Goal: Use online tool/utility: Use online tool/utility

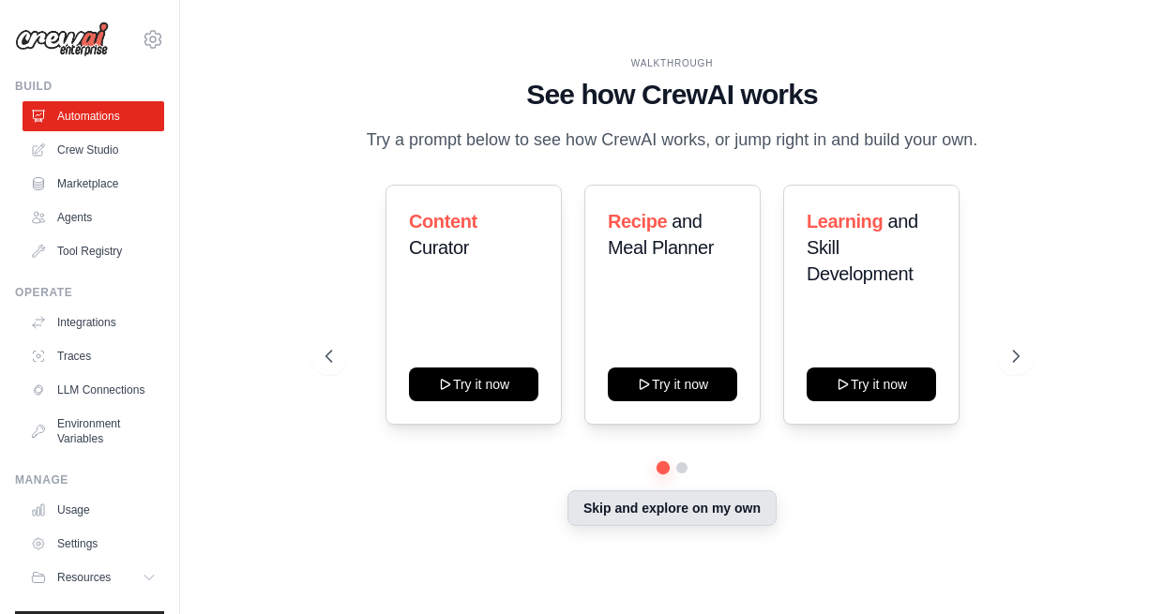
click at [605, 521] on button "Skip and explore on my own" at bounding box center [671, 509] width 209 height 36
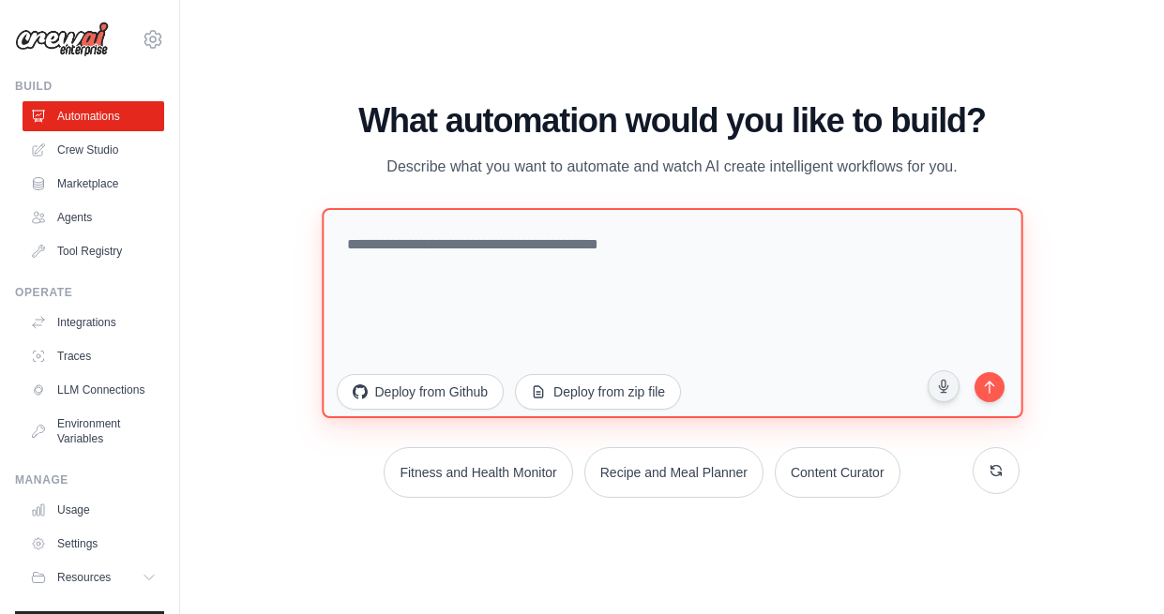
click at [486, 298] on textarea at bounding box center [672, 312] width 701 height 210
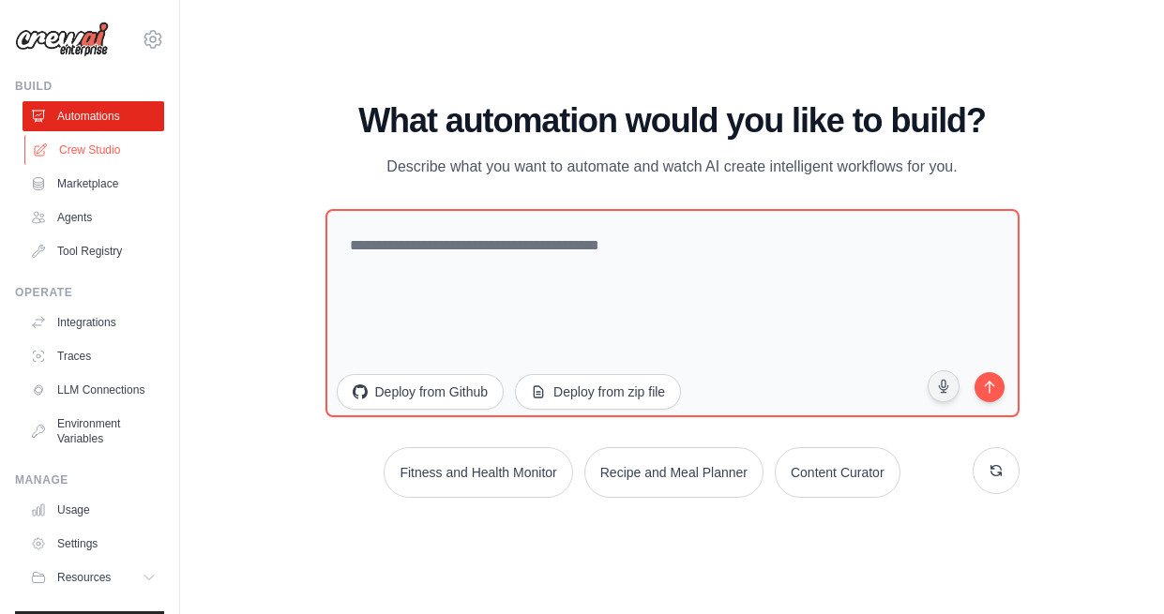
click at [92, 157] on link "Crew Studio" at bounding box center [95, 150] width 142 height 30
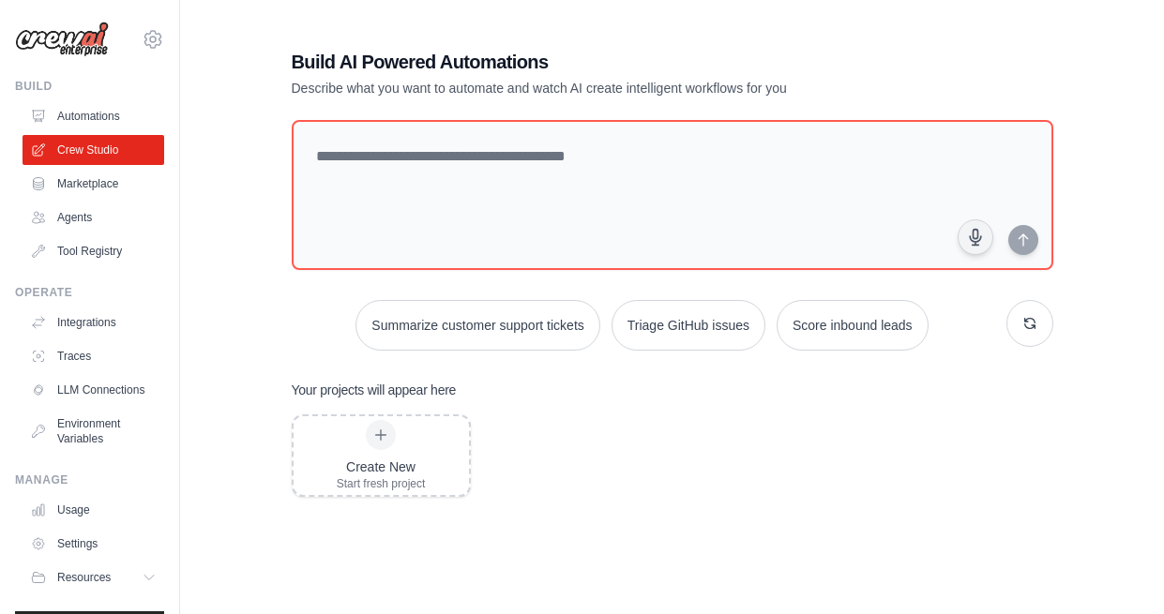
click at [83, 178] on link "Marketplace" at bounding box center [94, 184] width 142 height 30
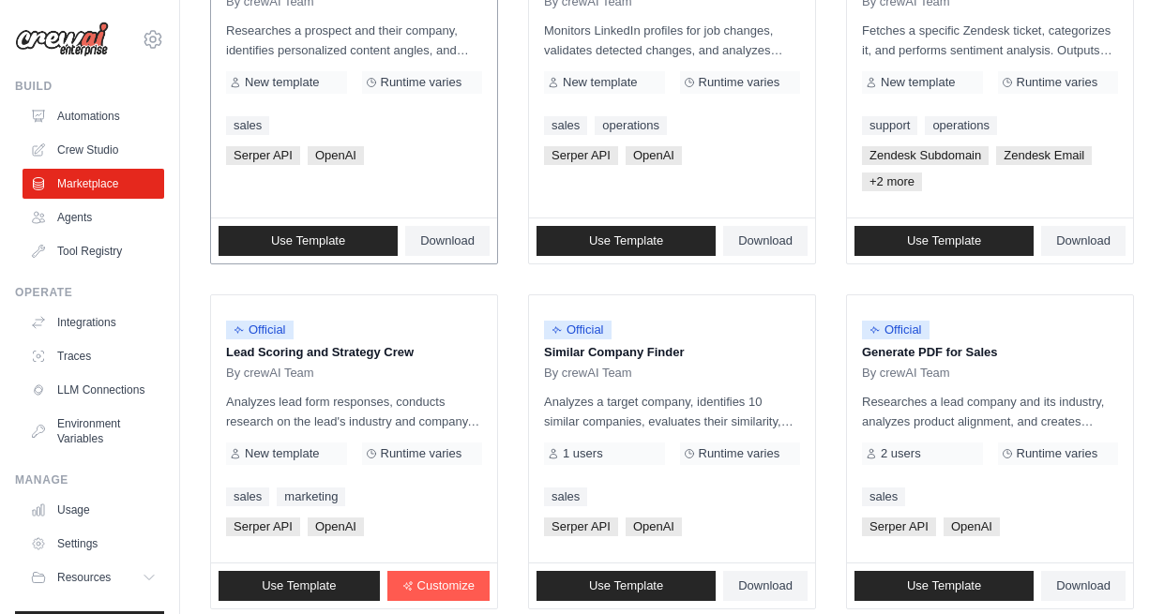
scroll to position [1158, 0]
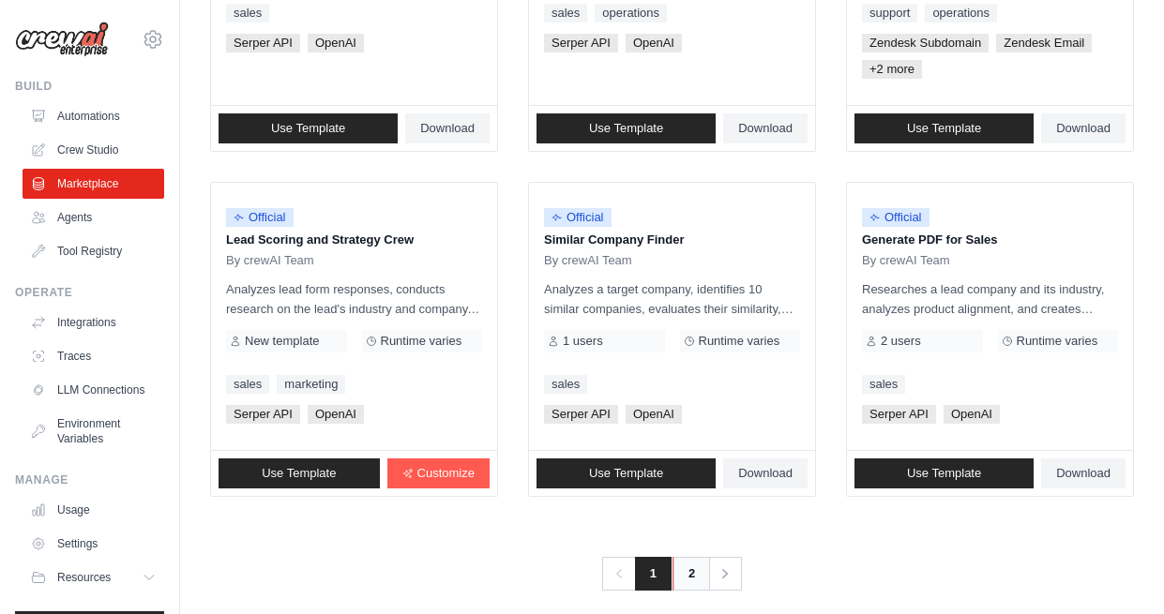
click at [692, 580] on link "2" at bounding box center [691, 574] width 38 height 34
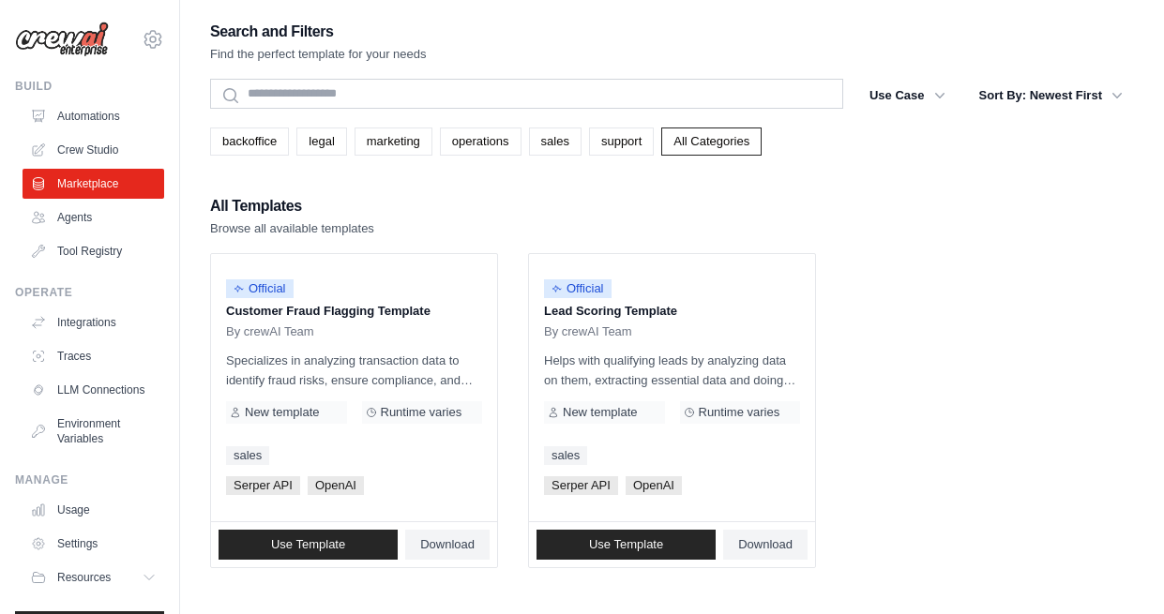
scroll to position [89, 0]
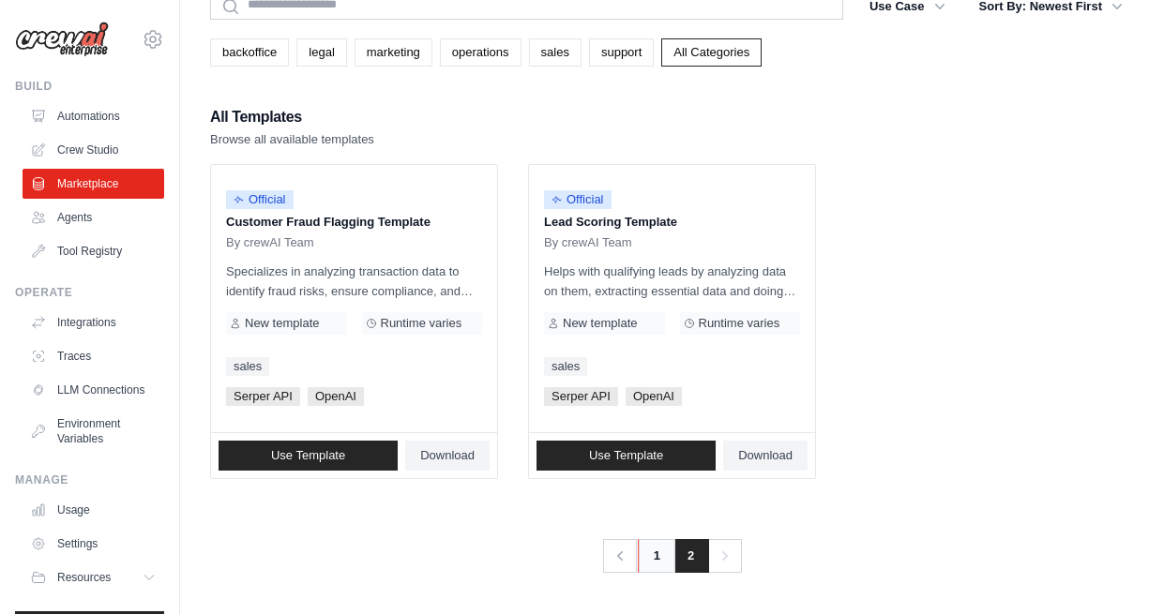
click at [663, 554] on link "1" at bounding box center [657, 556] width 38 height 34
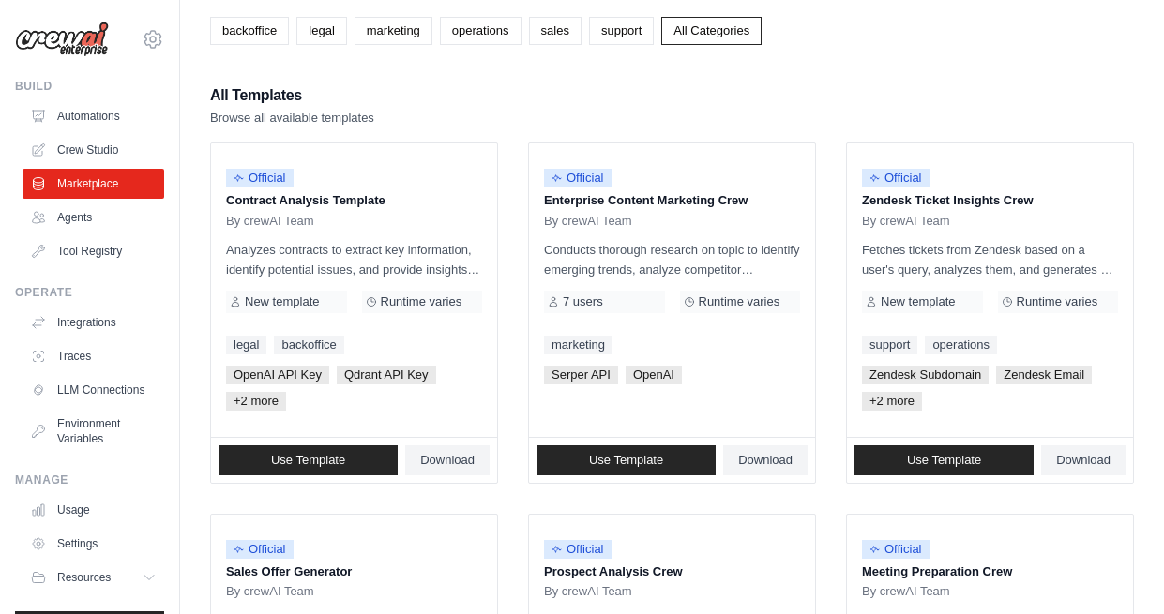
scroll to position [367, 0]
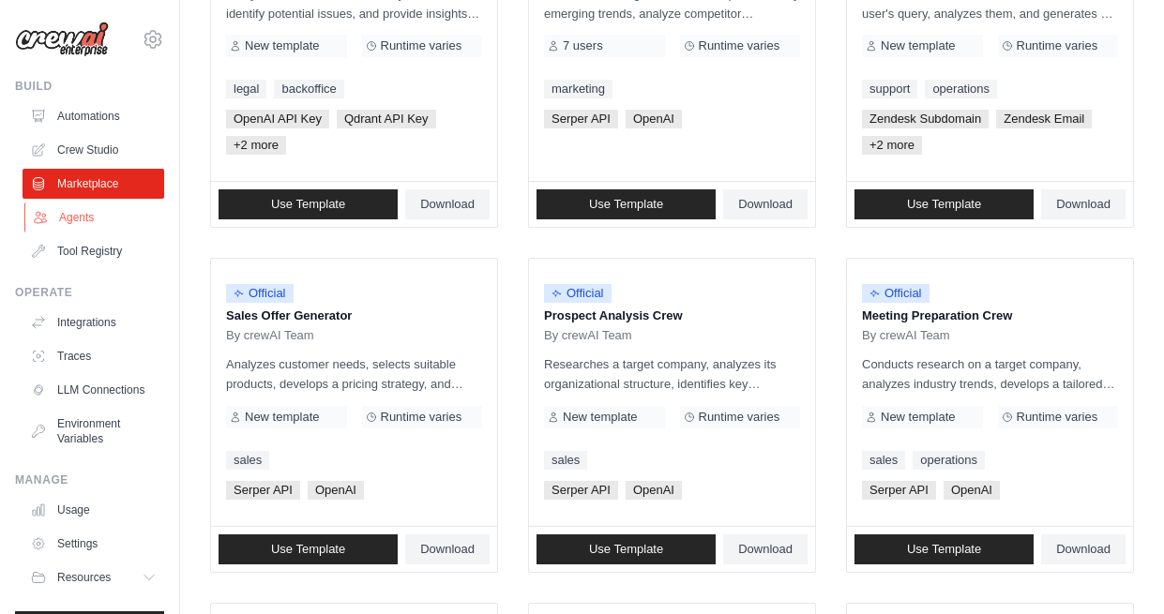
click at [72, 217] on link "Agents" at bounding box center [95, 218] width 142 height 30
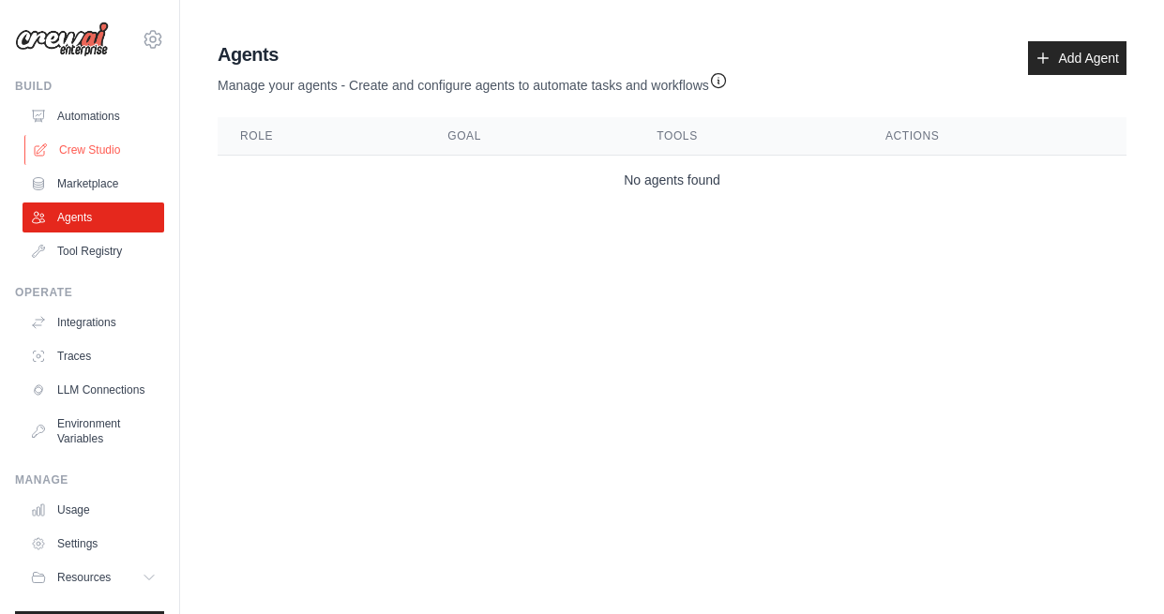
click at [91, 142] on link "Crew Studio" at bounding box center [95, 150] width 142 height 30
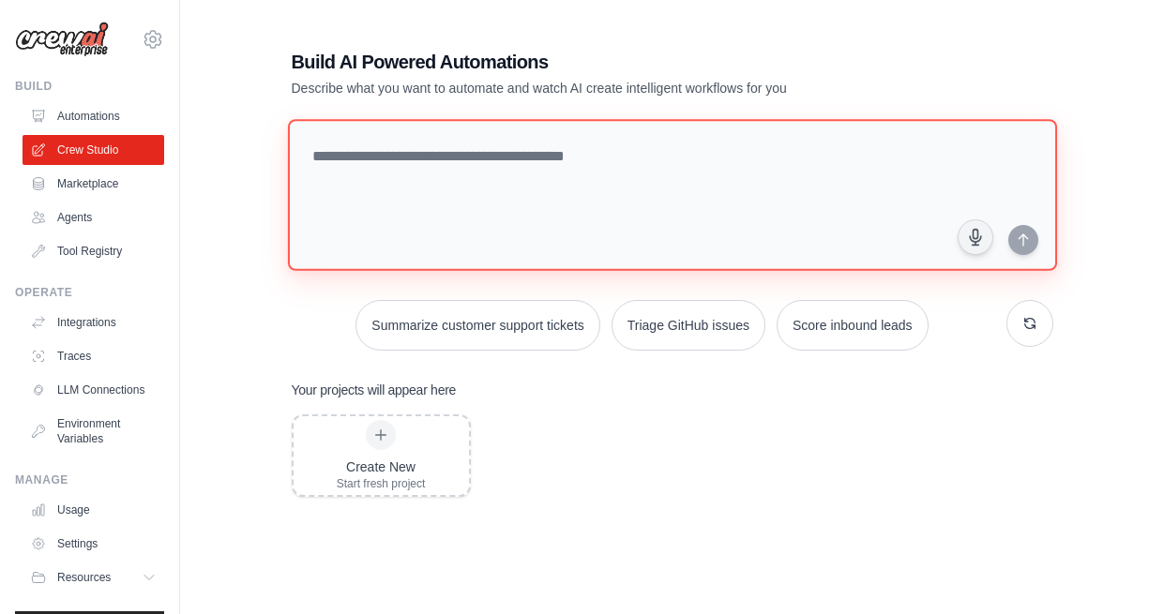
click at [392, 243] on textarea at bounding box center [671, 195] width 769 height 152
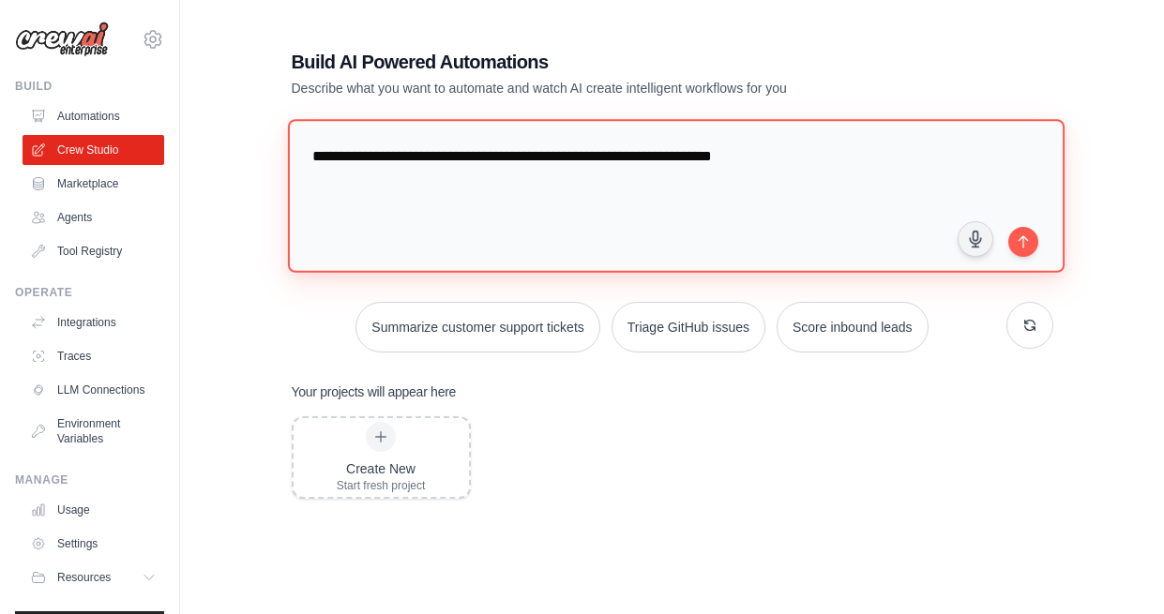
type textarea "**********"
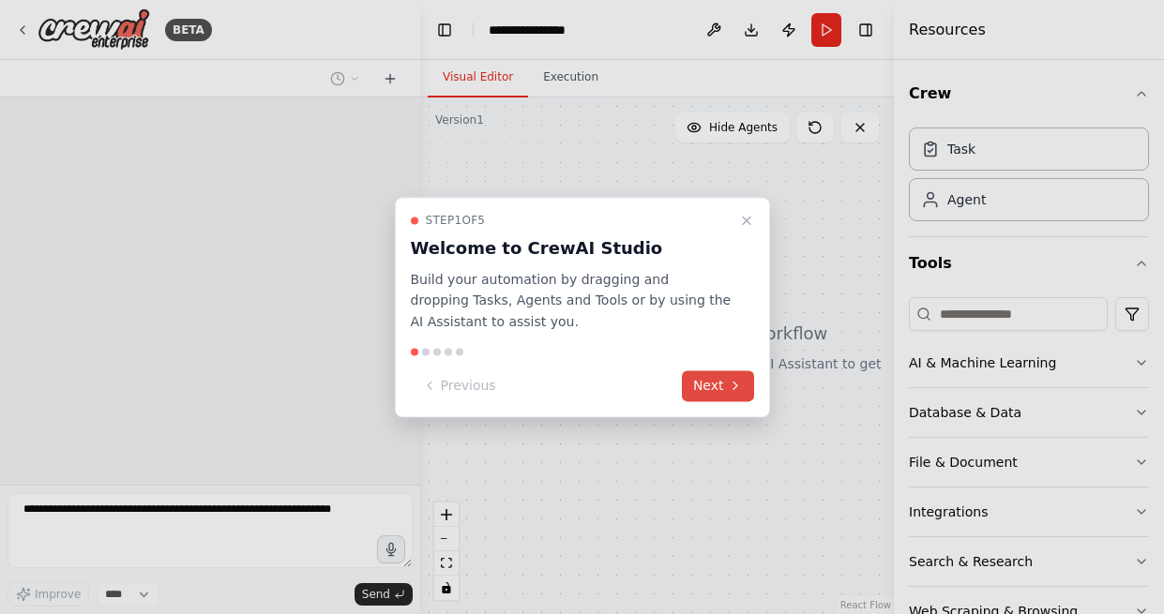
click at [719, 388] on button "Next" at bounding box center [718, 385] width 72 height 31
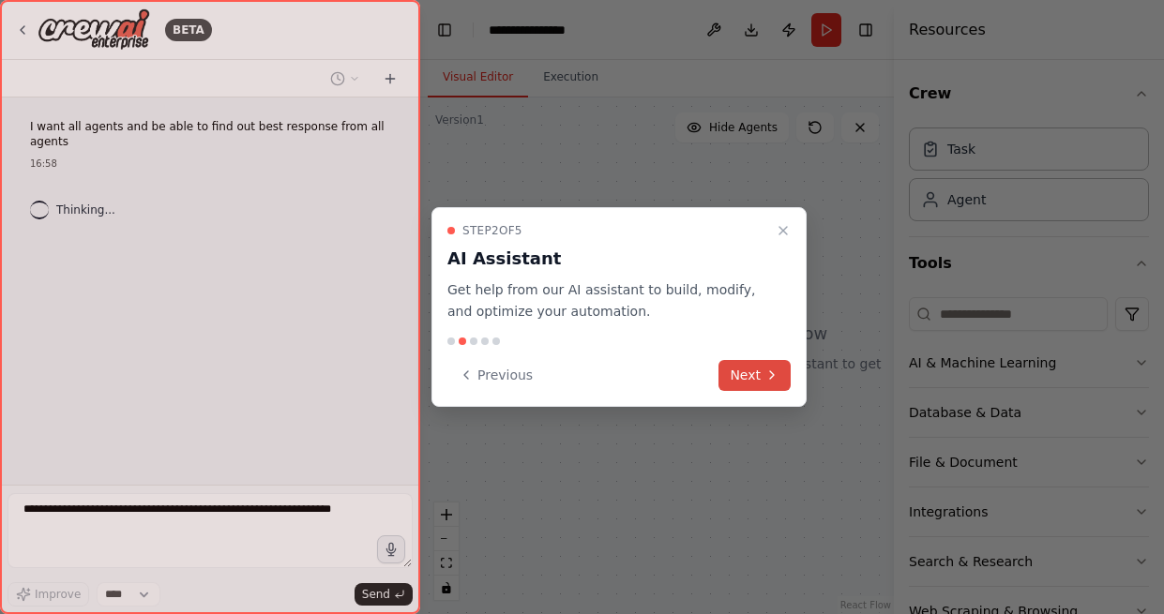
click at [741, 385] on button "Next" at bounding box center [754, 375] width 72 height 31
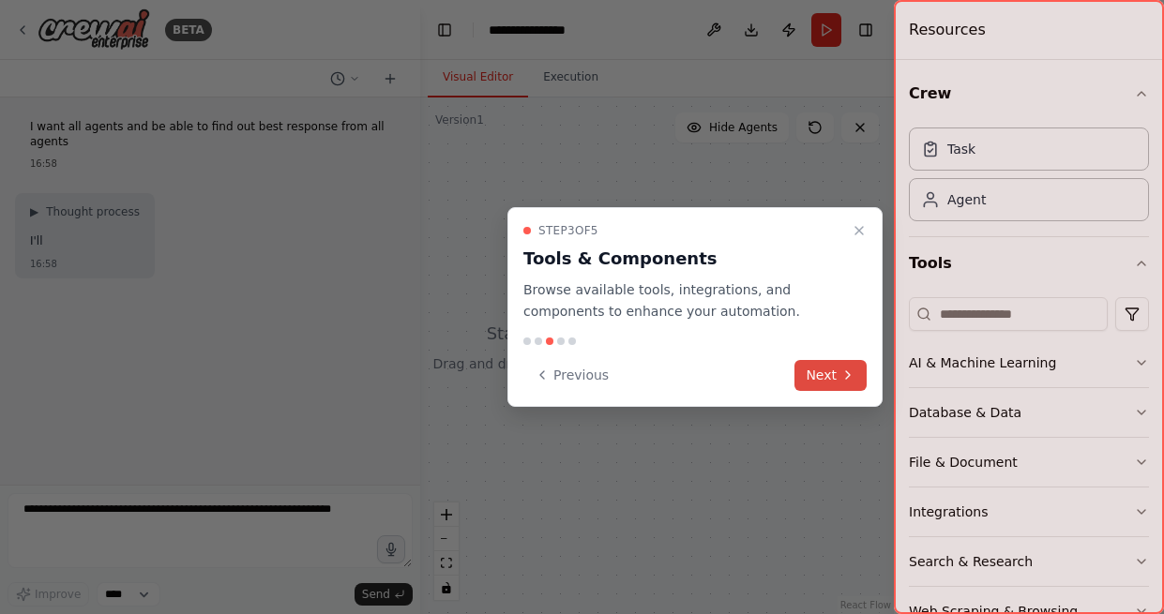
click at [814, 383] on button "Next" at bounding box center [830, 375] width 72 height 31
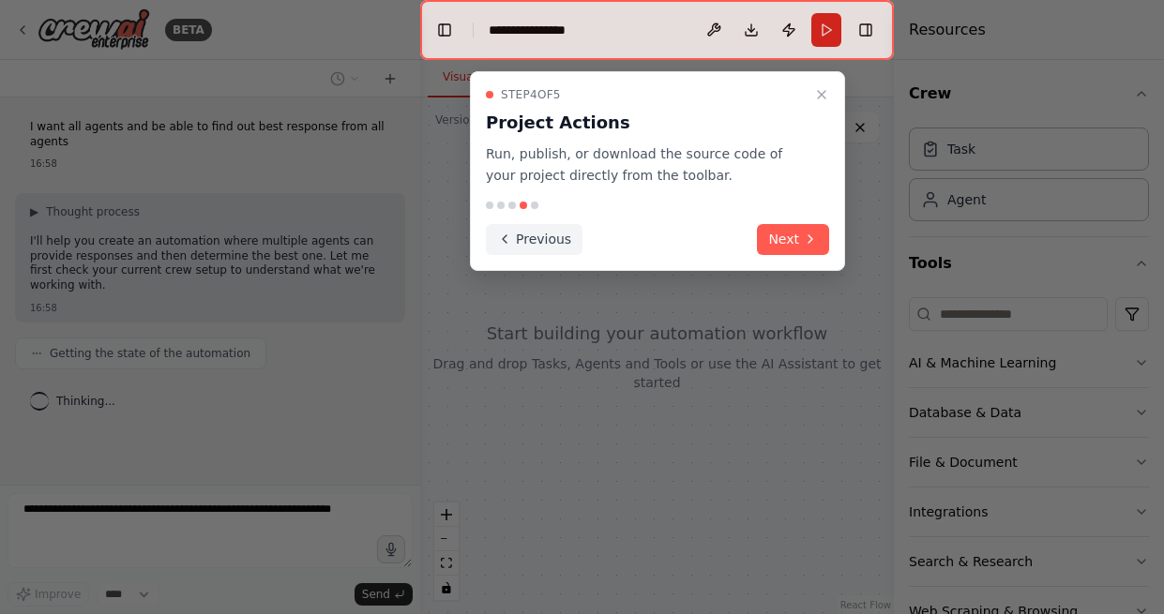
click at [549, 244] on button "Previous" at bounding box center [534, 239] width 97 height 31
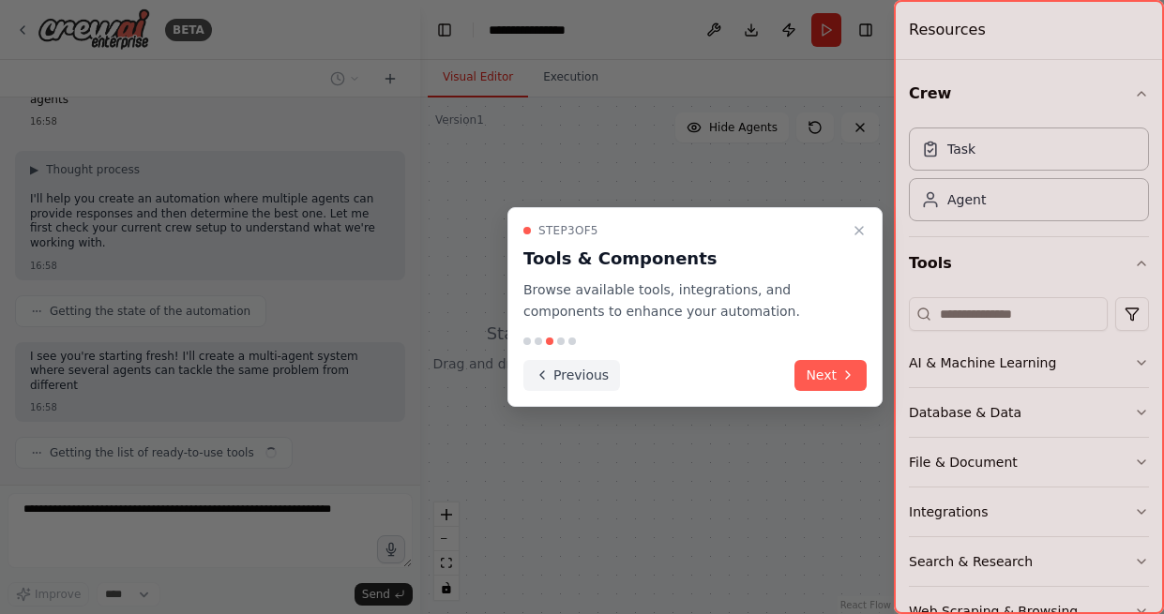
click at [573, 385] on button "Previous" at bounding box center [571, 375] width 97 height 31
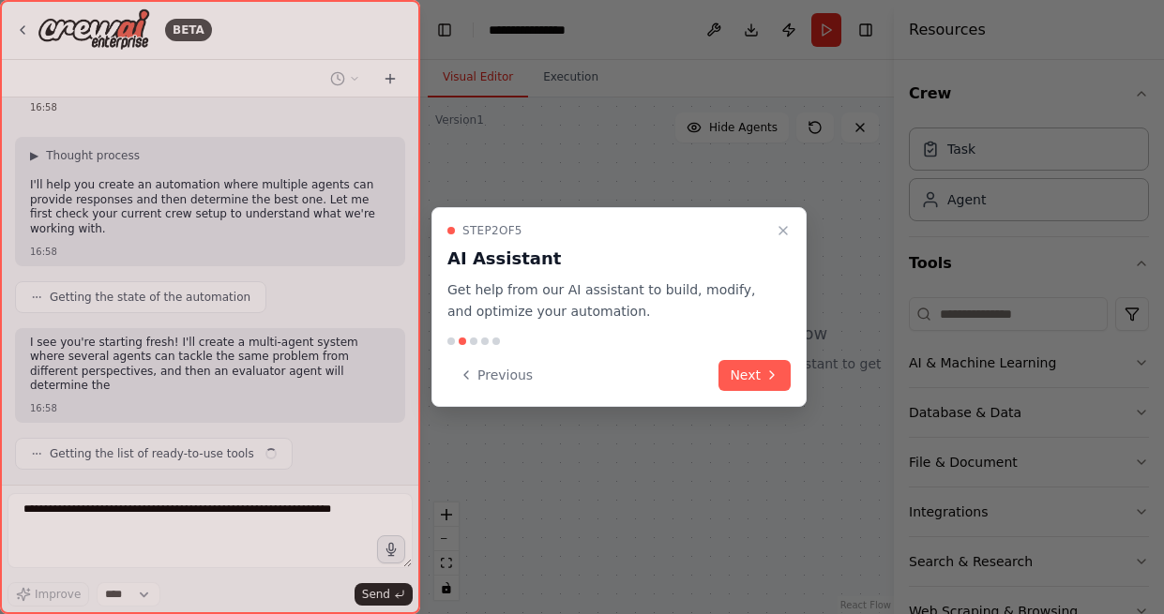
scroll to position [71, 0]
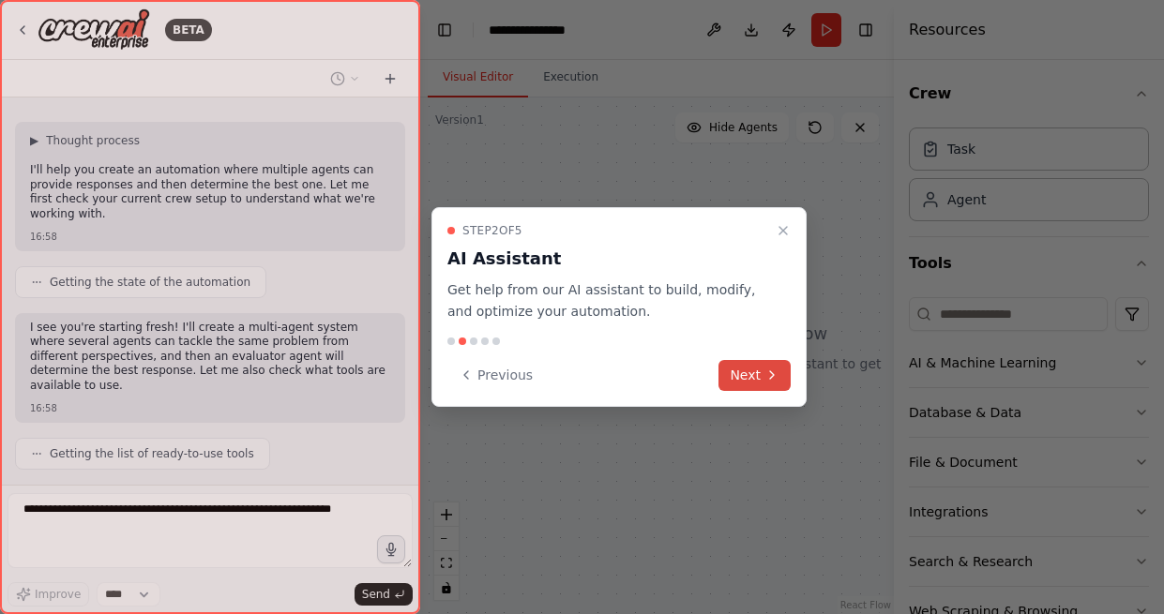
click at [748, 361] on button "Next" at bounding box center [754, 375] width 72 height 31
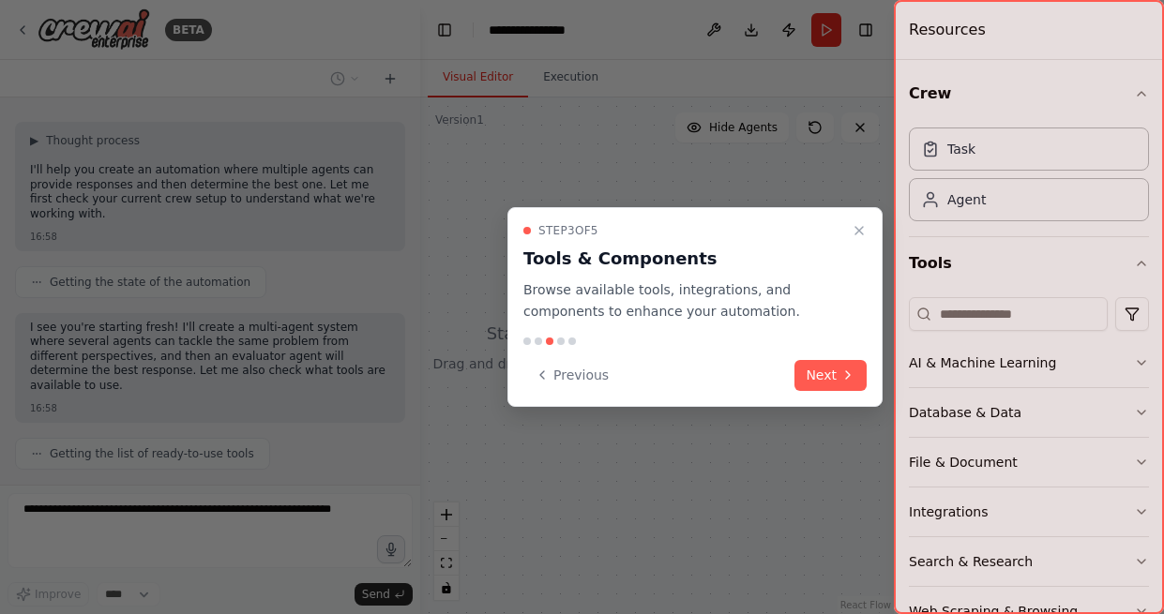
click at [784, 365] on div "Previous Next" at bounding box center [694, 375] width 343 height 31
click at [812, 369] on button "Next" at bounding box center [830, 375] width 72 height 31
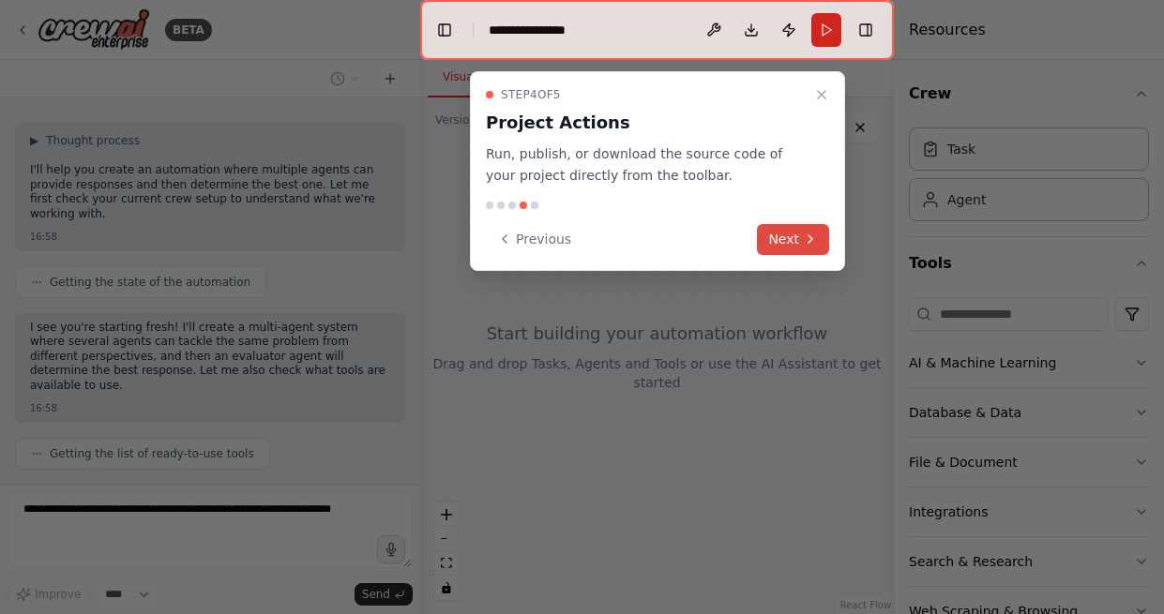
click at [779, 241] on button "Next" at bounding box center [793, 239] width 72 height 31
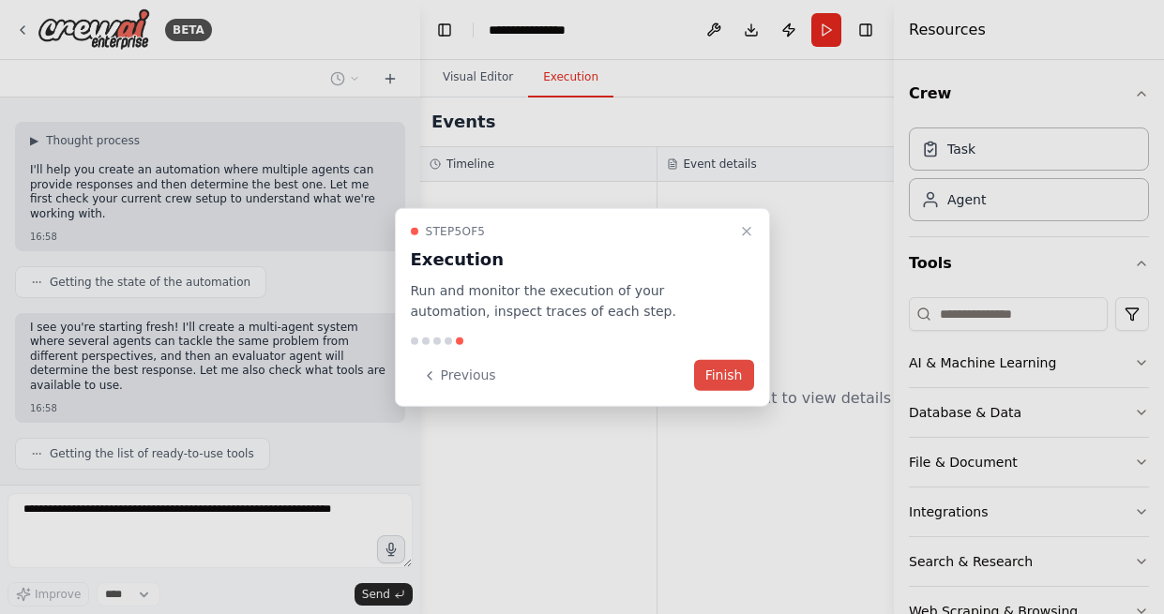
click at [733, 379] on button "Finish" at bounding box center [724, 375] width 60 height 31
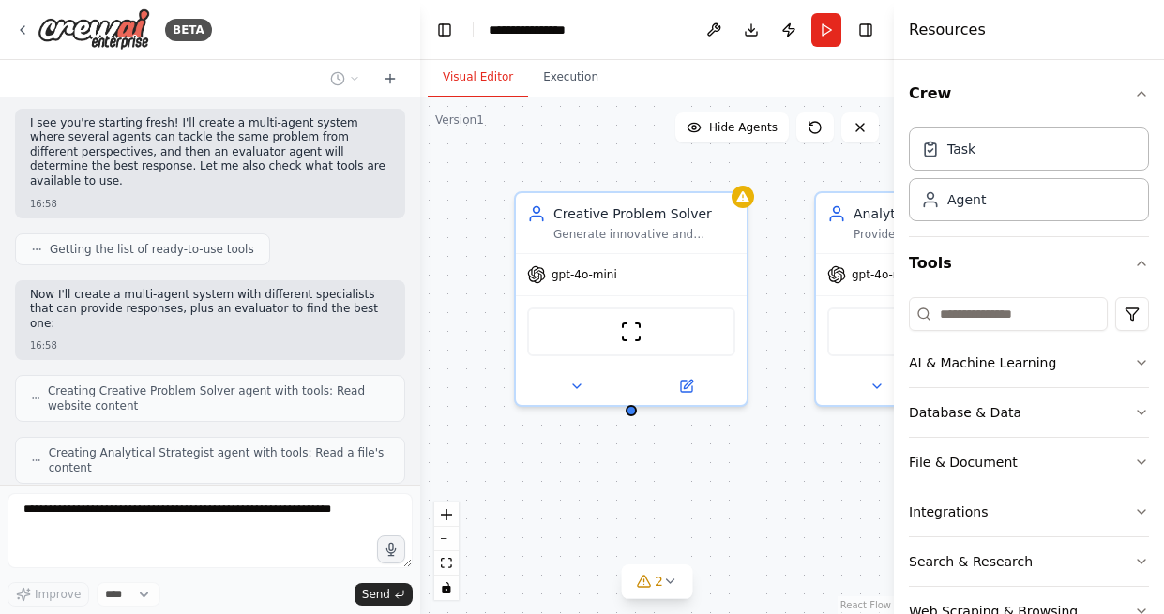
scroll to position [338, 0]
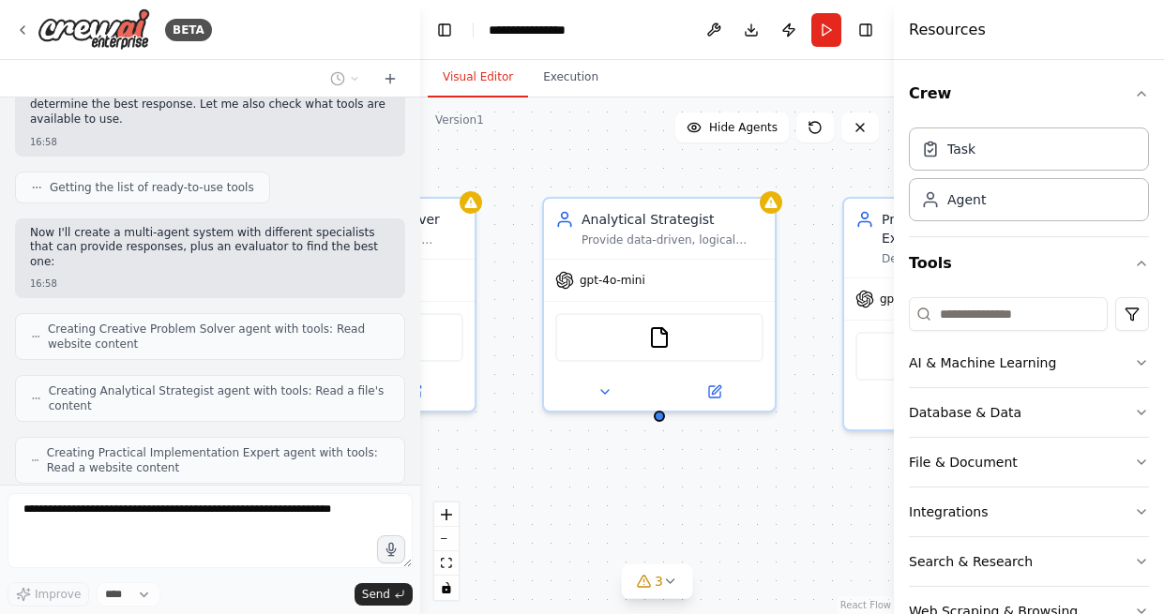
drag, startPoint x: 778, startPoint y: 331, endPoint x: 411, endPoint y: 349, distance: 368.1
click at [420, 349] on div "Creative Problem Solver Generate innovative and creative solutions to {problem}…" at bounding box center [657, 356] width 474 height 517
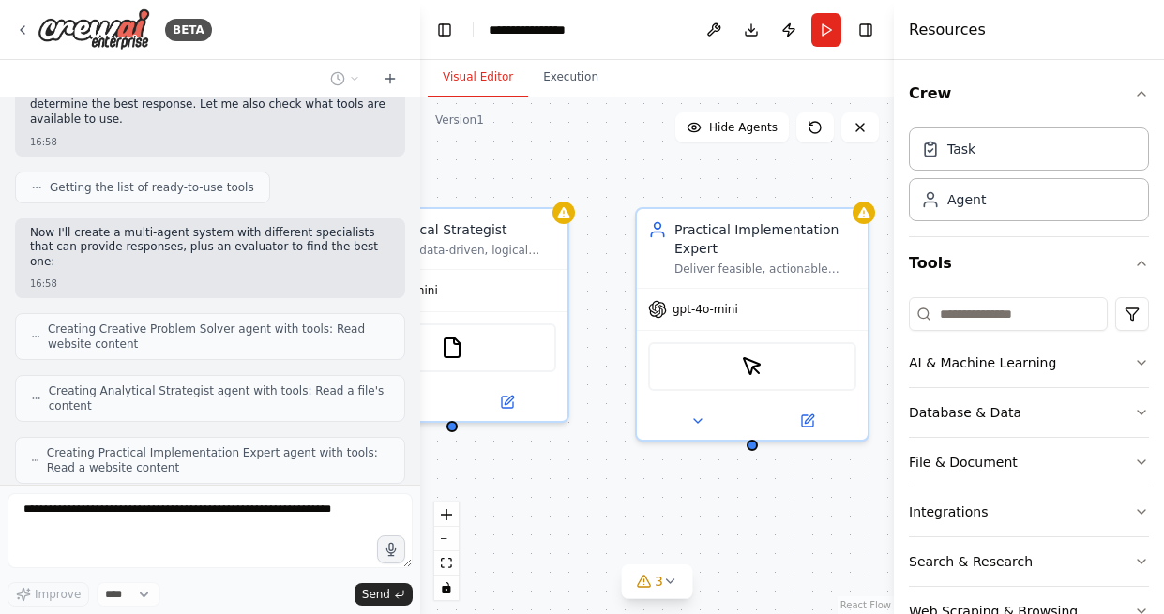
drag, startPoint x: 701, startPoint y: 301, endPoint x: 472, endPoint y: 307, distance: 228.9
click at [472, 307] on div "Creative Problem Solver Generate innovative and creative solutions to {problem}…" at bounding box center [657, 356] width 474 height 517
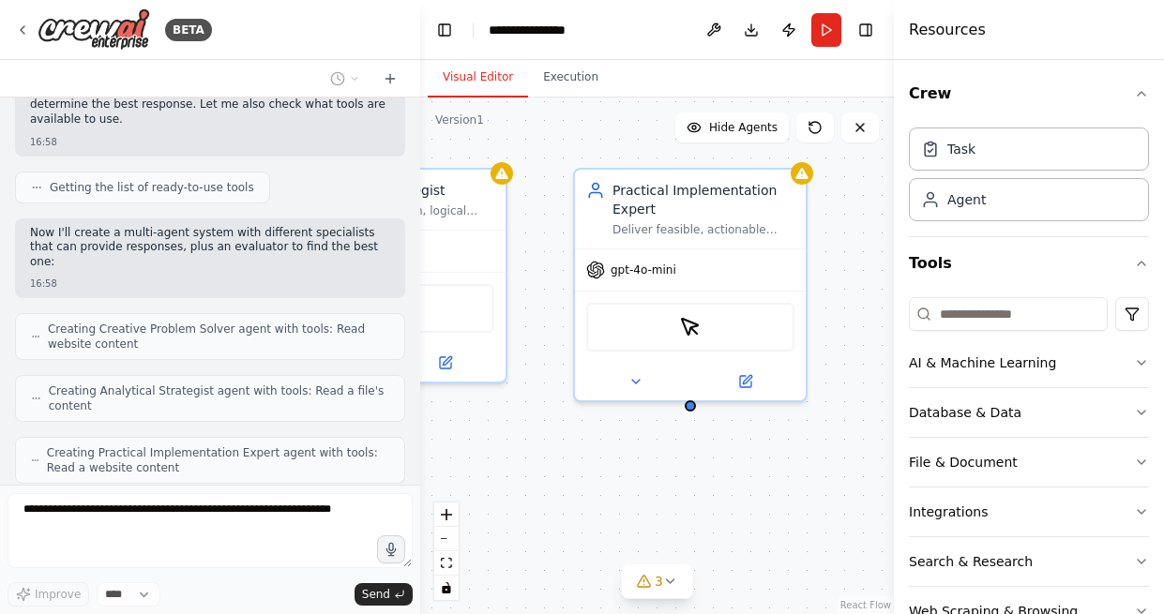
drag, startPoint x: 832, startPoint y: 331, endPoint x: 886, endPoint y: 320, distance: 55.5
click at [894, 287] on div "Creative Problem Solver Generate innovative and creative solutions to {problem}…" at bounding box center [657, 356] width 474 height 517
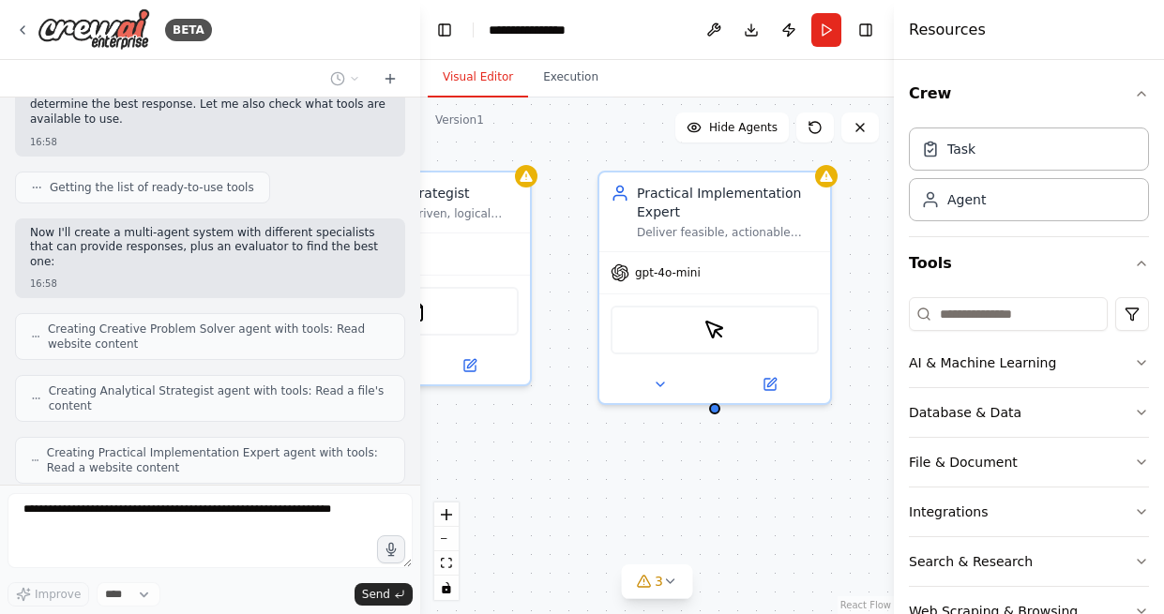
scroll to position [385, 0]
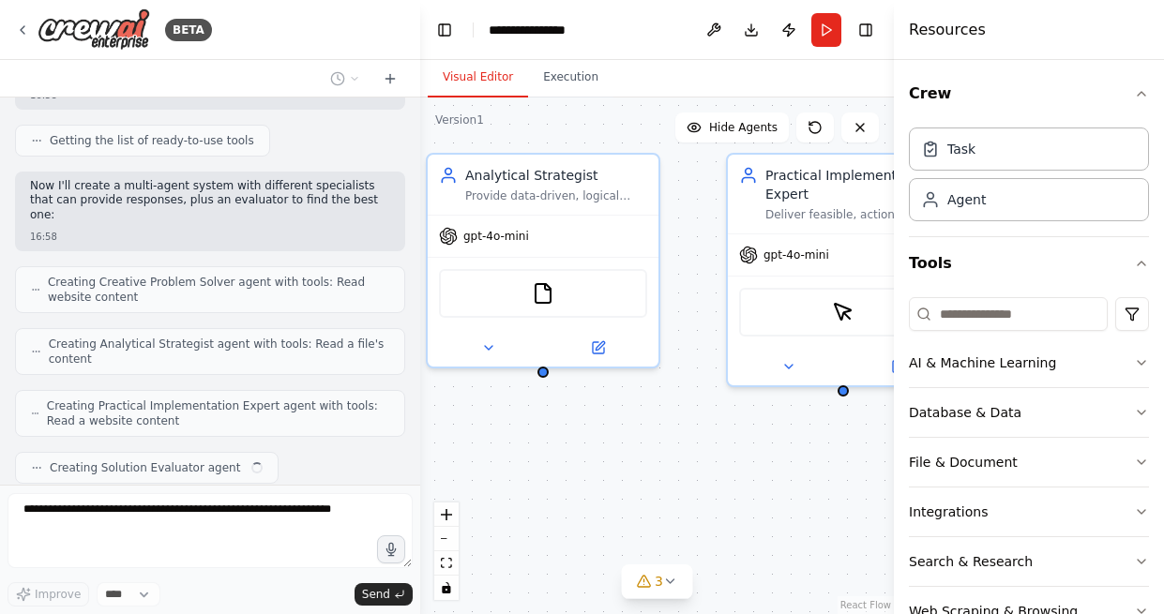
drag, startPoint x: 551, startPoint y: 321, endPoint x: 779, endPoint y: 320, distance: 227.9
click at [779, 320] on div "Creative Problem Solver Generate innovative and creative solutions to {problem}…" at bounding box center [657, 356] width 474 height 517
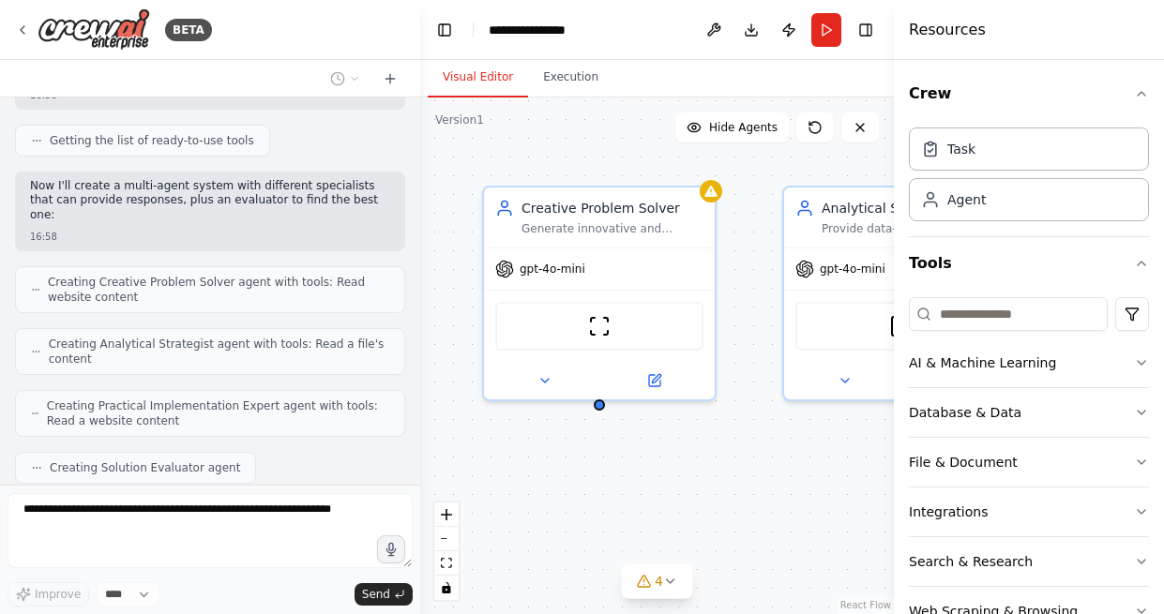
drag, startPoint x: 503, startPoint y: 299, endPoint x: 760, endPoint y: 315, distance: 257.5
click at [760, 315] on div "Creative Problem Solver Generate innovative and creative solutions to {problem}…" at bounding box center [657, 356] width 474 height 517
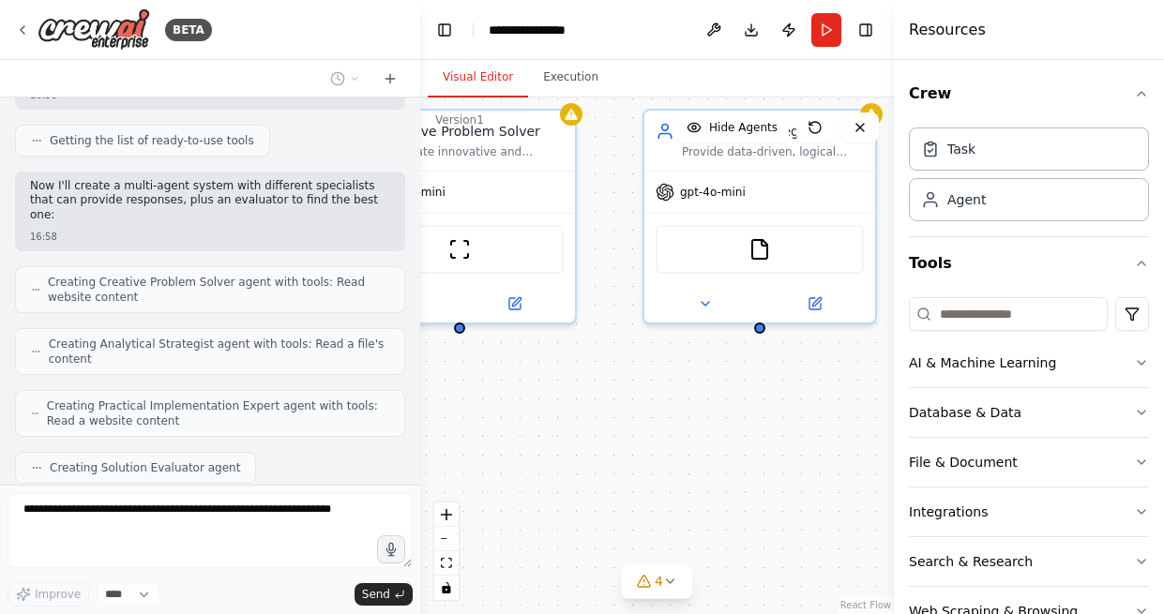
drag, startPoint x: 753, startPoint y: 310, endPoint x: 613, endPoint y: 234, distance: 159.5
click at [613, 234] on div "Creative Problem Solver Generate innovative and creative solutions to {problem}…" at bounding box center [657, 356] width 474 height 517
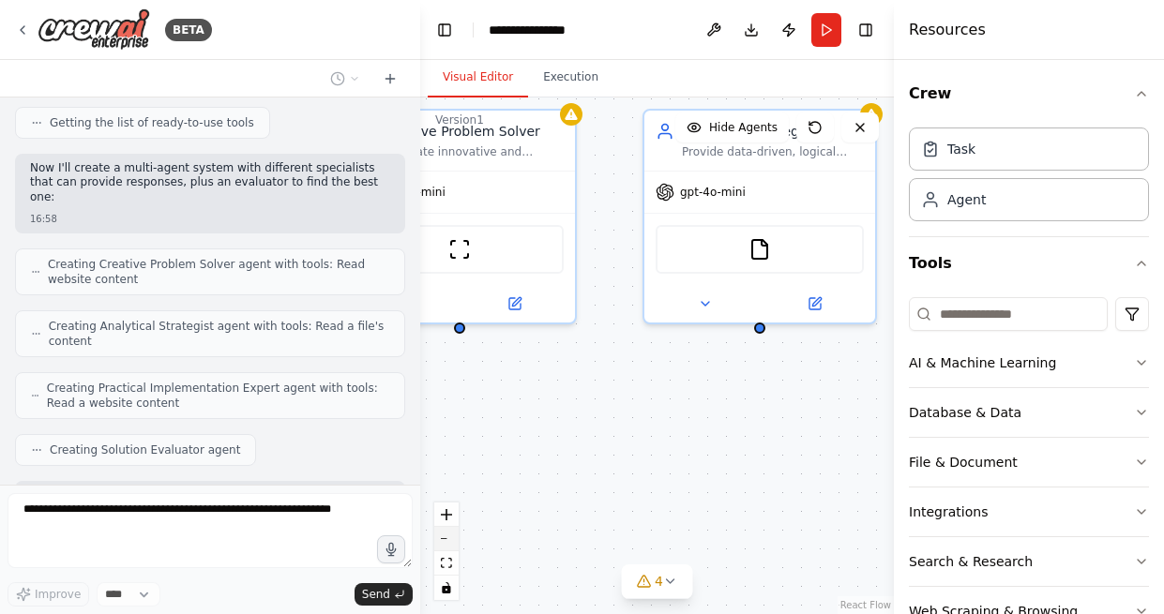
scroll to position [498, 0]
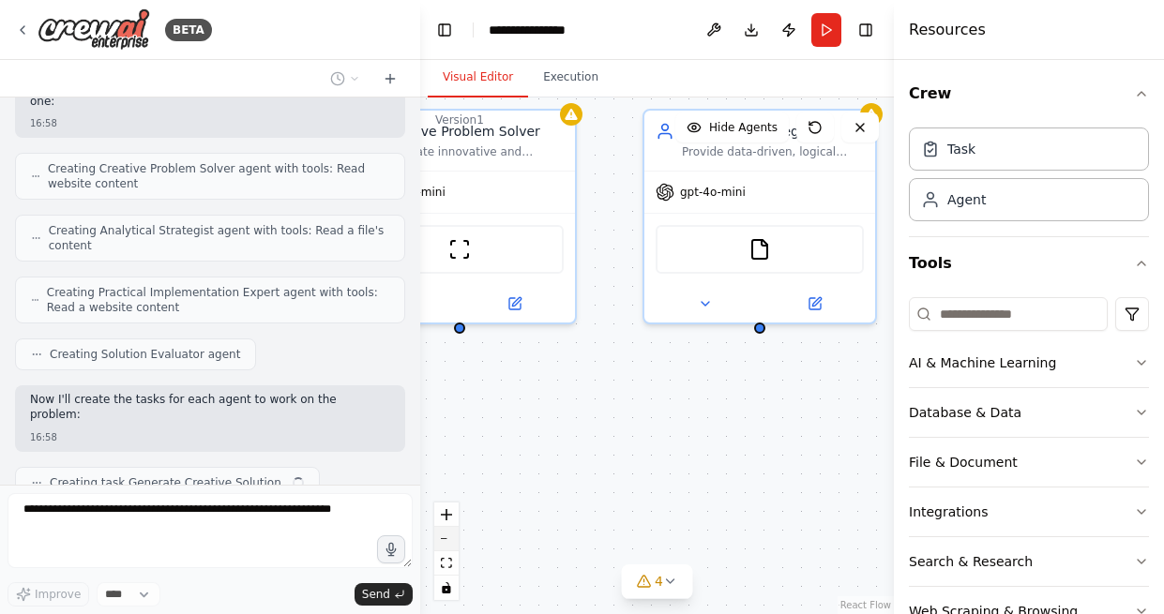
click at [441, 542] on button "zoom out" at bounding box center [446, 539] width 24 height 24
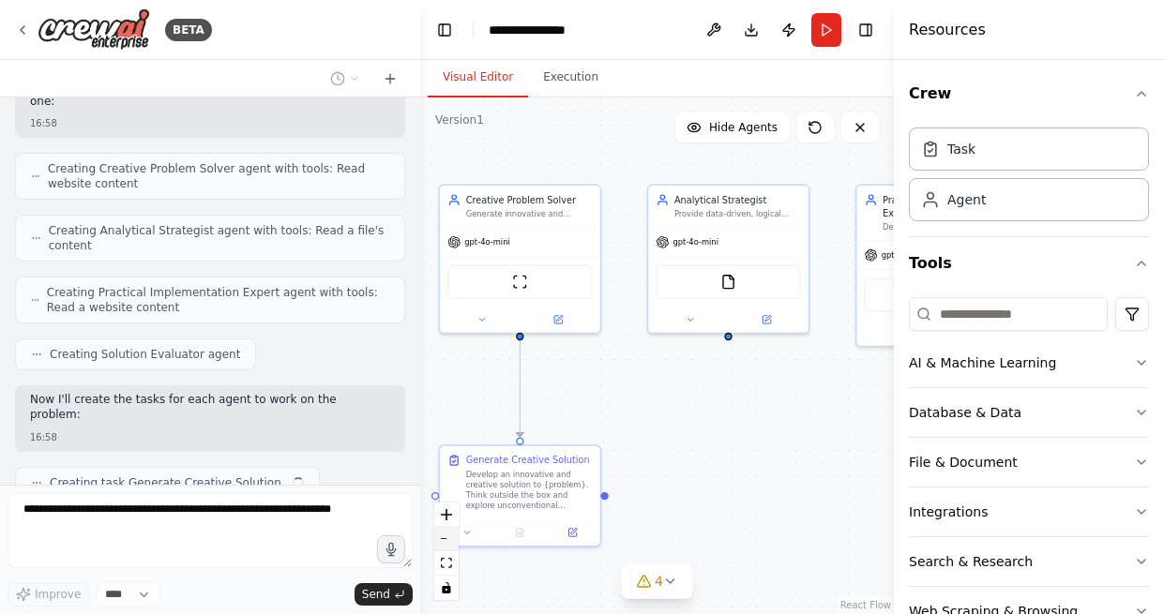
click at [441, 542] on button "zoom out" at bounding box center [446, 539] width 24 height 24
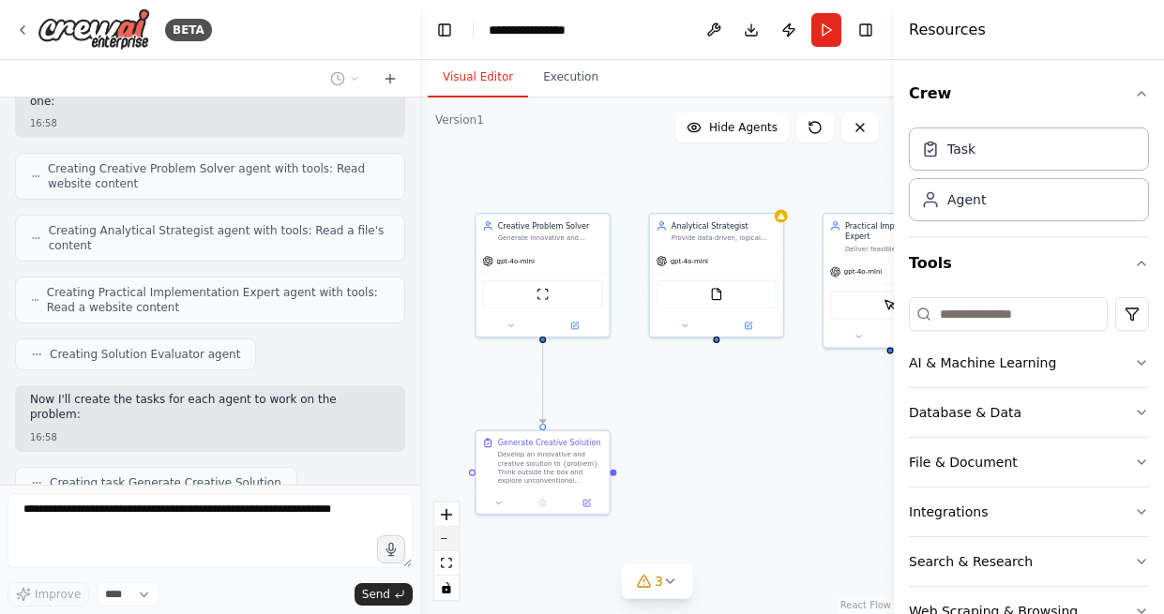
click at [441, 542] on button "zoom out" at bounding box center [446, 539] width 24 height 24
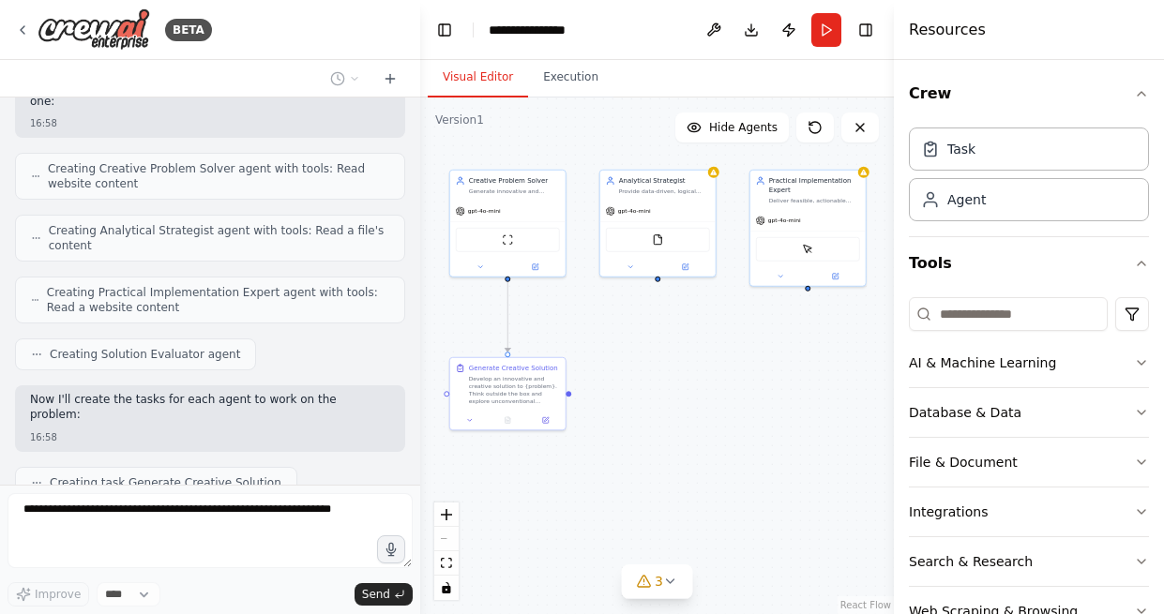
drag, startPoint x: 754, startPoint y: 485, endPoint x: 703, endPoint y: 422, distance: 80.7
click at [703, 422] on div ".deletable-edge-delete-btn { width: 20px; height: 20px; border: 0px solid #ffff…" at bounding box center [657, 356] width 474 height 517
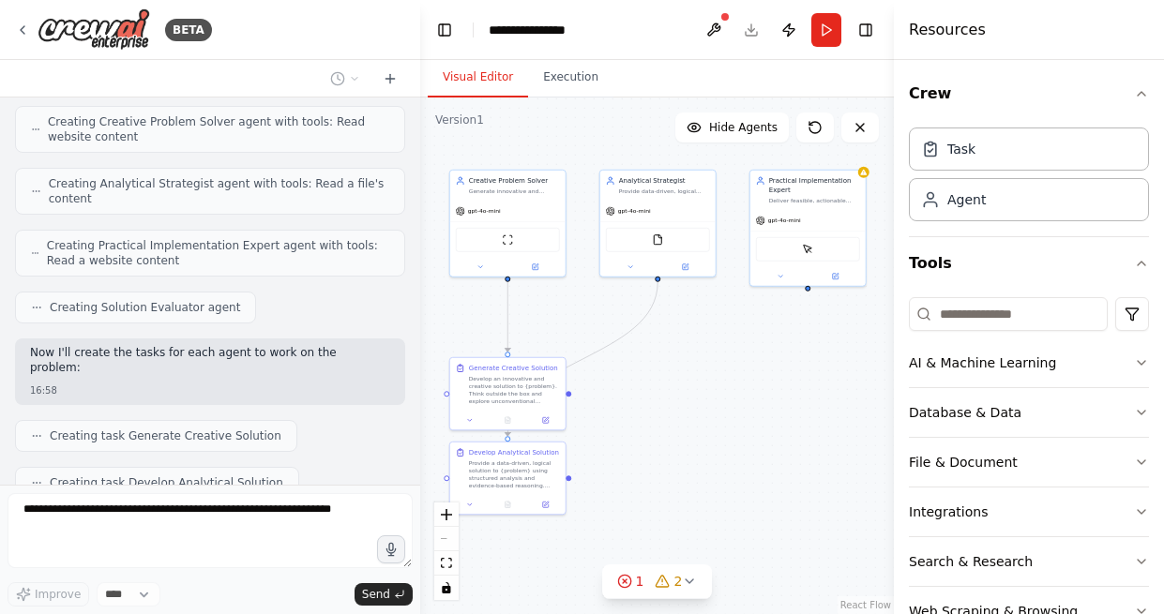
scroll to position [592, 0]
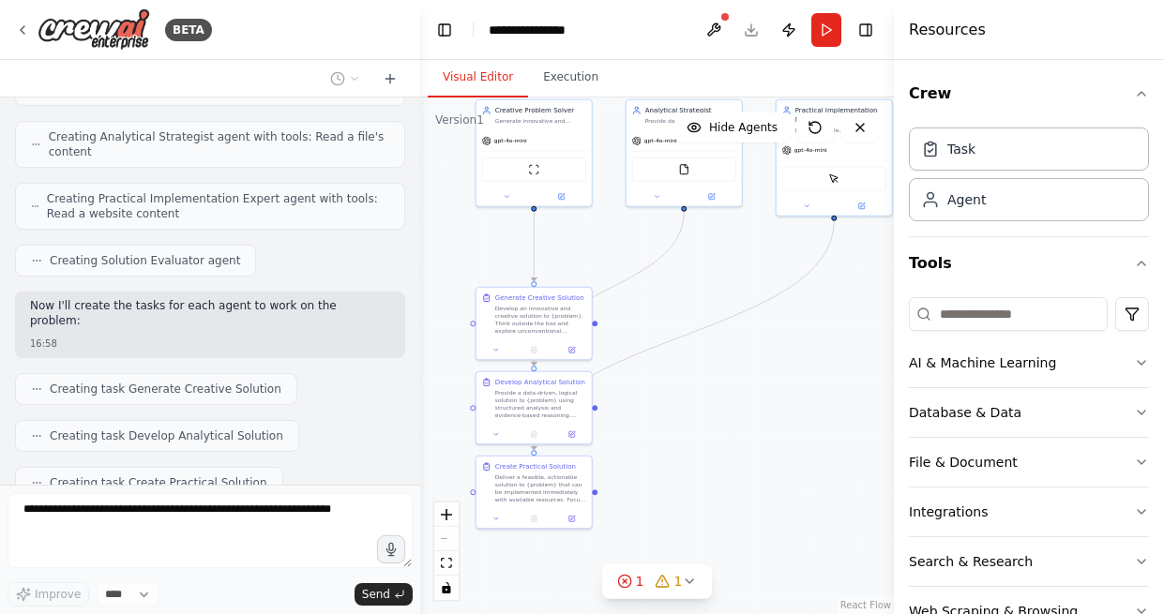
drag, startPoint x: 703, startPoint y: 422, endPoint x: 733, endPoint y: 341, distance: 86.1
click at [733, 341] on div ".deletable-edge-delete-btn { width: 20px; height: 20px; border: 0px solid #ffff…" at bounding box center [657, 356] width 474 height 517
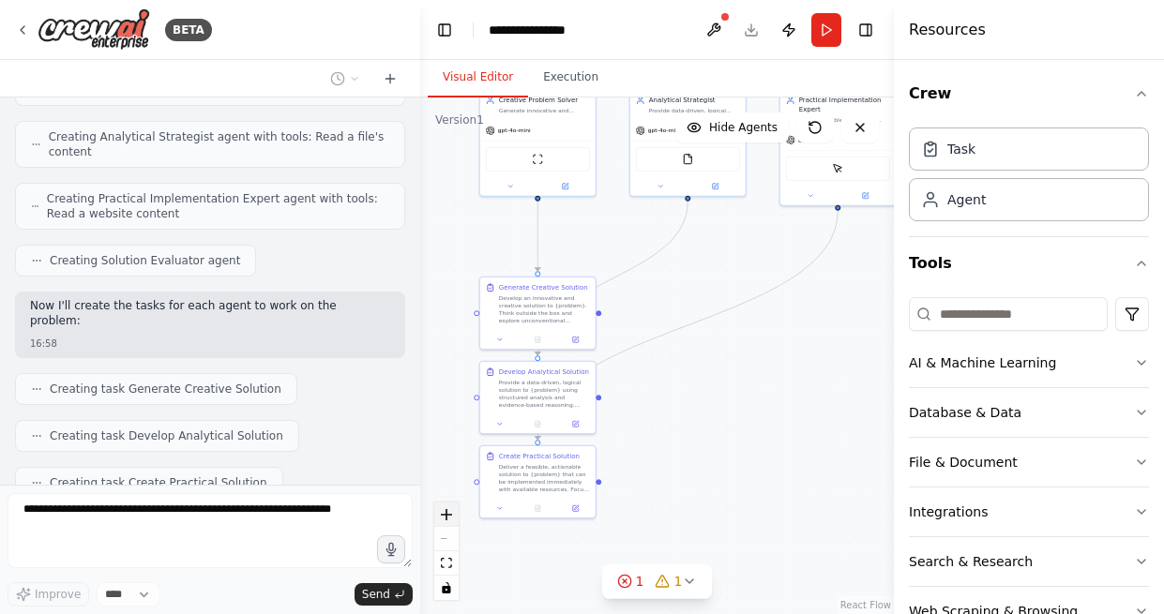
click at [452, 508] on button "zoom in" at bounding box center [446, 515] width 24 height 24
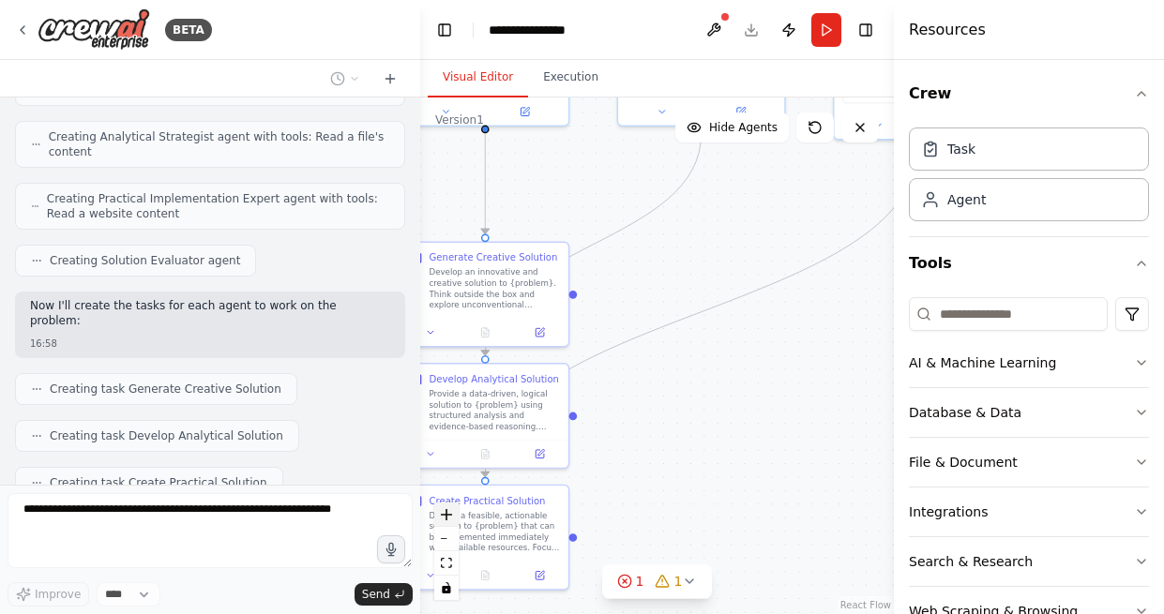
click at [452, 508] on button "zoom in" at bounding box center [446, 515] width 24 height 24
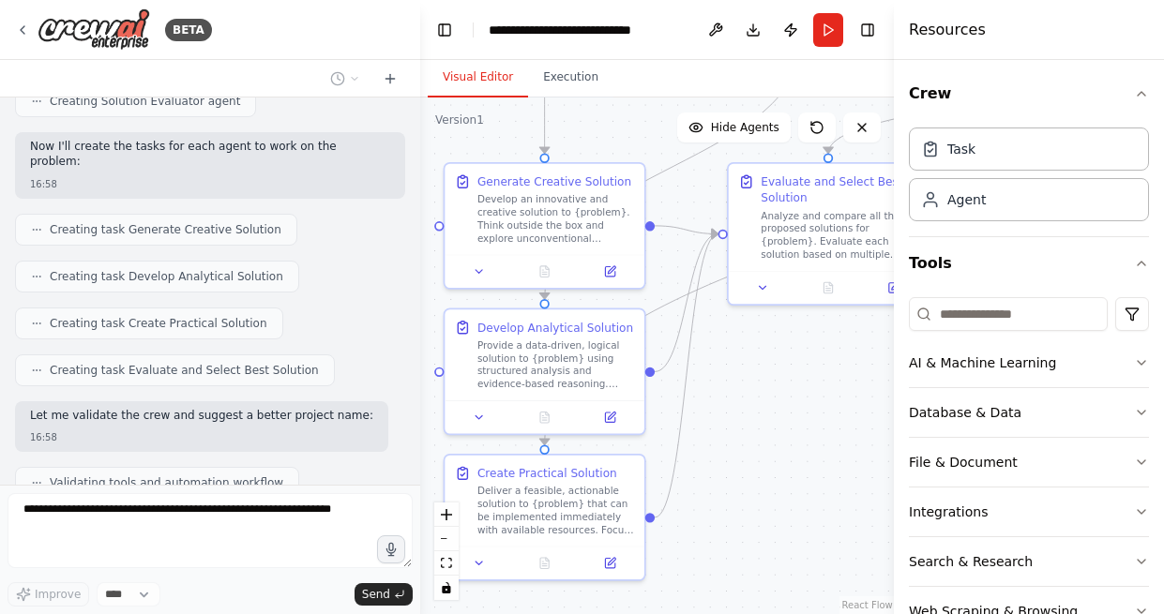
scroll to position [798, 0]
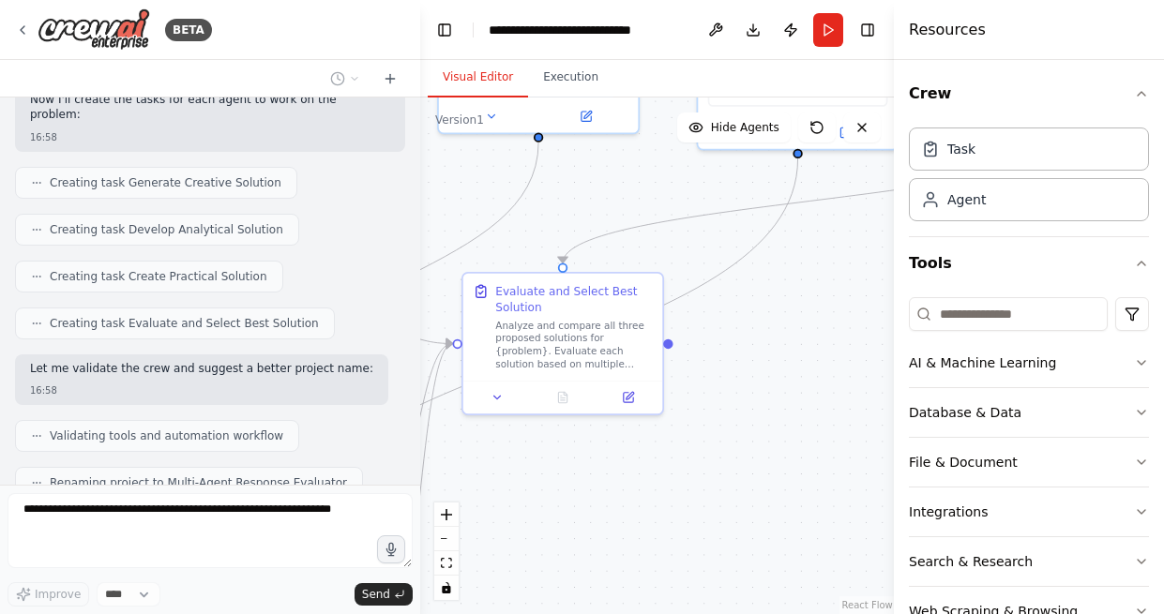
drag, startPoint x: 676, startPoint y: 440, endPoint x: 433, endPoint y: 496, distance: 249.3
click at [433, 496] on div ".deletable-edge-delete-btn { width: 20px; height: 20px; border: 0px solid #ffff…" at bounding box center [658, 356] width 476 height 517
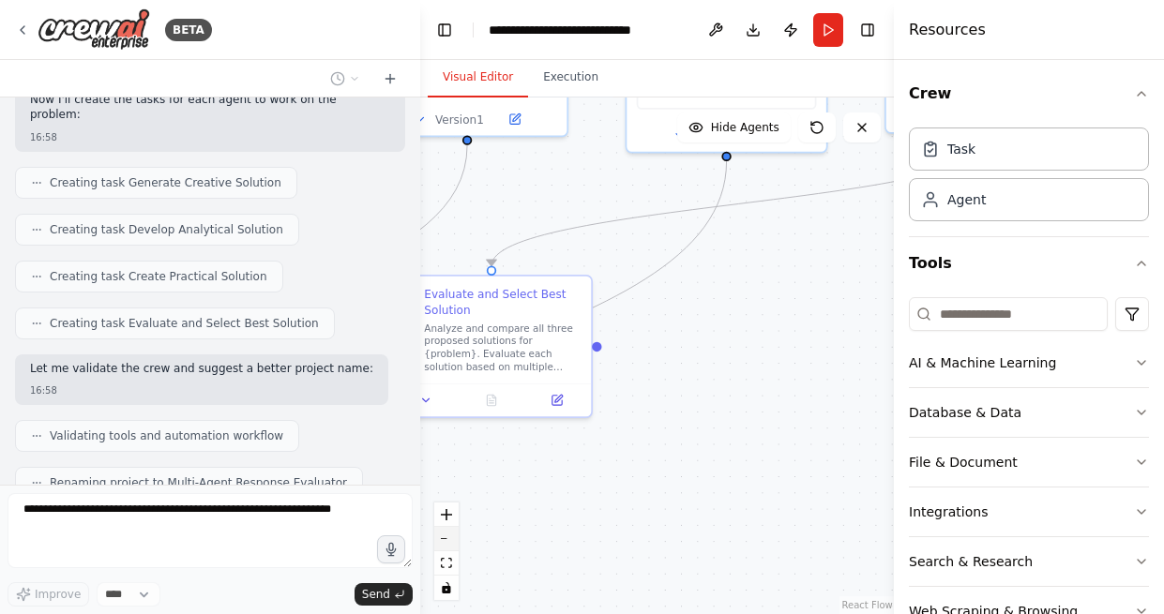
click at [450, 541] on button "zoom out" at bounding box center [446, 539] width 24 height 24
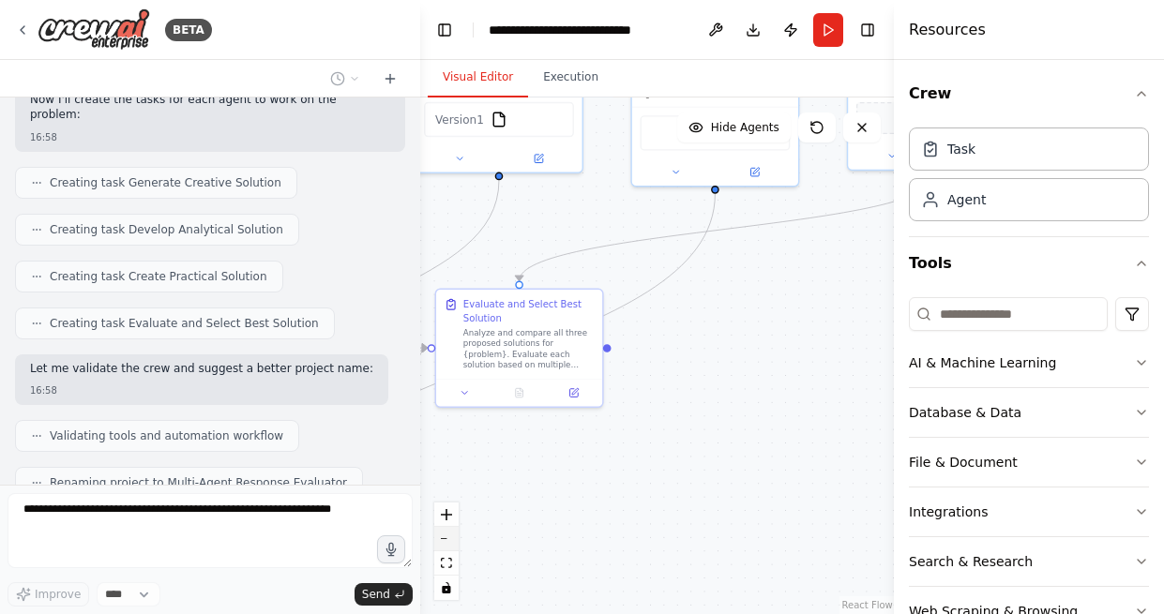
click at [450, 541] on button "zoom out" at bounding box center [446, 539] width 24 height 24
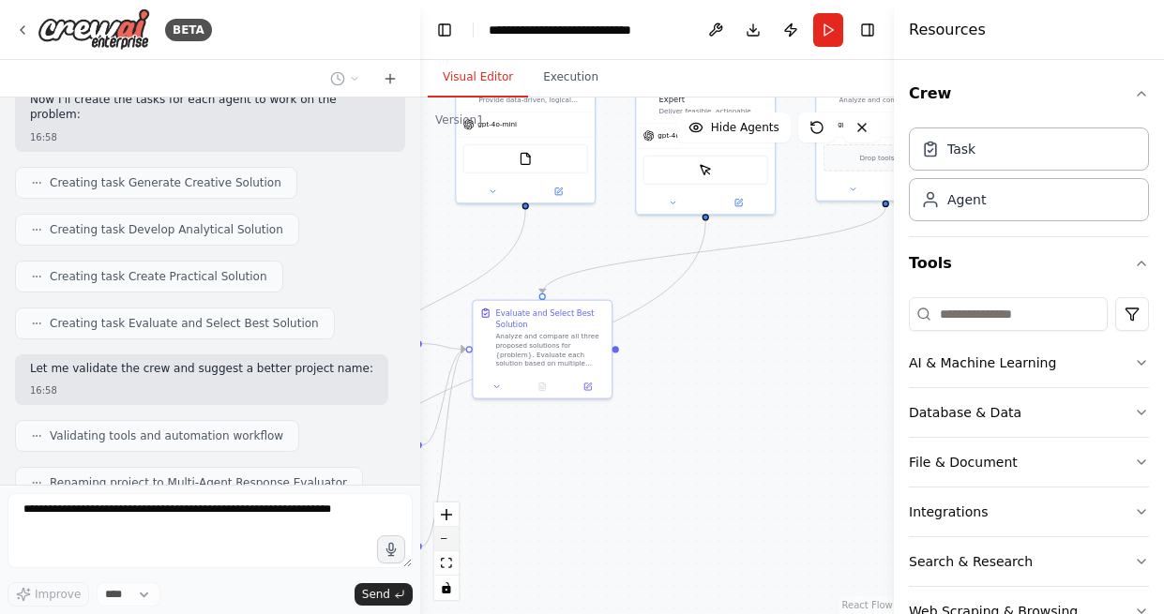
click at [450, 541] on button "zoom out" at bounding box center [446, 539] width 24 height 24
click at [450, 541] on div "React Flow controls" at bounding box center [446, 552] width 24 height 98
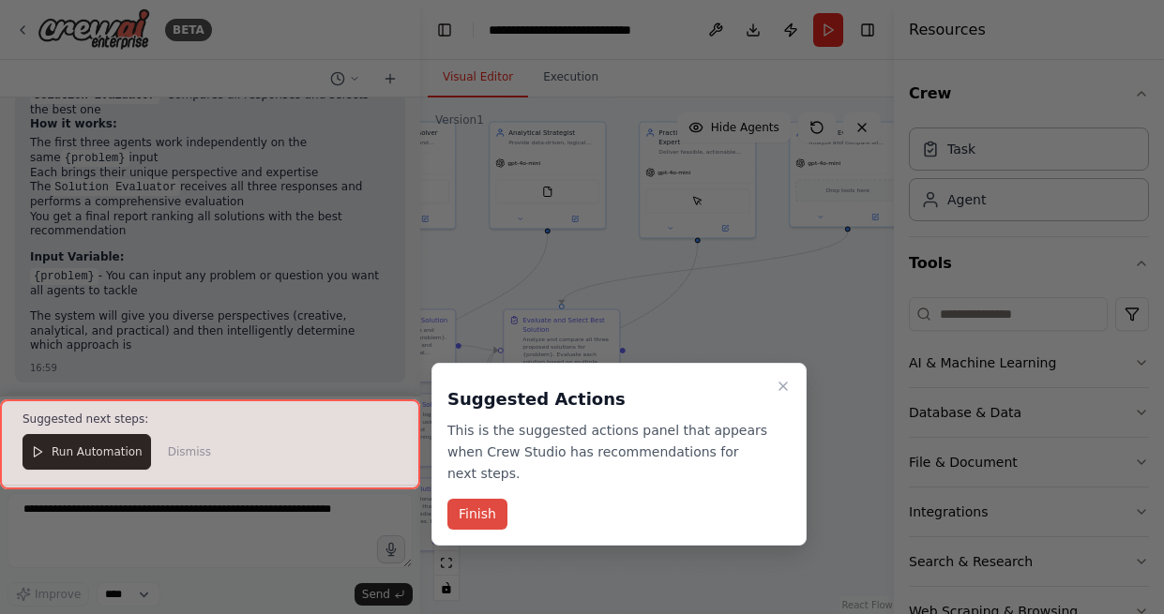
click at [467, 499] on button "Finish" at bounding box center [477, 514] width 60 height 31
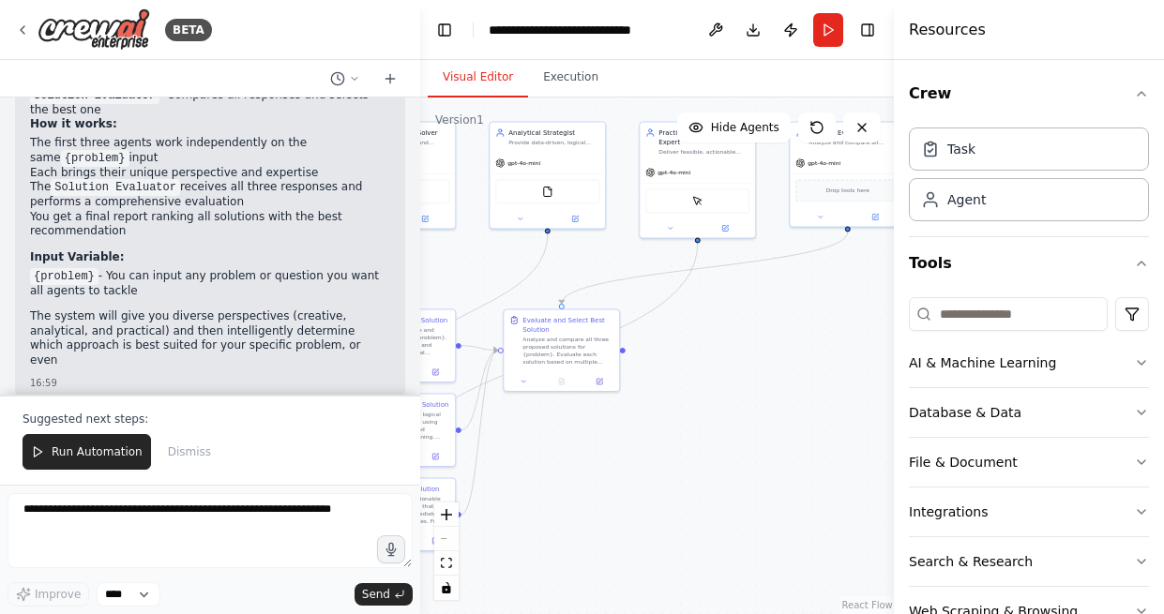
scroll to position [1416, 0]
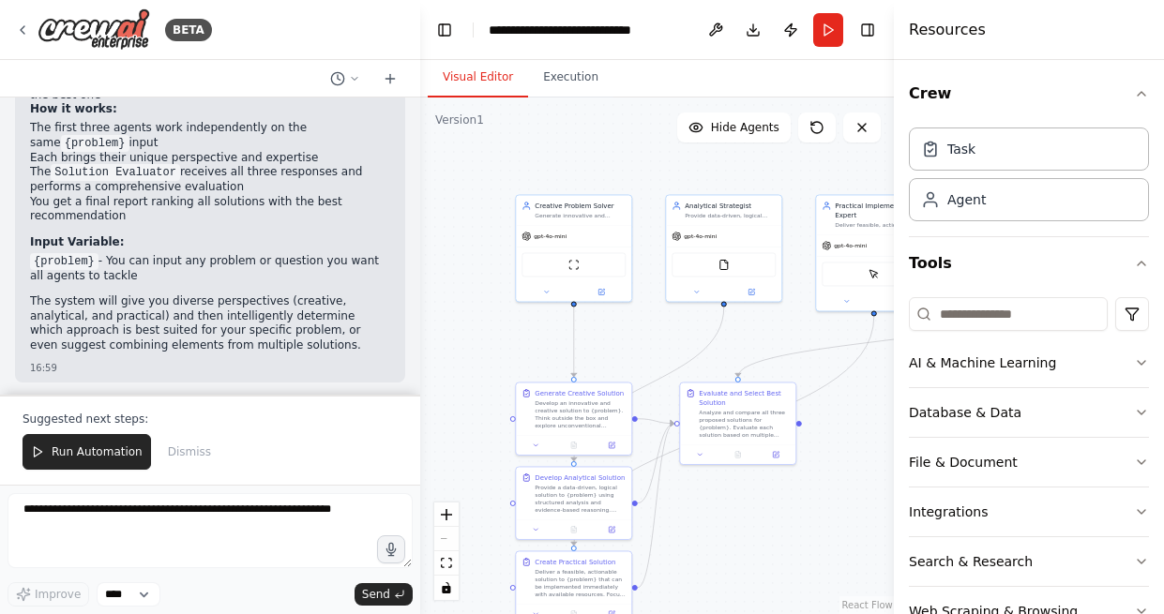
drag, startPoint x: 701, startPoint y: 350, endPoint x: 877, endPoint y: 423, distance: 190.9
click at [877, 423] on div ".deletable-edge-delete-btn { width: 20px; height: 20px; border: 0px solid #ffff…" at bounding box center [658, 356] width 476 height 517
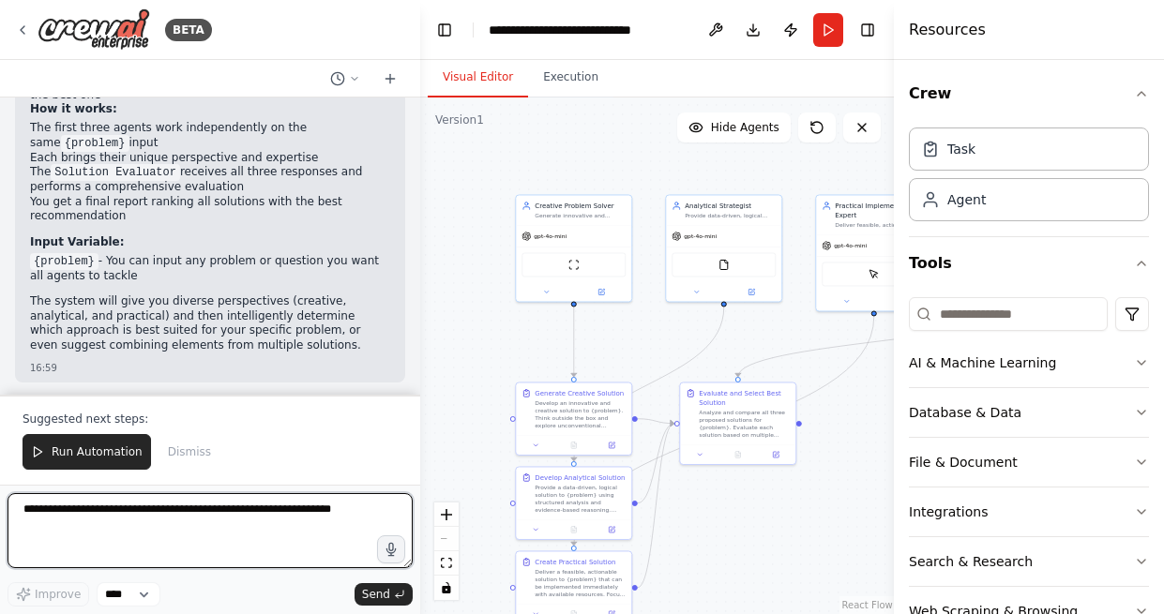
click at [157, 507] on textarea at bounding box center [210, 530] width 405 height 75
type textarea "**********"
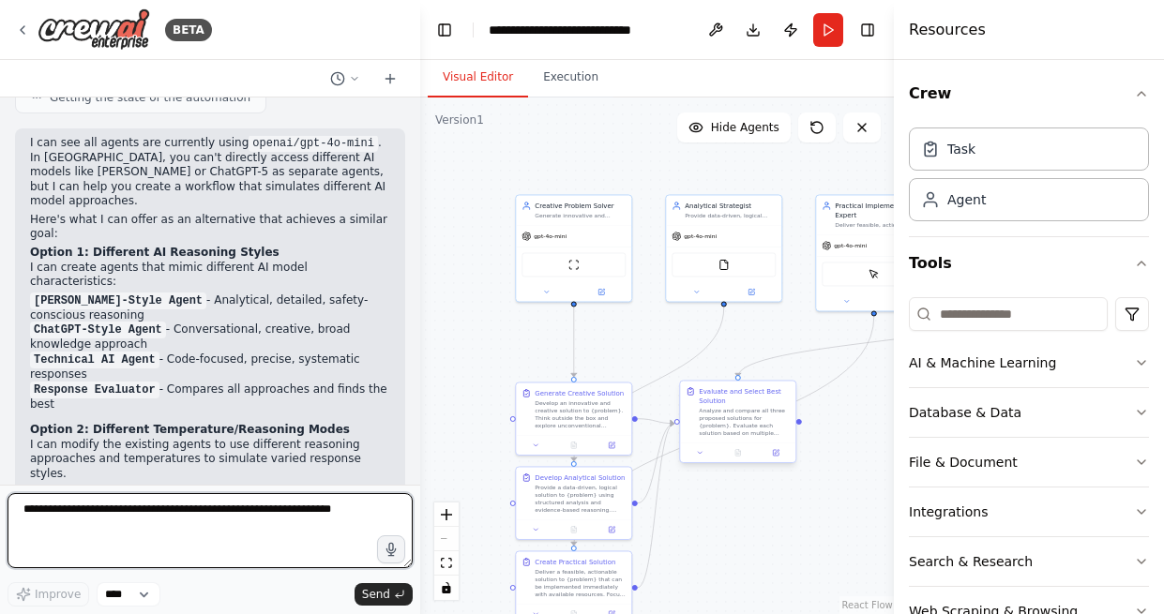
scroll to position [2086, 0]
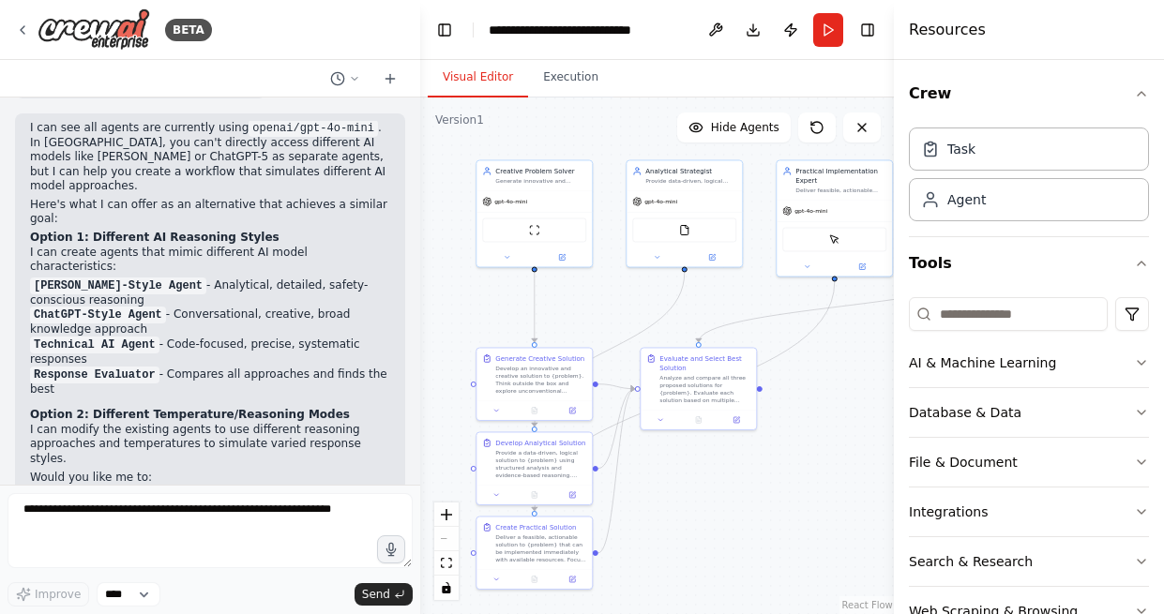
drag, startPoint x: 825, startPoint y: 430, endPoint x: 786, endPoint y: 396, distance: 52.5
click at [786, 396] on div ".deletable-edge-delete-btn { width: 20px; height: 20px; border: 0px solid #ffff…" at bounding box center [658, 356] width 476 height 517
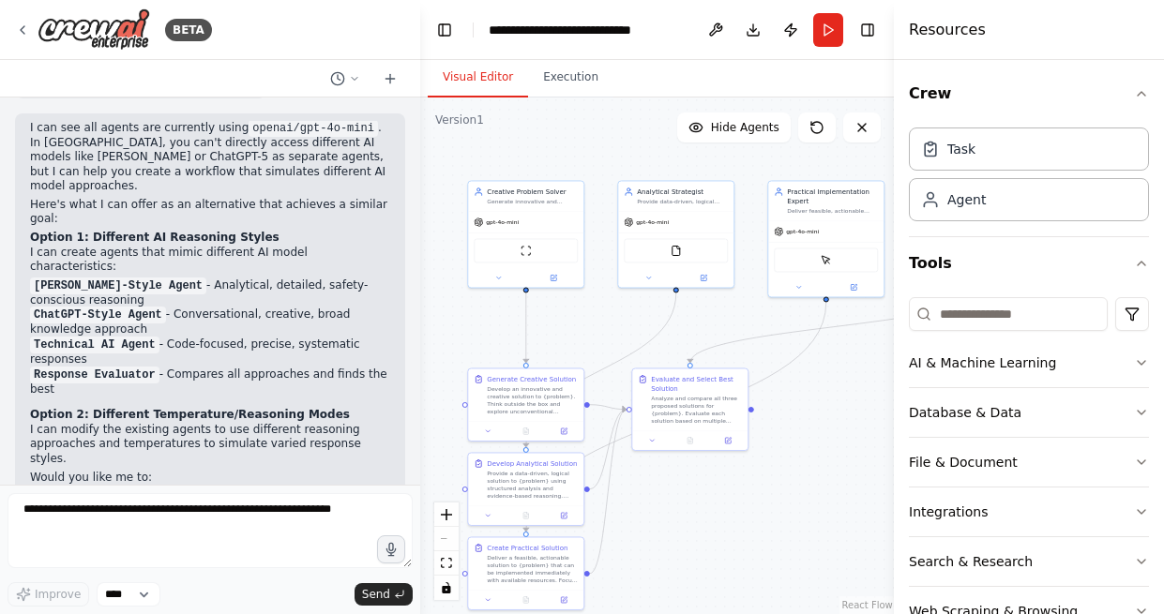
drag, startPoint x: 795, startPoint y: 325, endPoint x: 787, endPoint y: 346, distance: 23.2
click at [787, 346] on div ".deletable-edge-delete-btn { width: 20px; height: 20px; border: 0px solid #ffff…" at bounding box center [658, 356] width 476 height 517
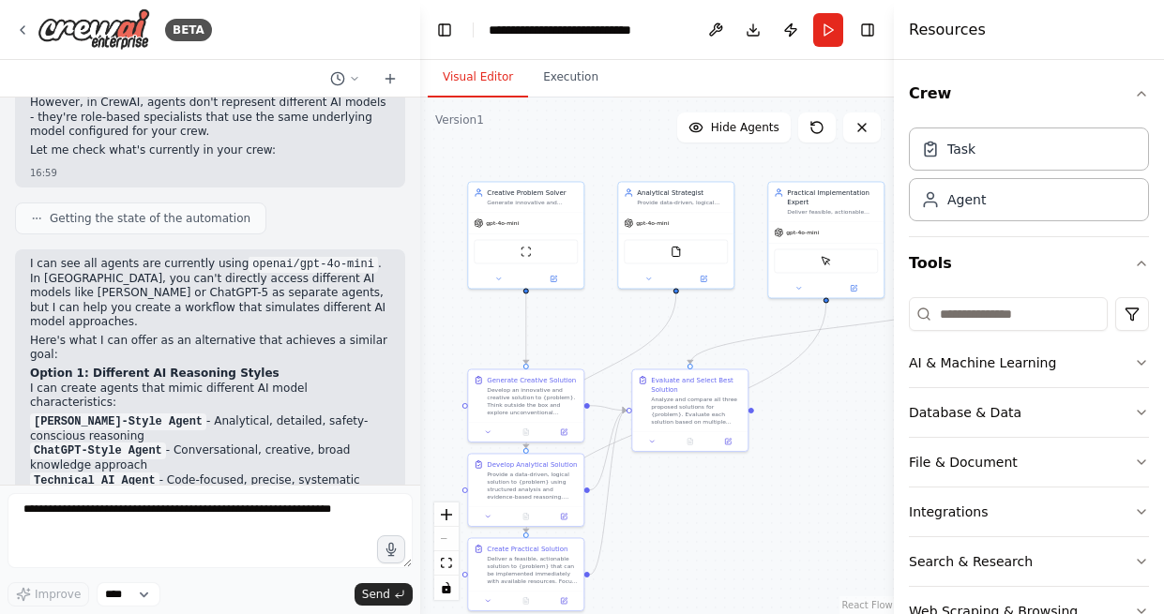
scroll to position [1941, 0]
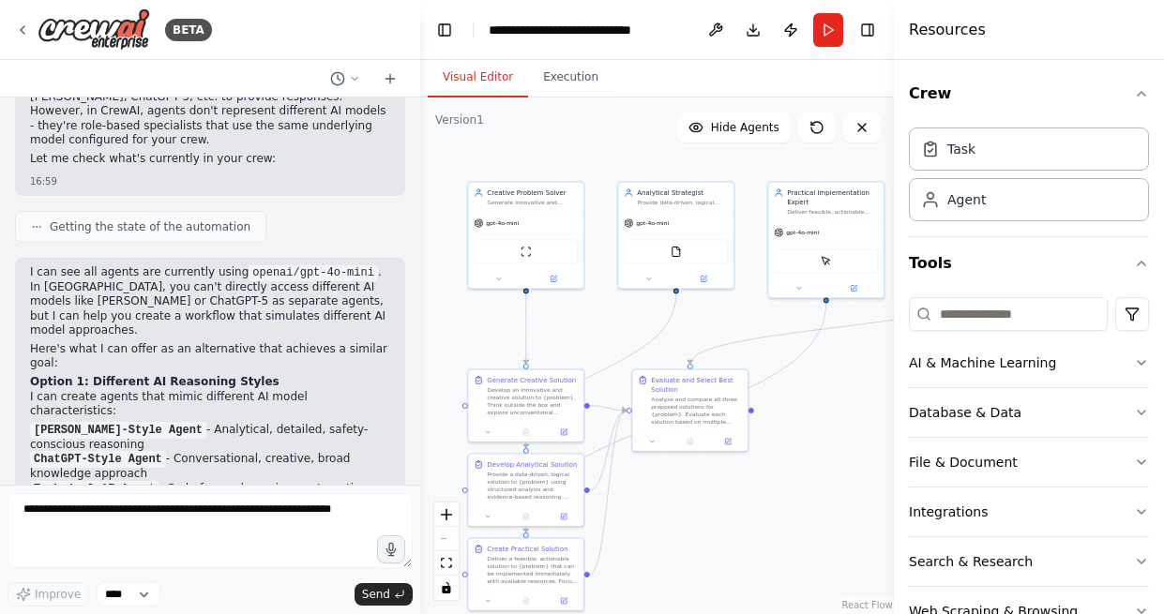
click at [149, 375] on strong "Option 1: Different AI Reasoning Styles" at bounding box center [154, 381] width 249 height 13
click at [150, 265] on div "I can see all agents are currently using openai/gpt-4o-mini . In CrewAI, you ca…" at bounding box center [210, 517] width 360 height 504
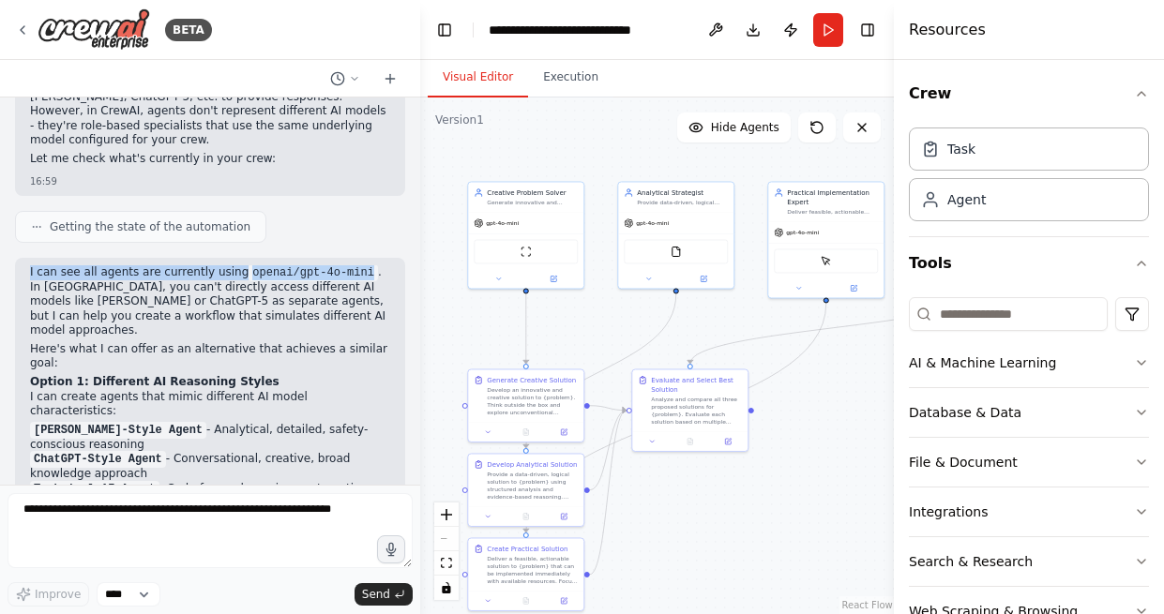
click at [150, 265] on div "I can see all agents are currently using openai/gpt-4o-mini . In CrewAI, you ca…" at bounding box center [210, 517] width 360 height 504
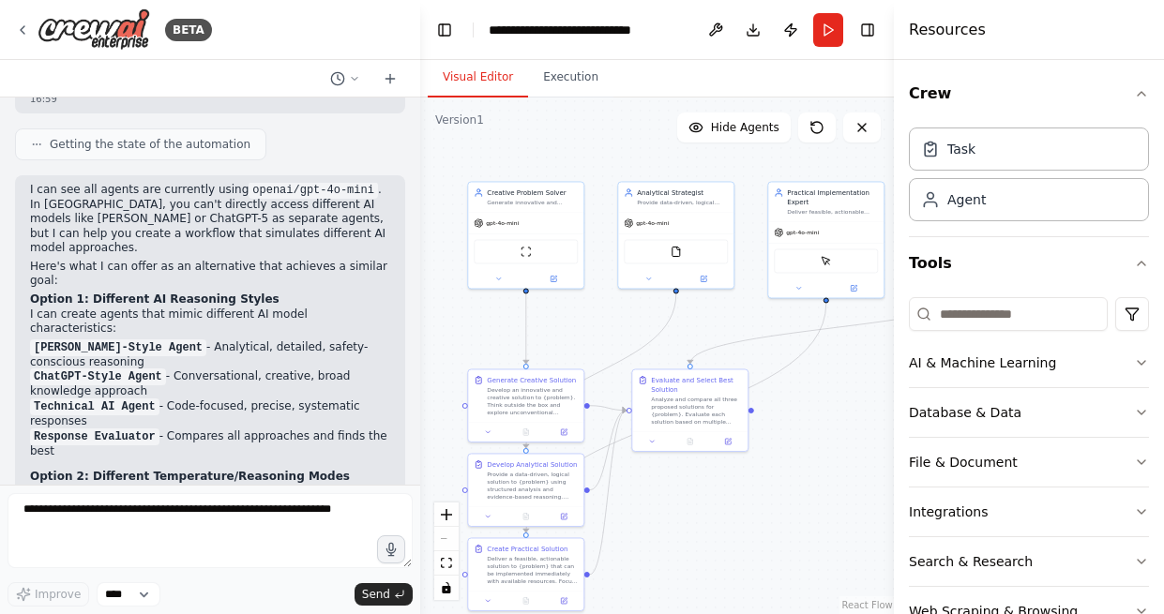
scroll to position [2026, 0]
click at [150, 339] on li "Claude-Style Agent - Analytical, detailed, safety-conscious reasoning" at bounding box center [210, 354] width 360 height 30
click at [135, 367] on code "ChatGPT-Style Agent" at bounding box center [98, 375] width 136 height 17
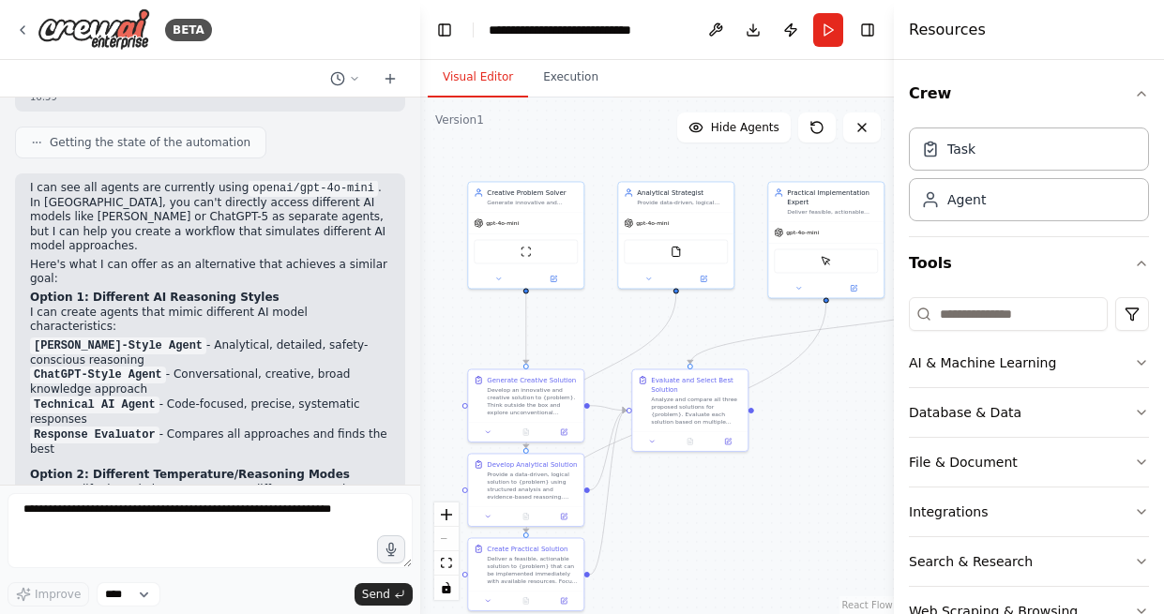
click at [135, 367] on code "ChatGPT-Style Agent" at bounding box center [98, 375] width 136 height 17
click at [111, 427] on code "Response Evaluator" at bounding box center [94, 435] width 129 height 17
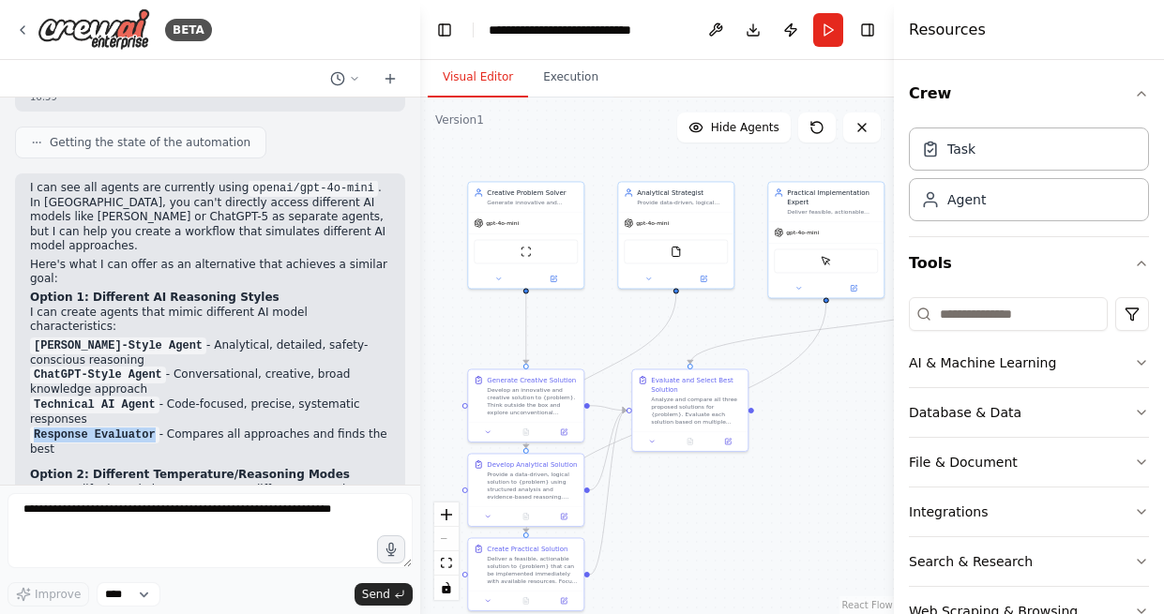
click at [102, 398] on li "Technical AI Agent - Code-focused, precise, systematic responses" at bounding box center [210, 413] width 360 height 30
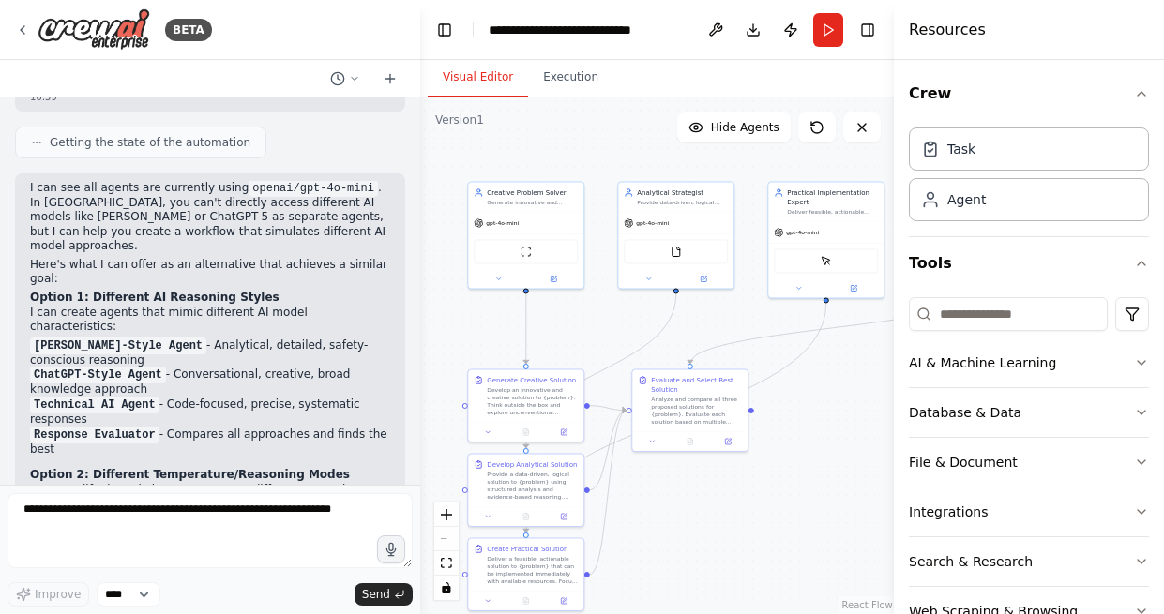
click at [102, 398] on li "Technical AI Agent - Code-focused, precise, systematic responses" at bounding box center [210, 413] width 360 height 30
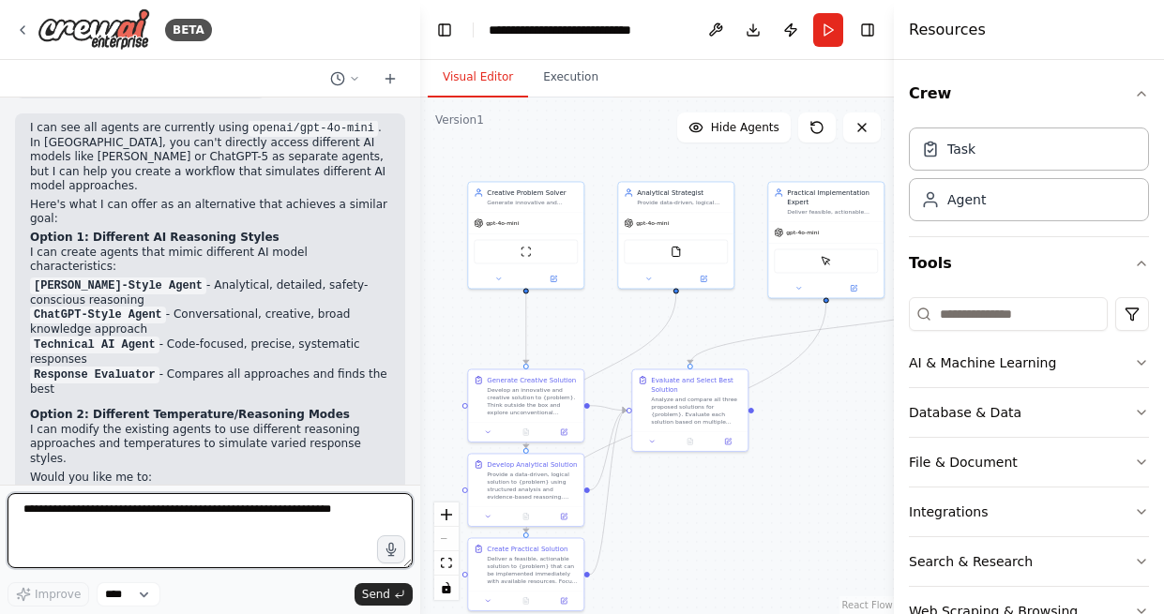
click at [75, 534] on textarea at bounding box center [210, 530] width 405 height 75
type textarea "**********"
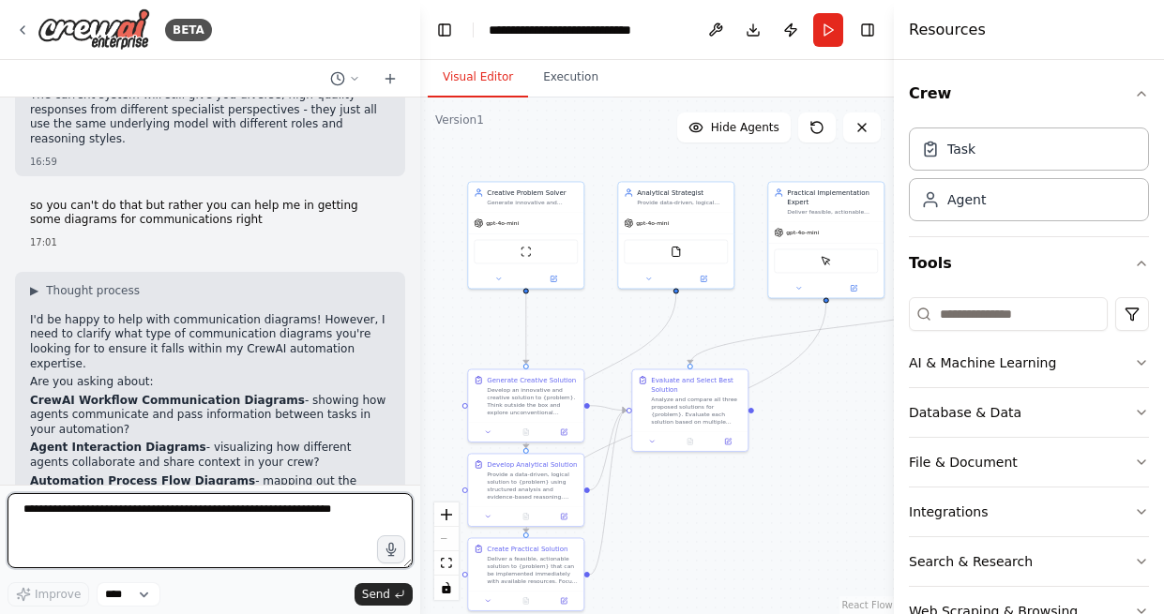
scroll to position [2575, 0]
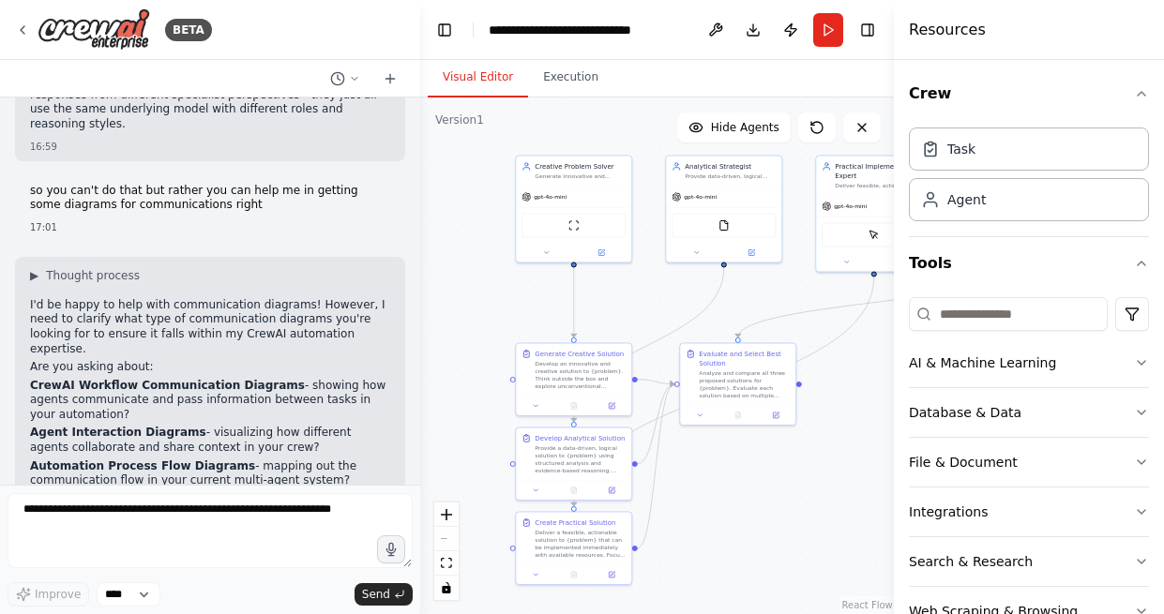
drag, startPoint x: 598, startPoint y: 158, endPoint x: 597, endPoint y: 134, distance: 23.5
click at [630, 115] on div ".deletable-edge-delete-btn { width: 20px; height: 20px; border: 0px solid #ffff…" at bounding box center [658, 356] width 476 height 517
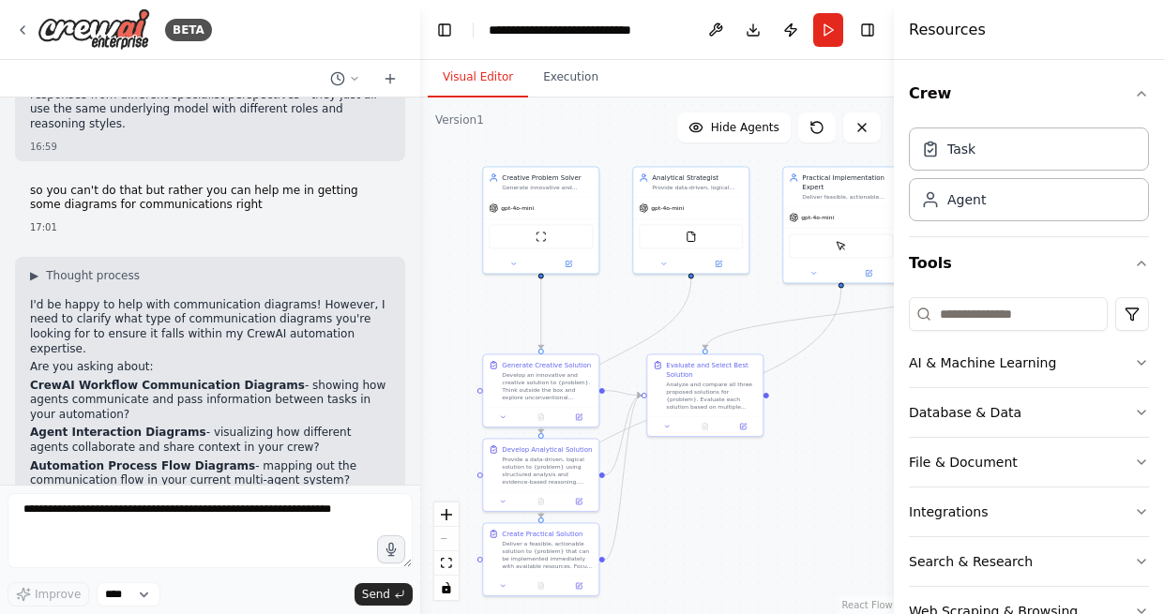
drag, startPoint x: 642, startPoint y: 260, endPoint x: 625, endPoint y: 287, distance: 32.0
click at [625, 287] on div ".deletable-edge-delete-btn { width: 20px; height: 20px; border: 0px solid #ffff…" at bounding box center [658, 356] width 476 height 517
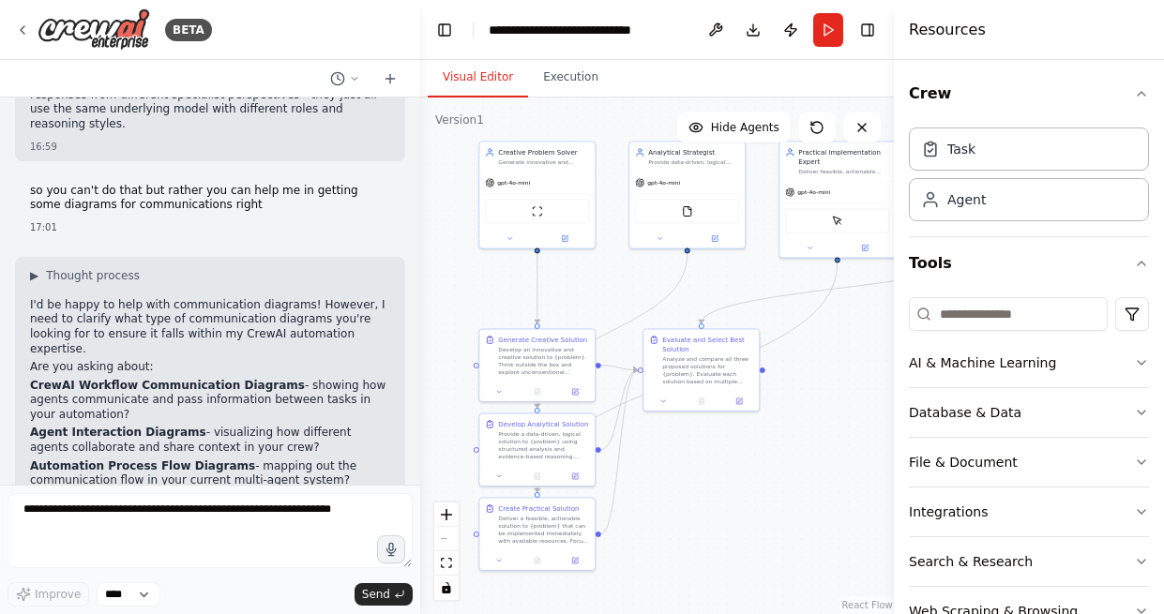
drag, startPoint x: 605, startPoint y: 305, endPoint x: 601, endPoint y: 279, distance: 25.6
click at [601, 279] on div ".deletable-edge-delete-btn { width: 20px; height: 20px; border: 0px solid #ffff…" at bounding box center [658, 356] width 476 height 517
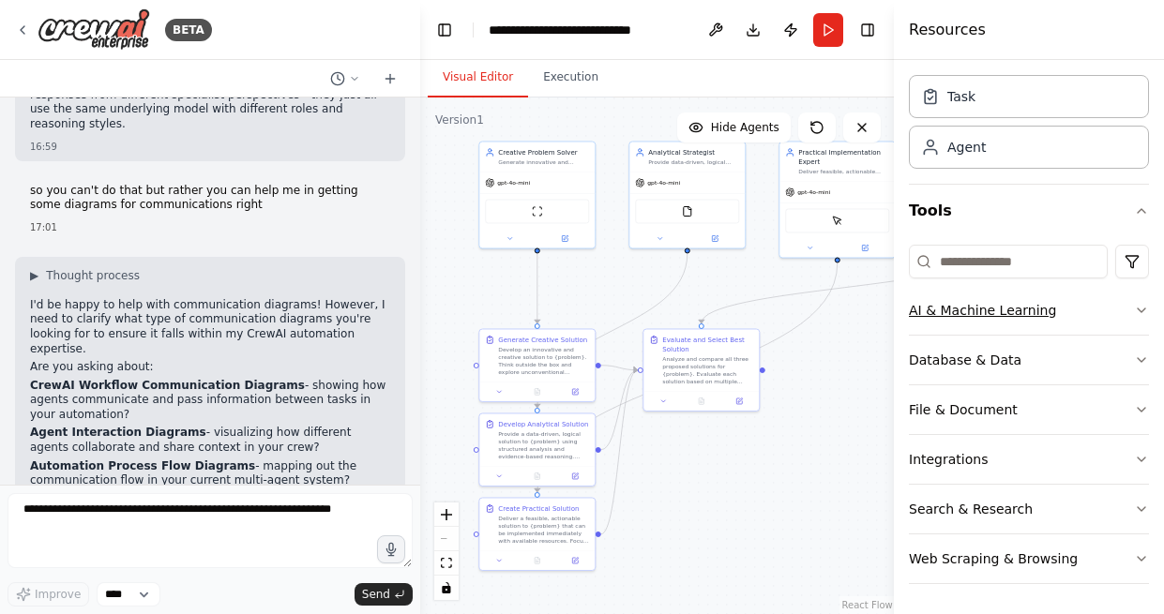
click at [1037, 312] on div "AI & Machine Learning" at bounding box center [982, 310] width 147 height 19
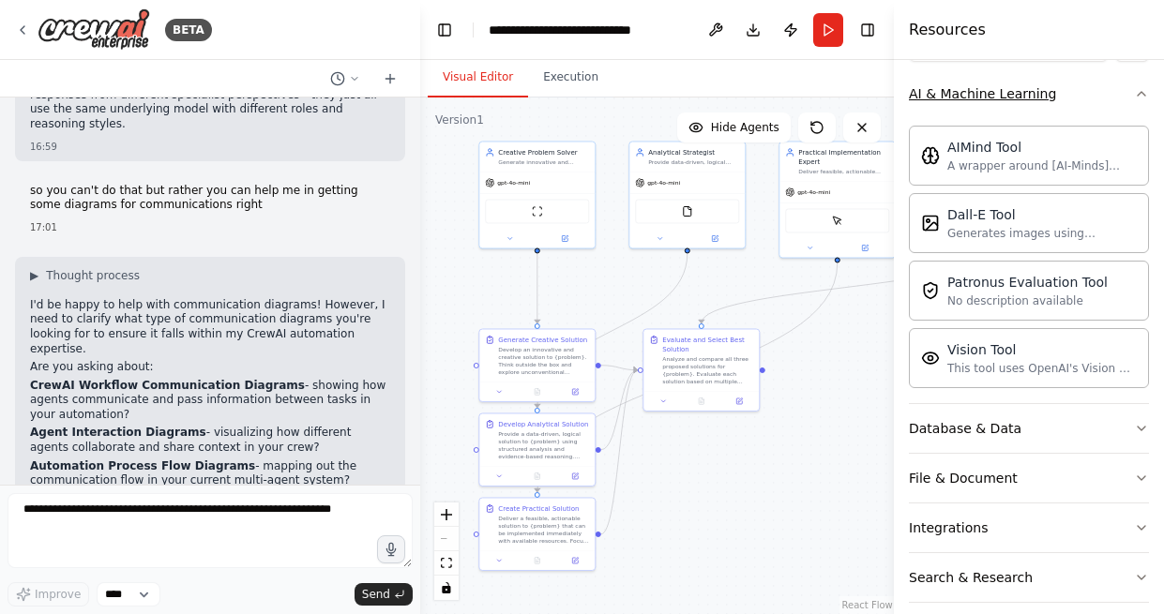
scroll to position [276, 0]
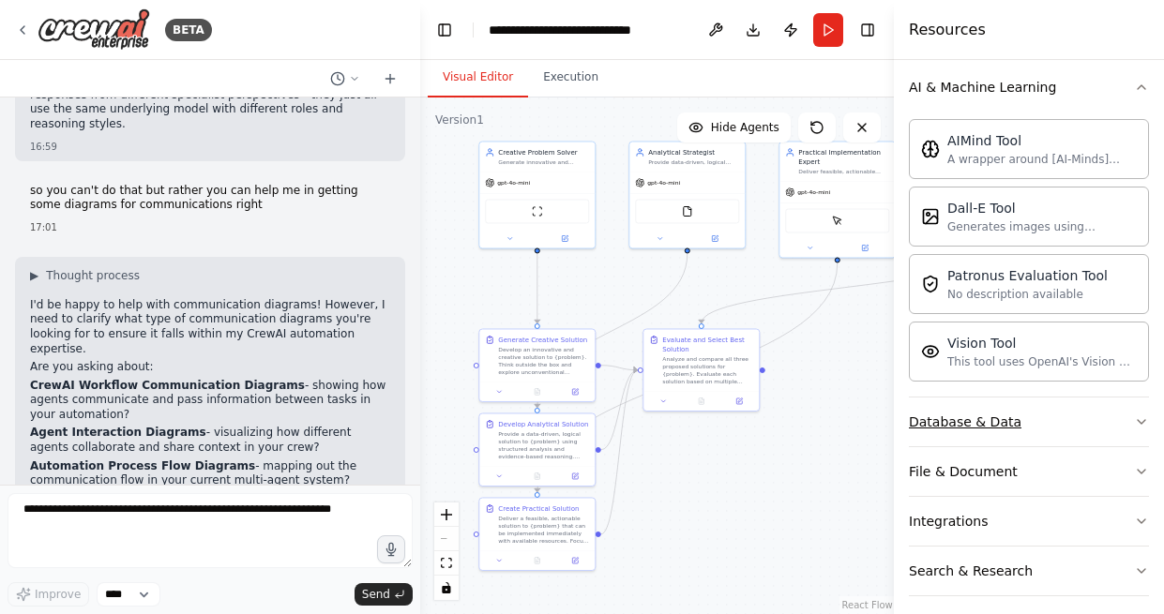
click at [1046, 435] on button "Database & Data" at bounding box center [1029, 422] width 240 height 49
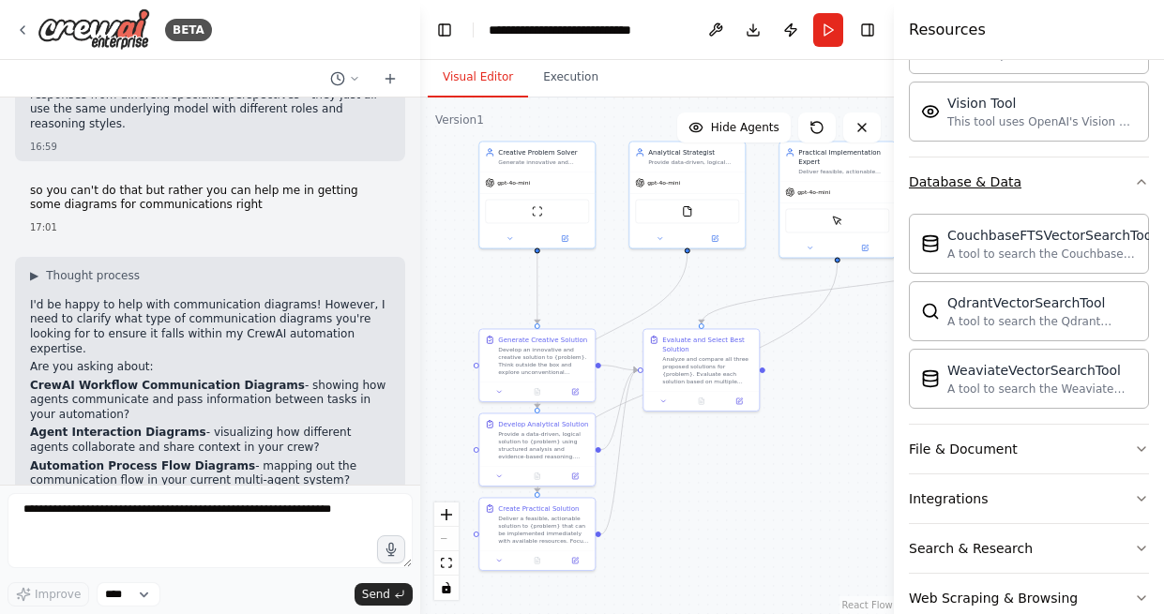
scroll to position [528, 0]
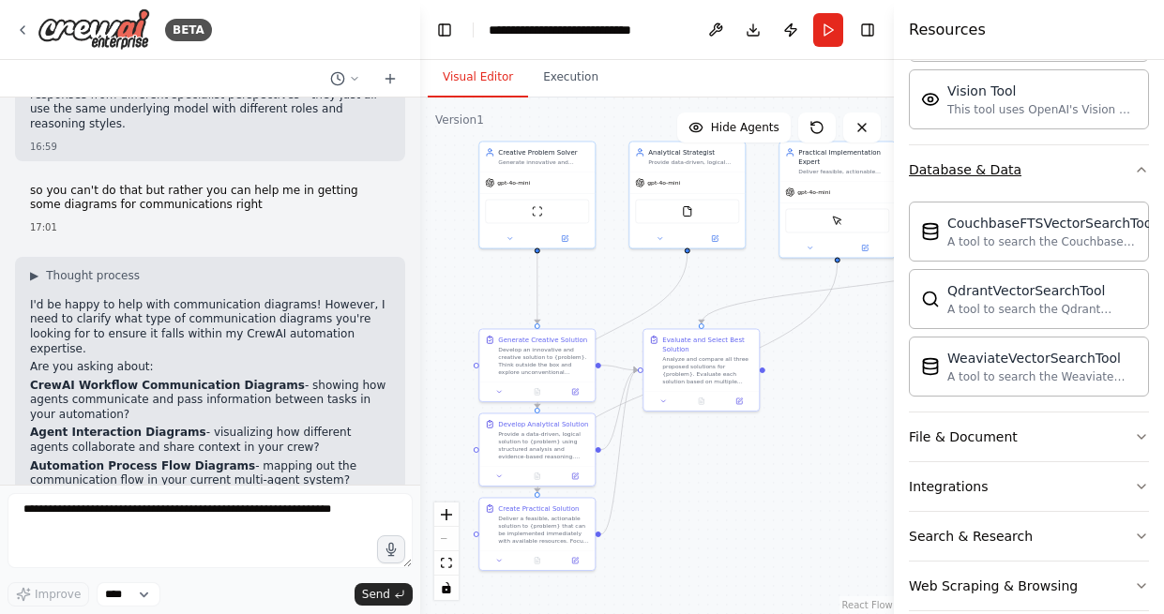
click at [1046, 435] on button "File & Document" at bounding box center [1029, 437] width 240 height 49
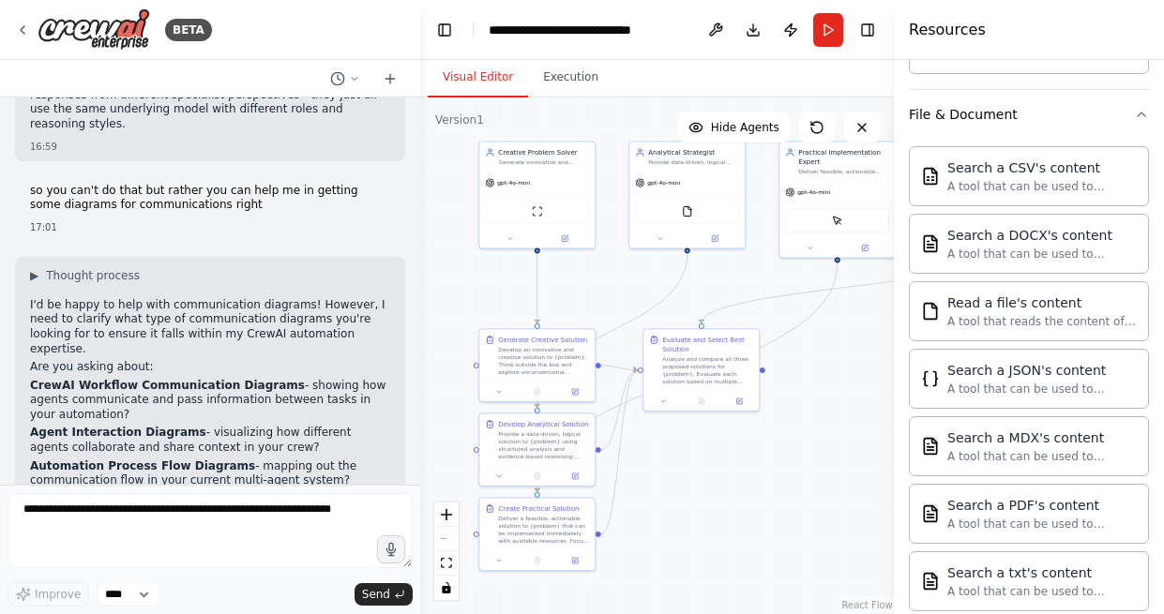
scroll to position [1110, 0]
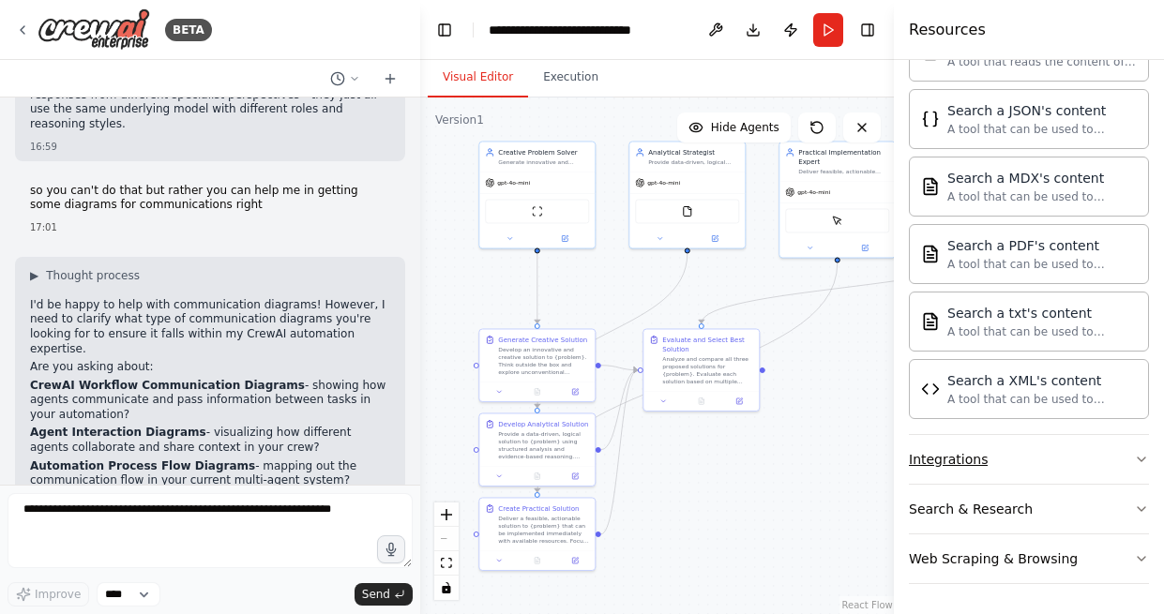
click at [1032, 469] on button "Integrations" at bounding box center [1029, 459] width 240 height 49
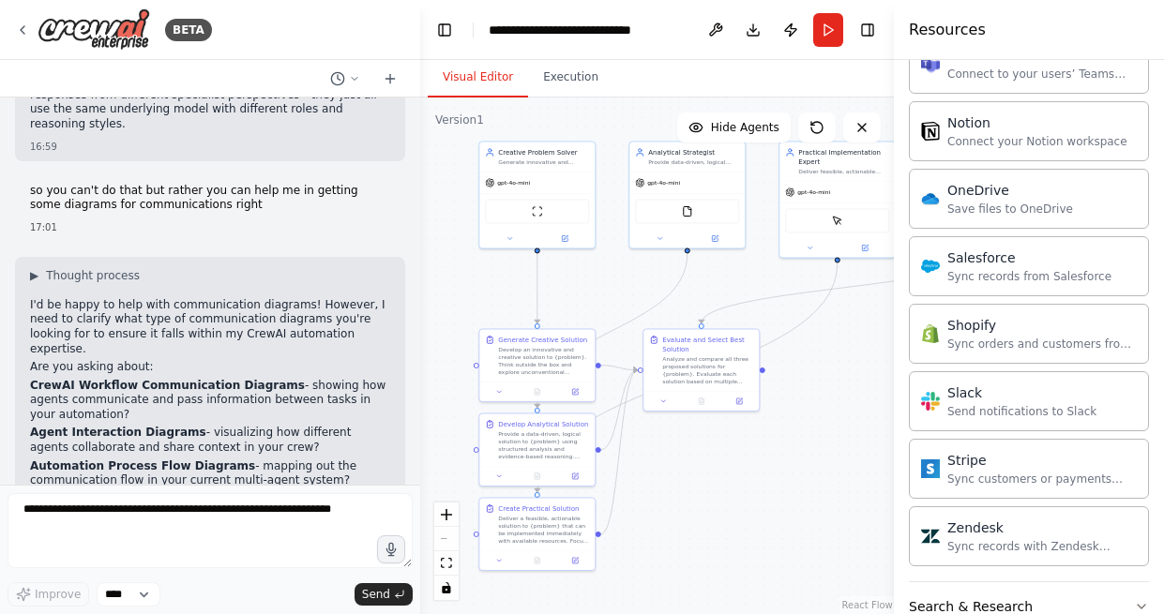
scroll to position [2544, 0]
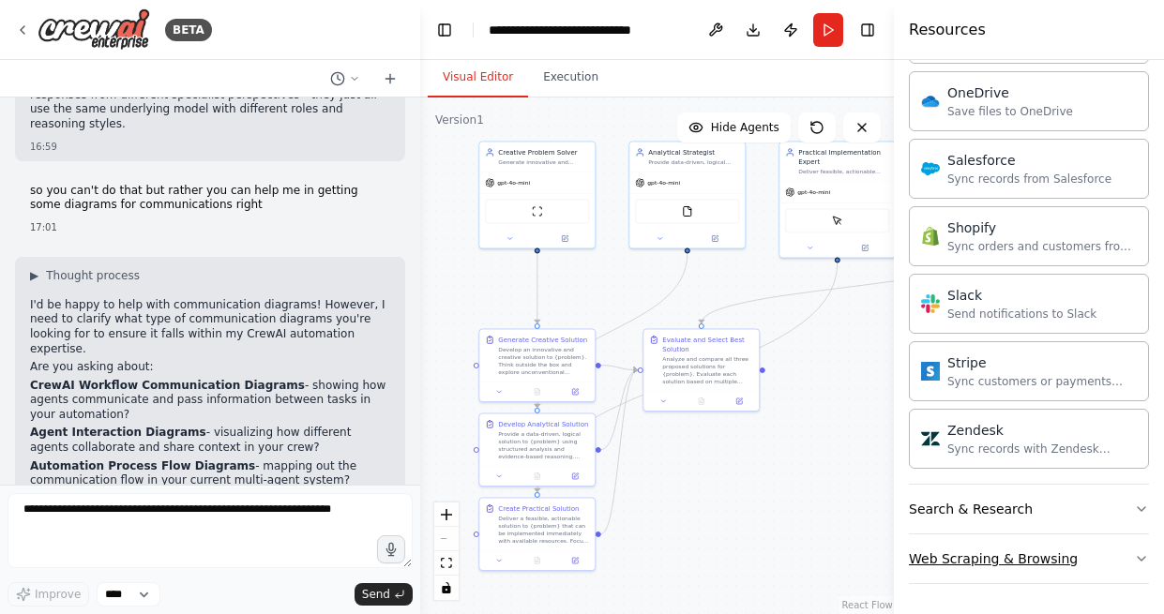
click at [1017, 545] on button "Web Scraping & Browsing" at bounding box center [1029, 559] width 240 height 49
click at [1023, 513] on button "Search & Research" at bounding box center [1029, 509] width 240 height 49
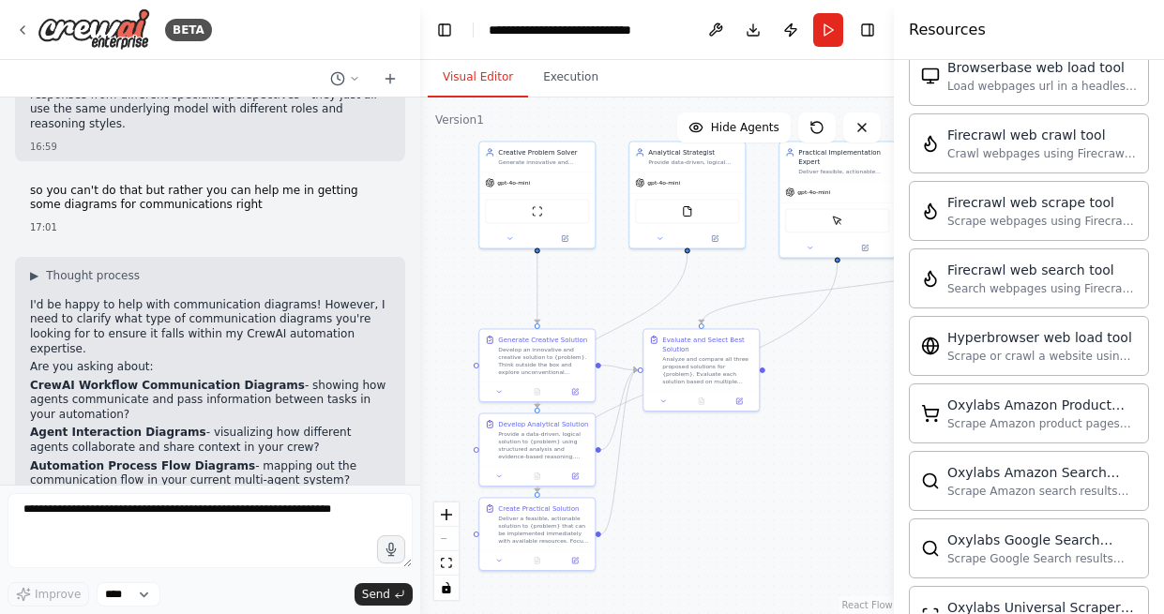
scroll to position [4532, 0]
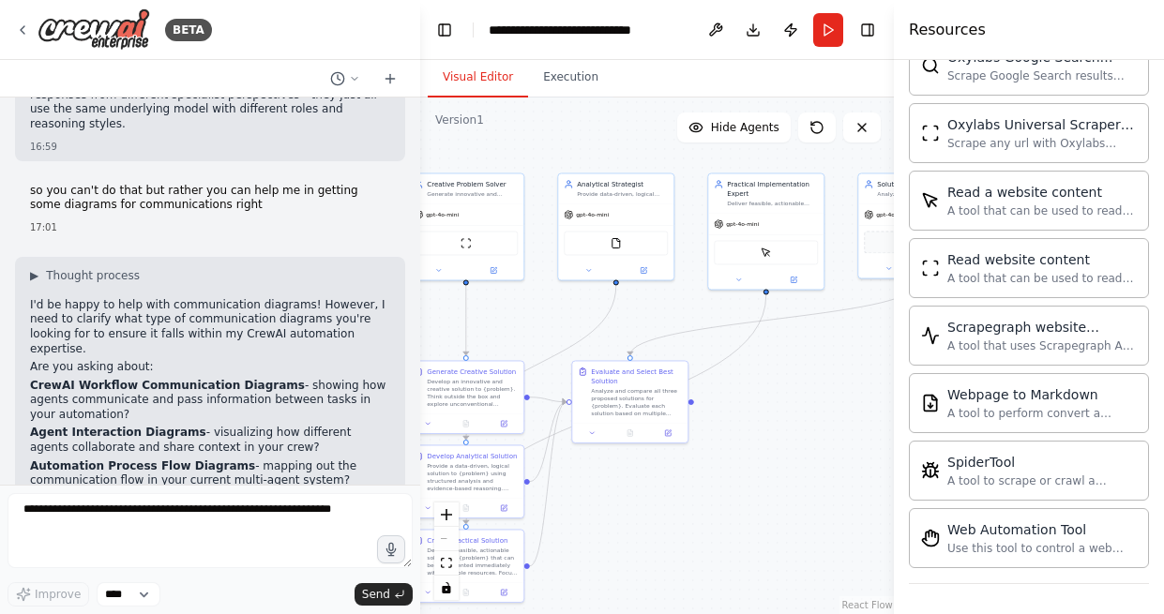
drag, startPoint x: 828, startPoint y: 352, endPoint x: 753, endPoint y: 385, distance: 82.3
click at [753, 385] on div ".deletable-edge-delete-btn { width: 20px; height: 20px; border: 0px solid #ffff…" at bounding box center [658, 356] width 476 height 517
drag, startPoint x: 753, startPoint y: 385, endPoint x: 773, endPoint y: 380, distance: 20.5
click at [773, 380] on div ".deletable-edge-delete-btn { width: 20px; height: 20px; border: 0px solid #ffff…" at bounding box center [658, 356] width 476 height 517
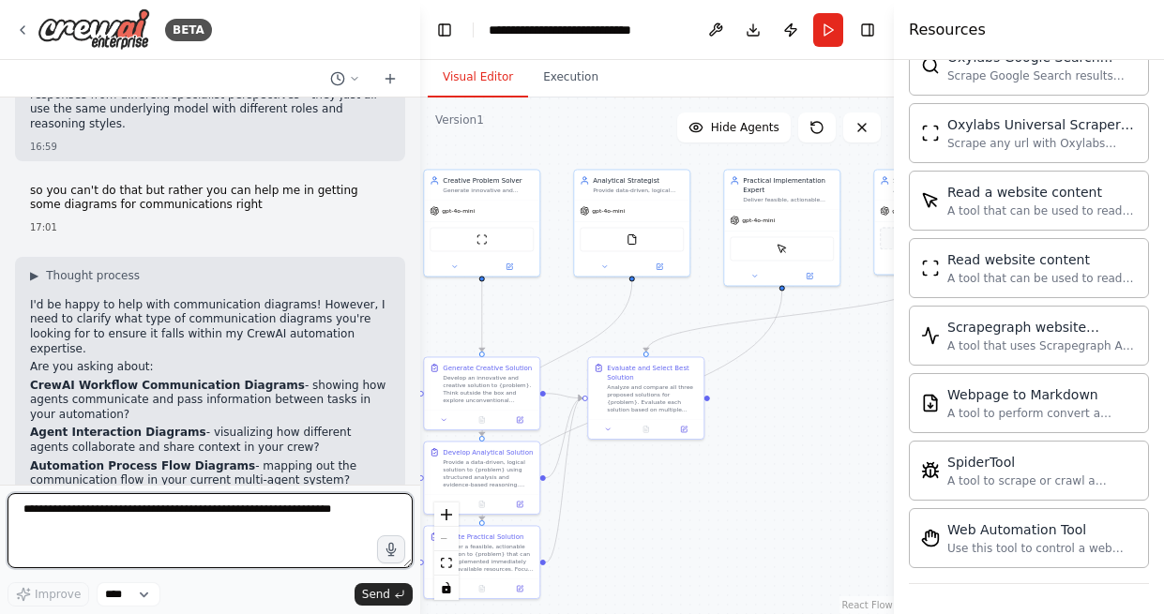
click at [325, 499] on textarea at bounding box center [210, 530] width 405 height 75
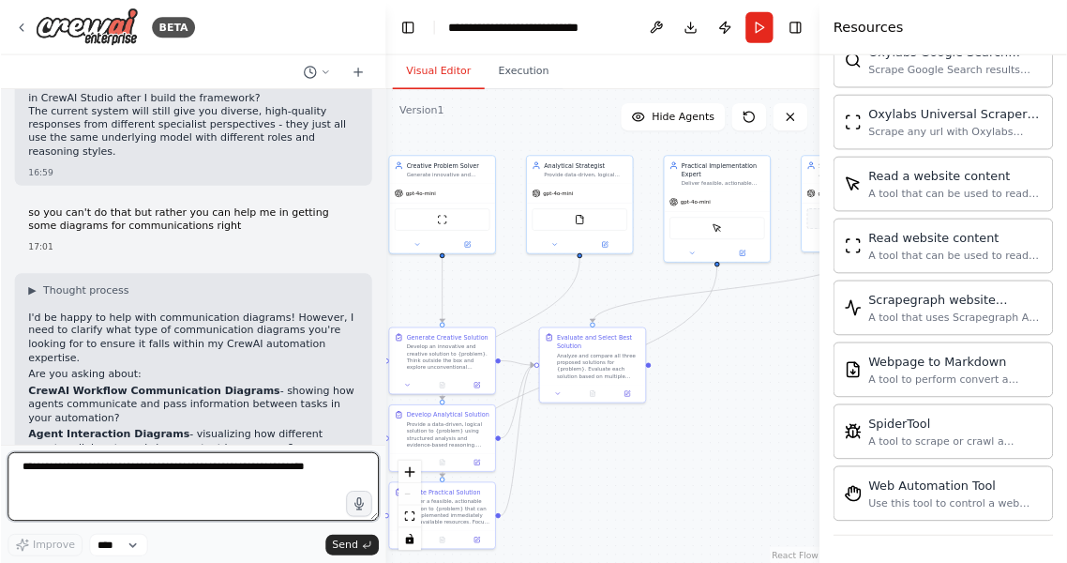
scroll to position [2540, 0]
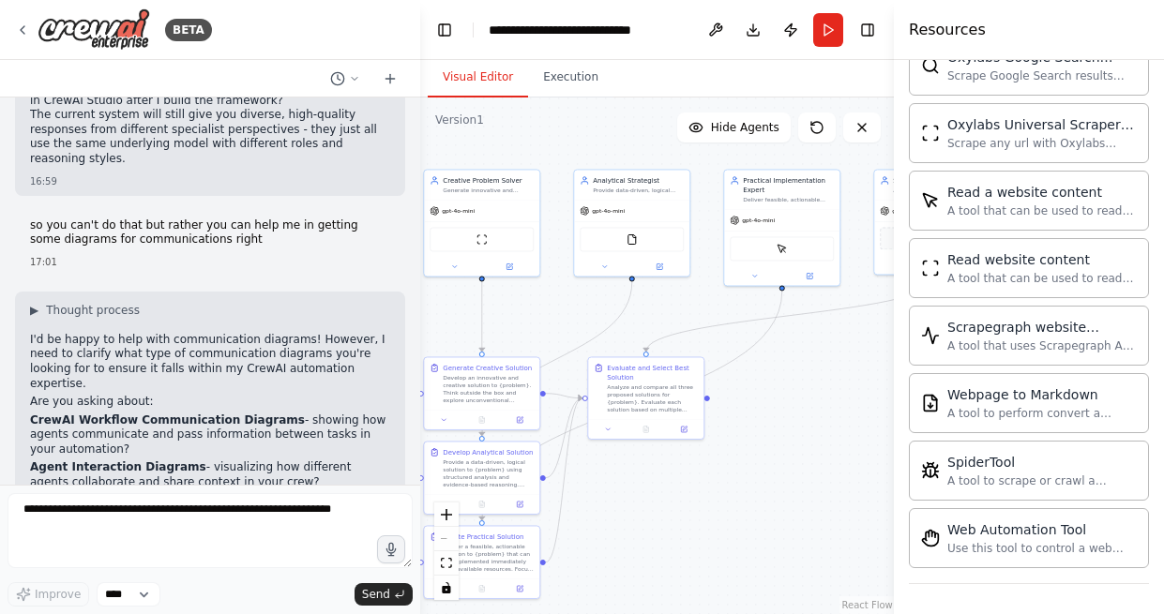
click at [247, 461] on p "Agent Interaction Diagrams - visualizing how different agents collaborate and s…" at bounding box center [210, 475] width 360 height 29
click at [178, 333] on p "I'd be happy to help with communication diagrams! However, I need to clarify wh…" at bounding box center [210, 362] width 360 height 58
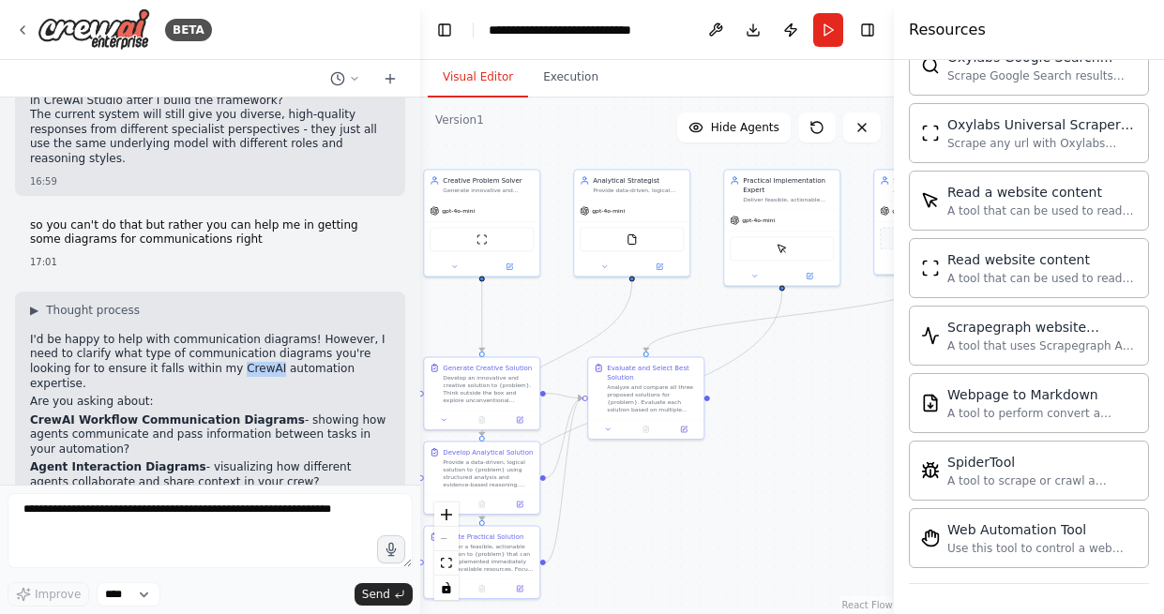
click at [178, 333] on p "I'd be happy to help with communication diagrams! However, I need to clarify wh…" at bounding box center [210, 362] width 360 height 58
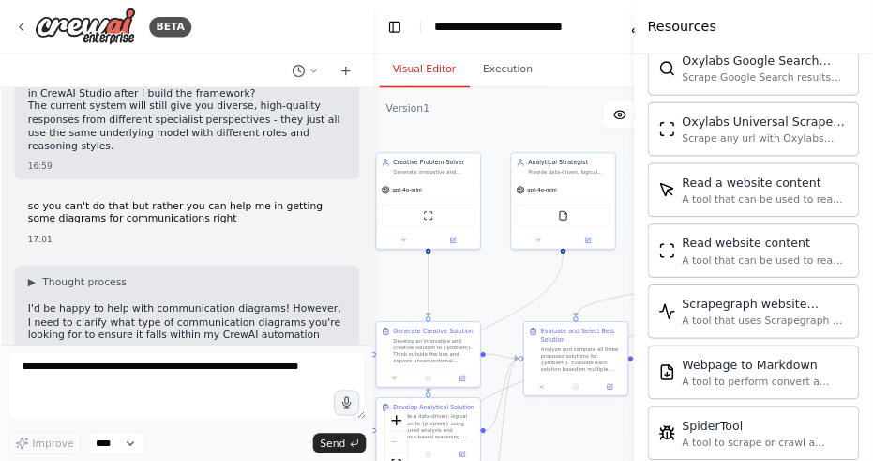
scroll to position [4512, 0]
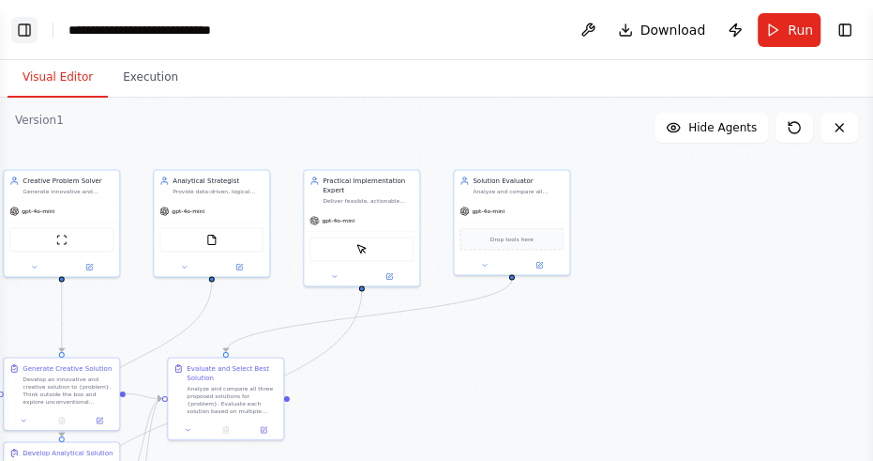
click at [25, 38] on button "Toggle Left Sidebar" at bounding box center [24, 30] width 26 height 26
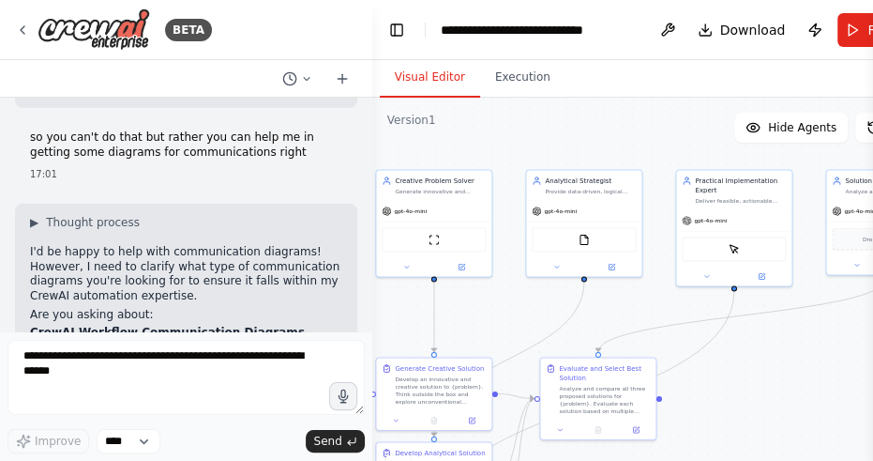
scroll to position [2977, 0]
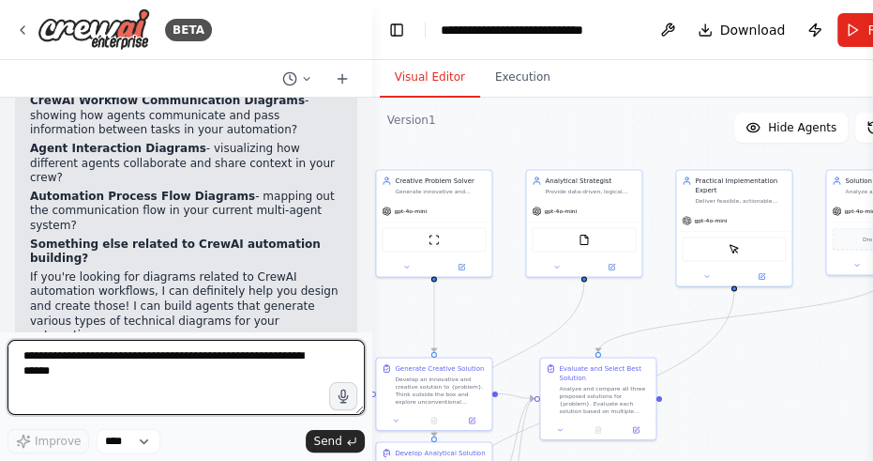
click at [131, 386] on textarea at bounding box center [186, 377] width 357 height 75
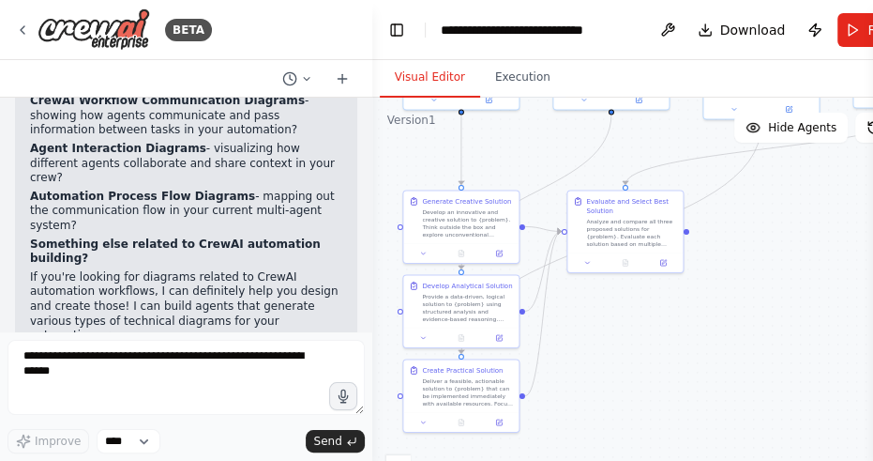
drag, startPoint x: 539, startPoint y: 317, endPoint x: 566, endPoint y: 148, distance: 171.0
click at [566, 148] on div ".deletable-edge-delete-btn { width: 20px; height: 20px; border: 0px solid #ffff…" at bounding box center [662, 332] width 581 height 469
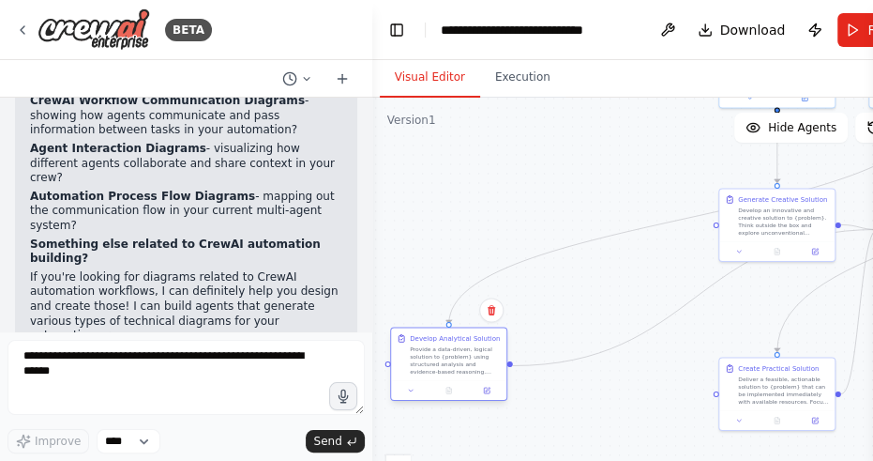
drag, startPoint x: 442, startPoint y: 298, endPoint x: 433, endPoint y: 354, distance: 56.0
click at [433, 354] on div "Provide a data-driven, logical solution to {problem} using structured analysis …" at bounding box center [455, 359] width 91 height 30
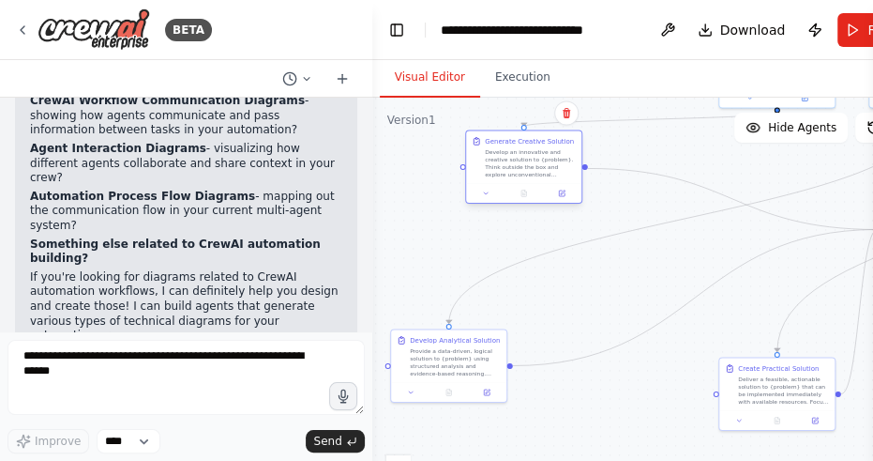
drag, startPoint x: 784, startPoint y: 218, endPoint x: 494, endPoint y: 165, distance: 294.5
click at [494, 165] on div "Develop an innovative and creative solution to {problem}. Think outside the box…" at bounding box center [530, 162] width 91 height 30
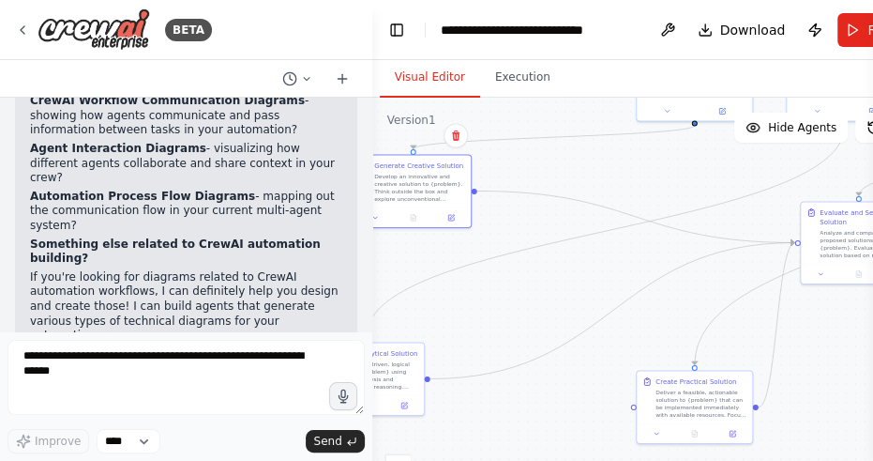
drag, startPoint x: 728, startPoint y: 306, endPoint x: 639, endPoint y: 326, distance: 91.5
click at [645, 319] on div ".deletable-edge-delete-btn { width: 20px; height: 20px; border: 0px solid #ffff…" at bounding box center [662, 332] width 581 height 469
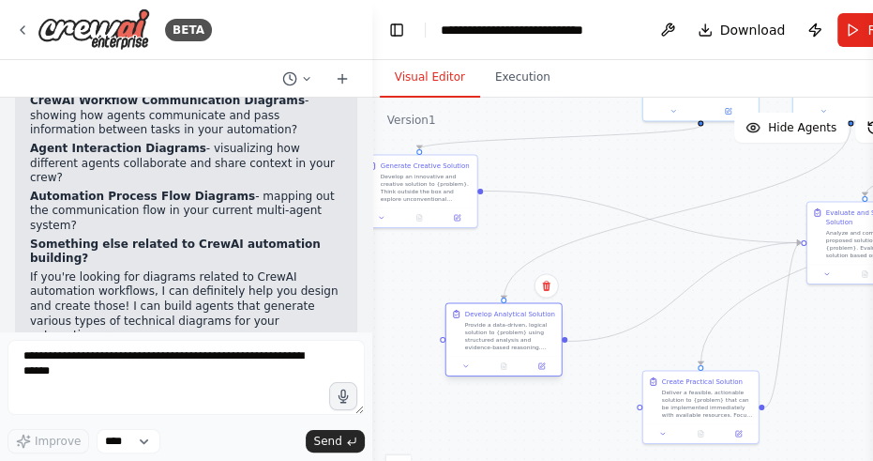
drag, startPoint x: 390, startPoint y: 385, endPoint x: 534, endPoint y: 340, distance: 150.4
click at [534, 340] on div "Provide a data-driven, logical solution to {problem} using structured analysis …" at bounding box center [509, 335] width 91 height 30
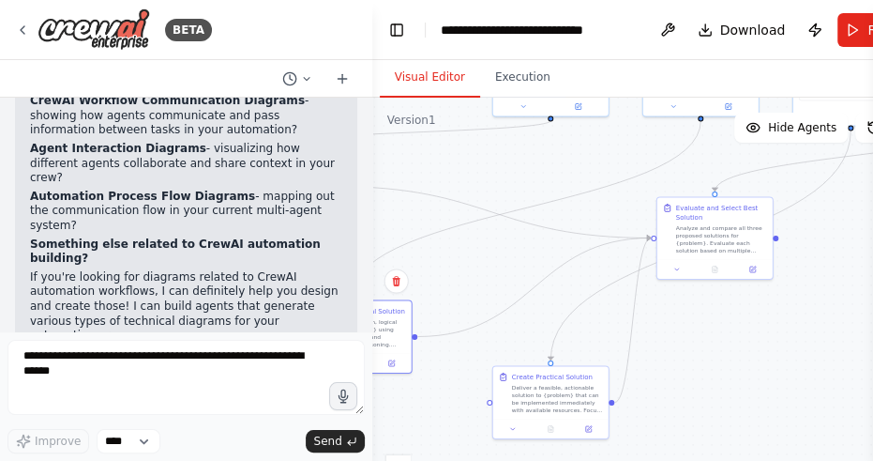
drag, startPoint x: 635, startPoint y: 282, endPoint x: 478, endPoint y: 280, distance: 156.6
click at [478, 280] on div ".deletable-edge-delete-btn { width: 20px; height: 20px; border: 0px solid #ffff…" at bounding box center [662, 332] width 581 height 469
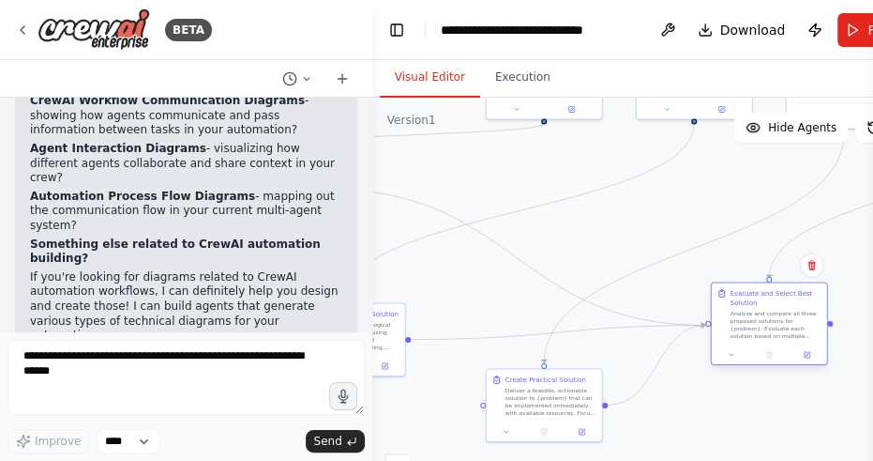
drag, startPoint x: 715, startPoint y: 240, endPoint x: 780, endPoint y: 337, distance: 116.8
click at [780, 337] on div "Analyze and compare all three proposed solutions for {problem}. Evaluate each s…" at bounding box center [775, 324] width 91 height 30
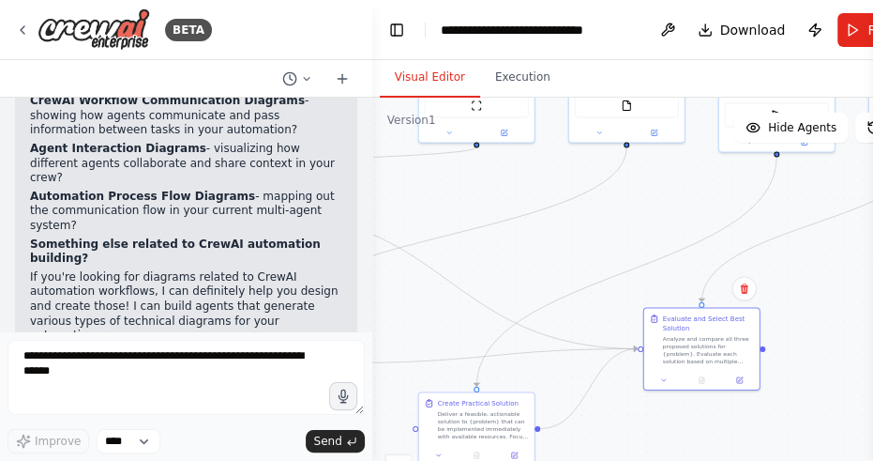
drag, startPoint x: 659, startPoint y: 199, endPoint x: 592, endPoint y: 222, distance: 71.5
click at [592, 222] on div ".deletable-edge-delete-btn { width: 20px; height: 20px; border: 0px solid #ffff…" at bounding box center [662, 332] width 581 height 469
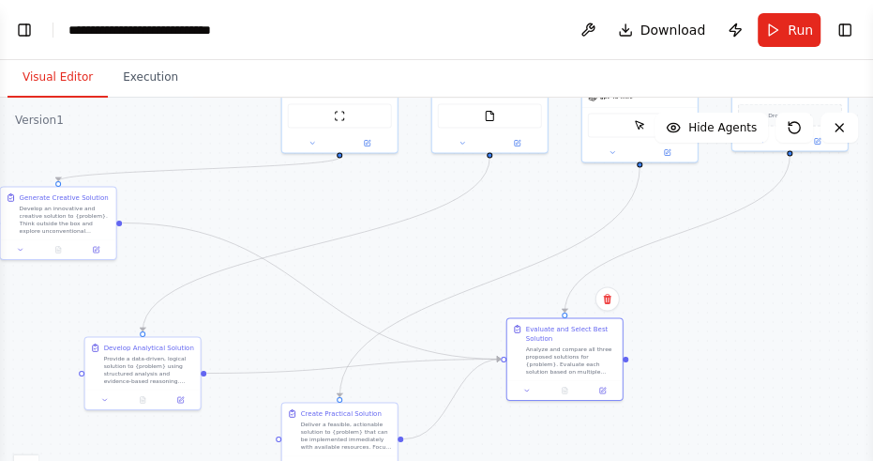
drag, startPoint x: 426, startPoint y: 183, endPoint x: 663, endPoint y: 212, distance: 239.1
click at [662, 198] on div ".deletable-edge-delete-btn { width: 20px; height: 20px; border: 0px solid #ffff…" at bounding box center [436, 332] width 873 height 469
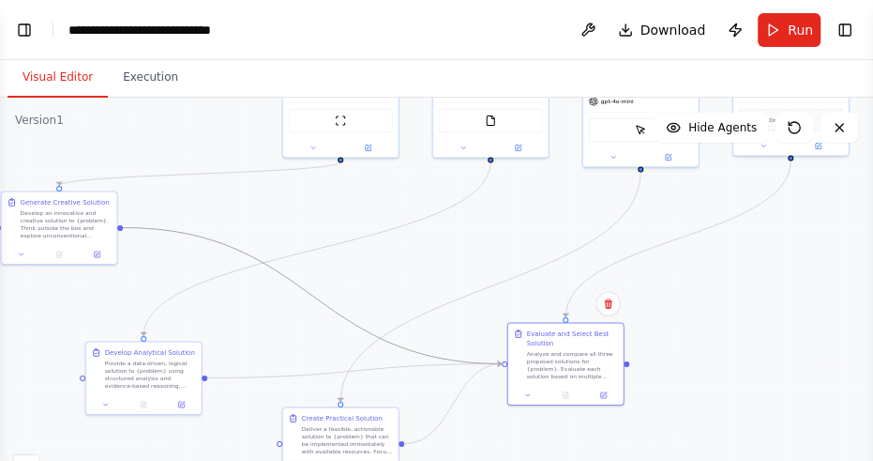
click at [289, 279] on icon "Edge from d6358ec7-51a4-4056-803a-c932122858ae to ee64cec3-132d-40bc-97d1-72570…" at bounding box center [312, 295] width 379 height 136
click at [846, 34] on button "Toggle Right Sidebar" at bounding box center [845, 30] width 26 height 26
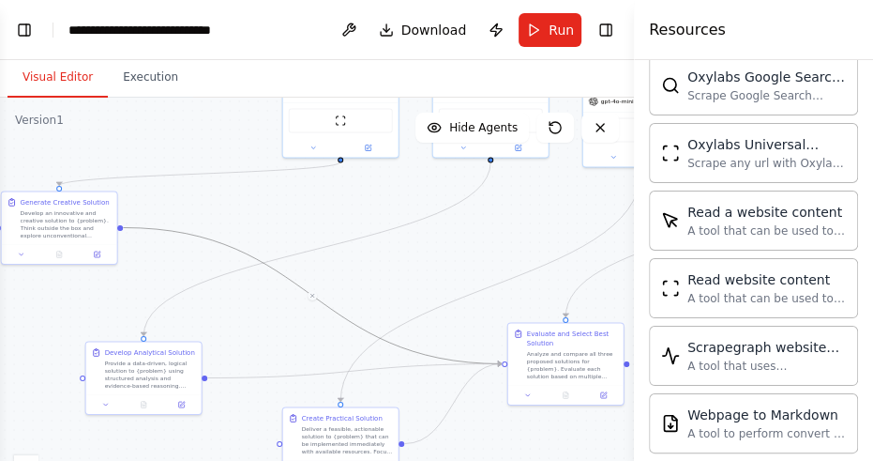
click at [74, 81] on button "Visual Editor" at bounding box center [58, 77] width 100 height 39
click at [34, 29] on button "Toggle Left Sidebar" at bounding box center [24, 30] width 26 height 26
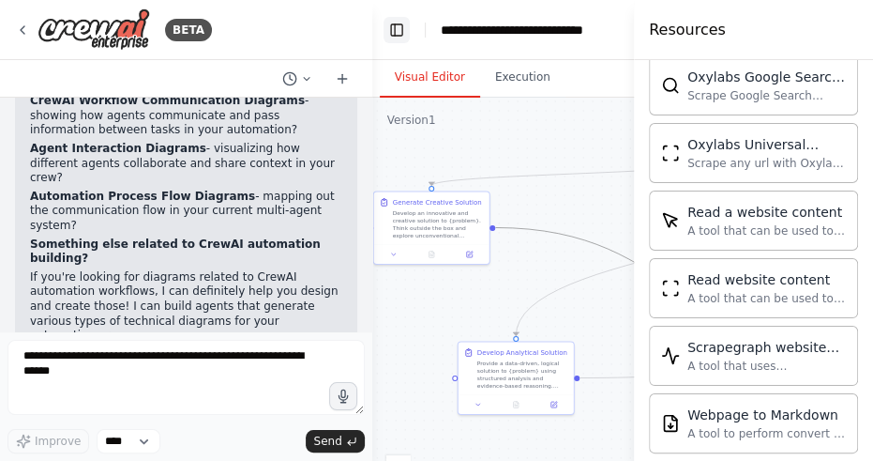
click at [405, 27] on button "Toggle Left Sidebar" at bounding box center [397, 30] width 26 height 26
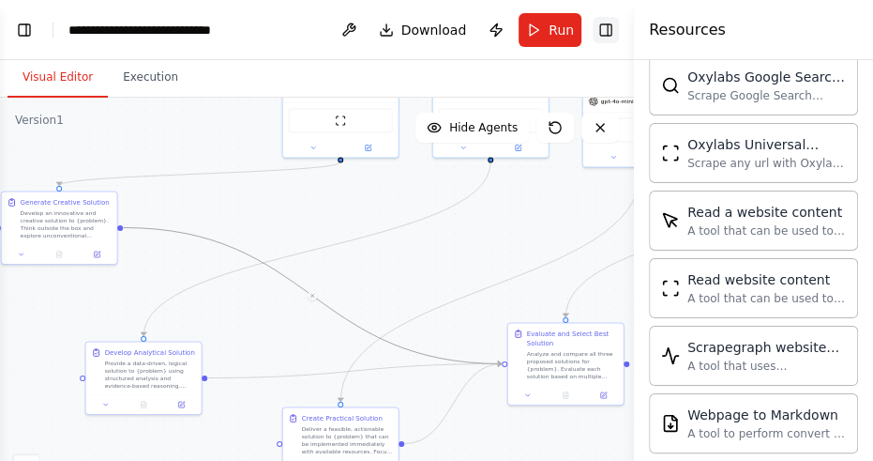
click at [612, 29] on button "Toggle Right Sidebar" at bounding box center [606, 30] width 26 height 26
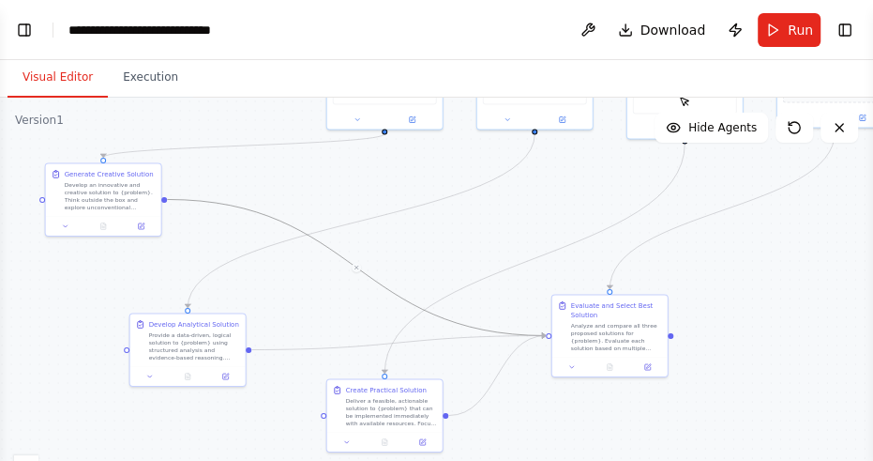
drag, startPoint x: 390, startPoint y: 244, endPoint x: 434, endPoint y: 216, distance: 52.3
click at [434, 216] on div ".deletable-edge-delete-btn { width: 20px; height: 20px; border: 0px solid #ffff…" at bounding box center [436, 332] width 873 height 469
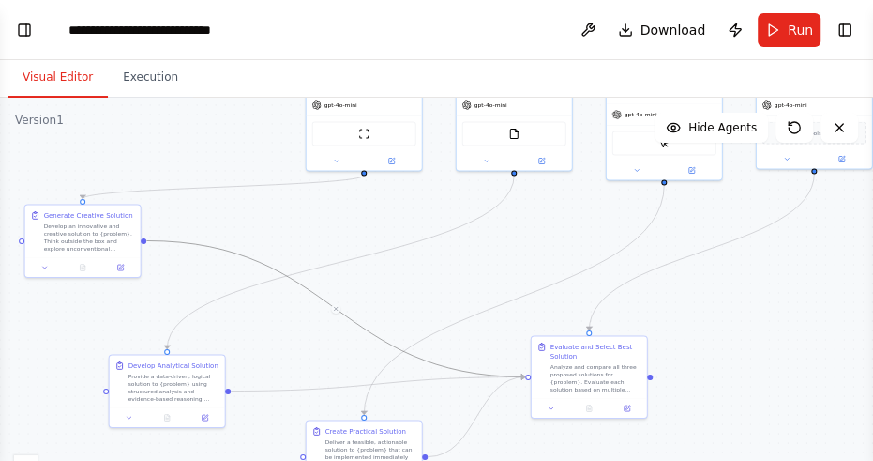
drag, startPoint x: 523, startPoint y: 208, endPoint x: 503, endPoint y: 249, distance: 46.1
click at [503, 249] on div ".deletable-edge-delete-btn { width: 20px; height: 20px; border: 0px solid #ffff…" at bounding box center [436, 332] width 873 height 469
click at [174, 395] on div "Provide a data-driven, logical solution to {problem} using structured analysis …" at bounding box center [173, 385] width 91 height 30
click at [132, 415] on icon at bounding box center [130, 416] width 8 height 8
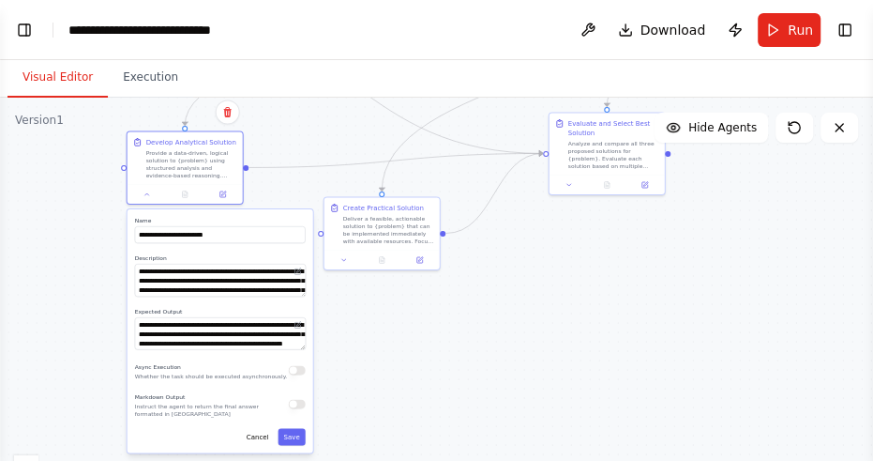
drag, startPoint x: 294, startPoint y: 342, endPoint x: 311, endPoint y: 119, distance: 223.9
click at [311, 119] on div ".deletable-edge-delete-btn { width: 20px; height: 20px; border: 0px solid #ffff…" at bounding box center [436, 332] width 873 height 469
click at [340, 258] on icon at bounding box center [344, 258] width 8 height 8
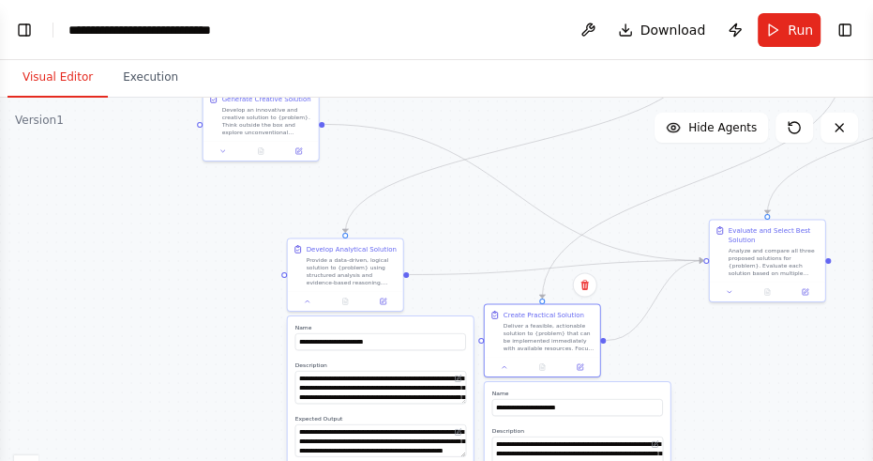
drag, startPoint x: 528, startPoint y: 272, endPoint x: 688, endPoint y: 379, distance: 192.8
click at [688, 379] on div ".deletable-edge-delete-btn { width: 20px; height: 20px; border: 0px solid #ffff…" at bounding box center [436, 332] width 873 height 469
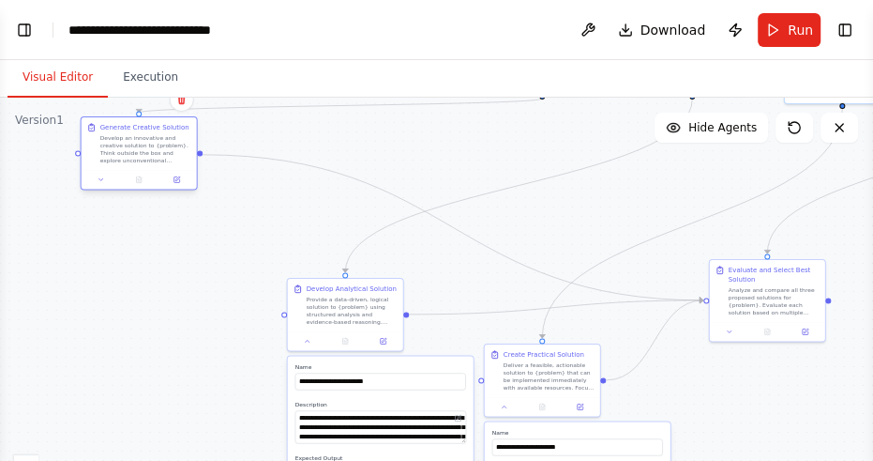
drag, startPoint x: 278, startPoint y: 128, endPoint x: 154, endPoint y: 162, distance: 128.3
click at [154, 162] on div "Develop an innovative and creative solution to {problem}. Think outside the box…" at bounding box center [145, 149] width 91 height 30
click at [100, 176] on icon at bounding box center [102, 179] width 8 height 8
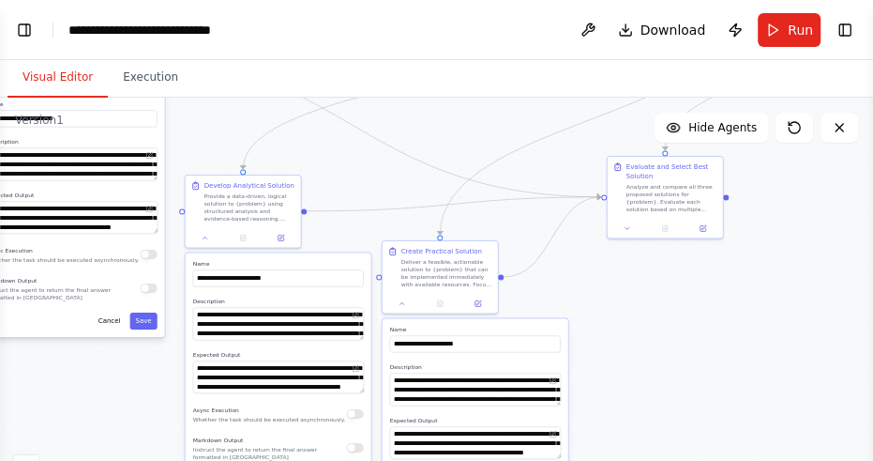
drag, startPoint x: 324, startPoint y: 199, endPoint x: 221, endPoint y: 96, distance: 145.2
click at [221, 98] on div ".deletable-edge-delete-btn { width: 20px; height: 20px; border: 0px solid #ffff…" at bounding box center [436, 332] width 873 height 469
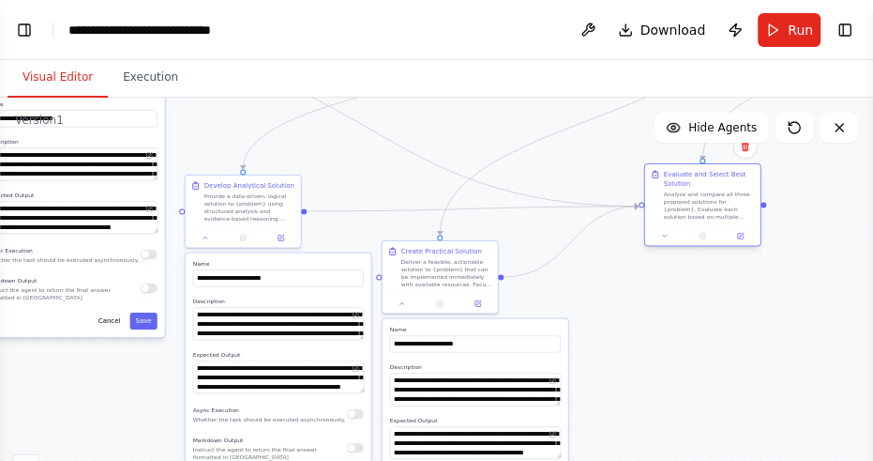
drag, startPoint x: 632, startPoint y: 192, endPoint x: 699, endPoint y: 204, distance: 67.7
click at [699, 204] on div "Analyze and compare all three proposed solutions for {problem}. Evaluate each s…" at bounding box center [709, 205] width 91 height 30
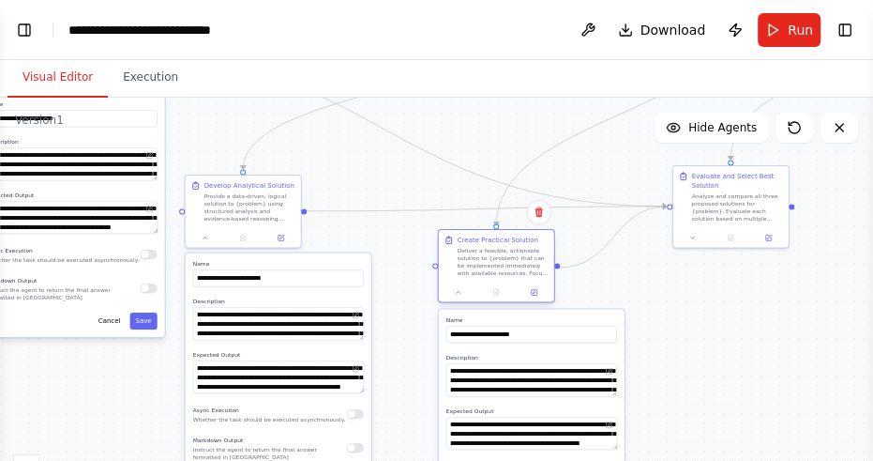
drag, startPoint x: 458, startPoint y: 269, endPoint x: 510, endPoint y: 264, distance: 52.8
click at [510, 264] on div "Deliver a feasible, actionable solution to {problem} that can be implemented im…" at bounding box center [503, 262] width 91 height 30
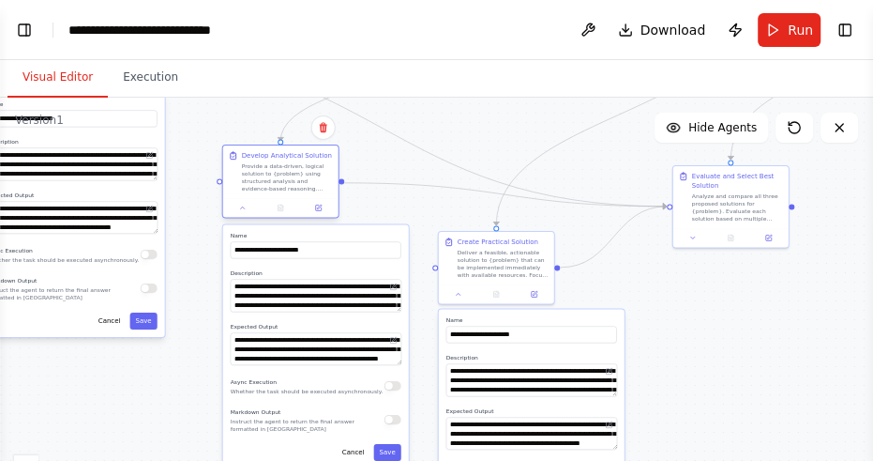
drag, startPoint x: 231, startPoint y: 218, endPoint x: 265, endPoint y: 185, distance: 47.8
click at [265, 185] on div "Provide a data-driven, logical solution to {problem} using structured analysis …" at bounding box center [287, 177] width 91 height 30
click at [687, 233] on button at bounding box center [693, 235] width 32 height 11
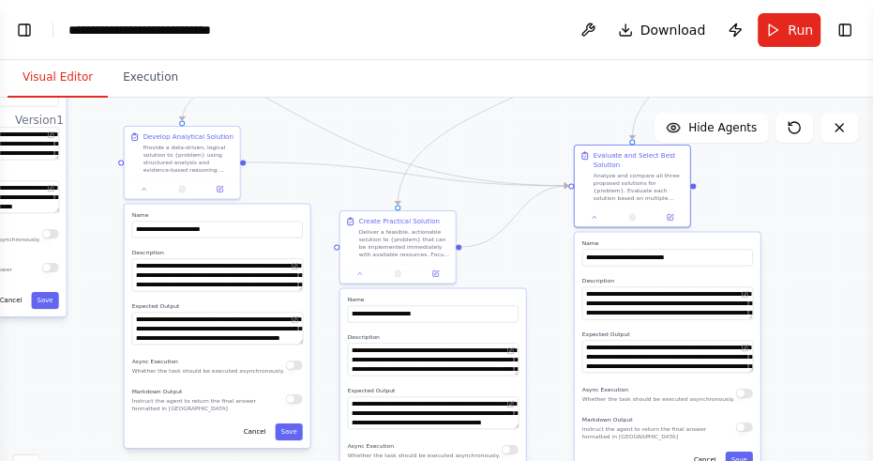
drag, startPoint x: 629, startPoint y: 267, endPoint x: 531, endPoint y: 247, distance: 100.6
click at [531, 247] on div ".deletable-edge-delete-btn { width: 20px; height: 20px; border: 0px solid #ffff…" at bounding box center [436, 332] width 873 height 469
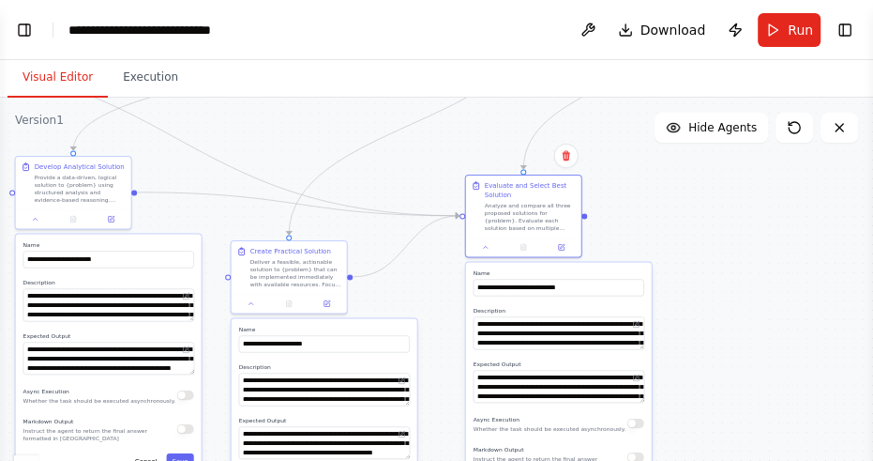
drag, startPoint x: 421, startPoint y: 117, endPoint x: 312, endPoint y: 147, distance: 112.9
click at [312, 147] on div ".deletable-edge-delete-btn { width: 20px; height: 20px; border: 0px solid #ffff…" at bounding box center [436, 332] width 873 height 469
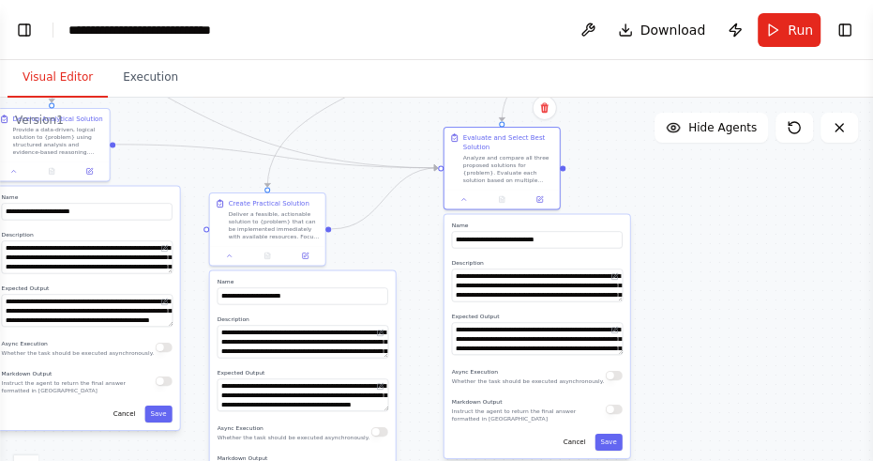
drag, startPoint x: 430, startPoint y: 298, endPoint x: 406, endPoint y: 251, distance: 52.4
click at [408, 250] on div ".deletable-edge-delete-btn { width: 20px; height: 20px; border: 0px solid #ffff…" at bounding box center [436, 332] width 873 height 469
drag, startPoint x: 548, startPoint y: 284, endPoint x: 550, endPoint y: 310, distance: 25.4
click at [550, 301] on textarea "**********" at bounding box center [538, 284] width 172 height 33
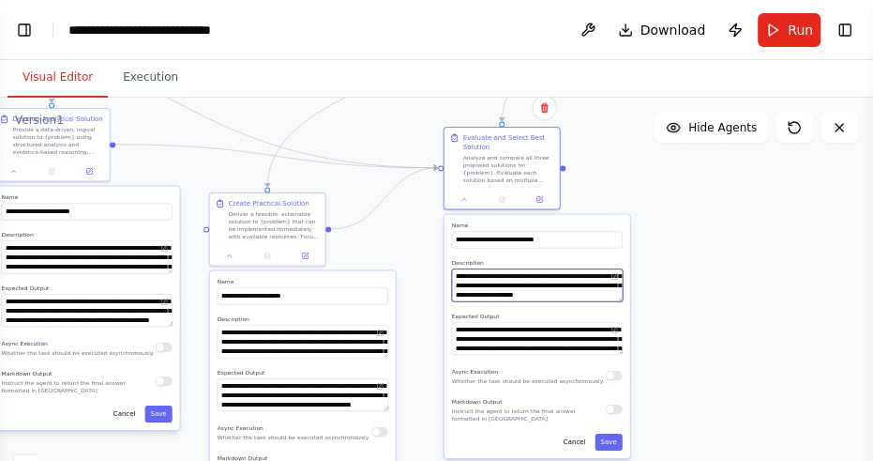
click at [555, 288] on textarea "**********" at bounding box center [538, 284] width 172 height 33
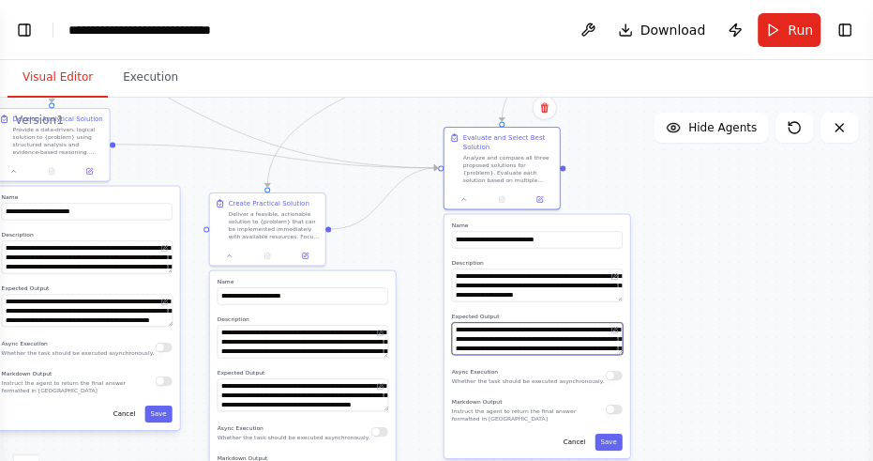
scroll to position [93, 0]
drag, startPoint x: 525, startPoint y: 348, endPoint x: 525, endPoint y: 393, distance: 45.0
click at [525, 355] on textarea "**********" at bounding box center [538, 338] width 172 height 33
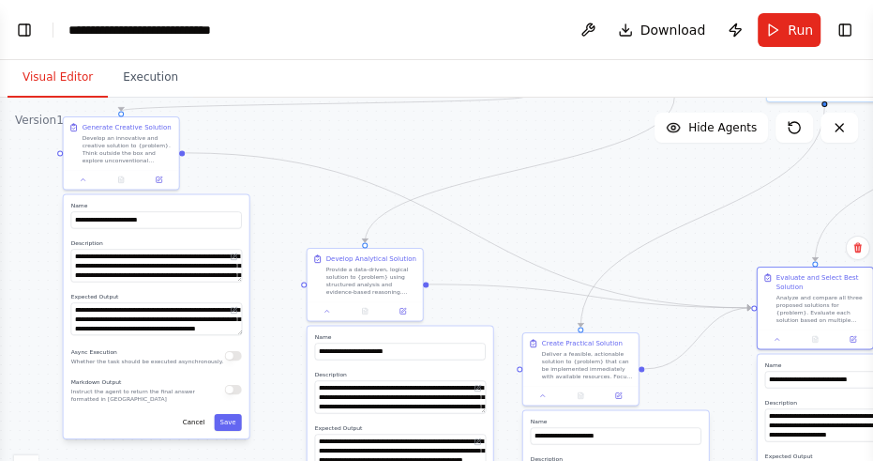
drag, startPoint x: 337, startPoint y: 183, endPoint x: 650, endPoint y: 323, distance: 343.0
click at [650, 323] on div ".deletable-edge-delete-btn { width: 20px; height: 20px; border: 0px solid #ffff…" at bounding box center [436, 332] width 873 height 469
click at [32, 24] on button "Toggle Left Sidebar" at bounding box center [24, 30] width 26 height 26
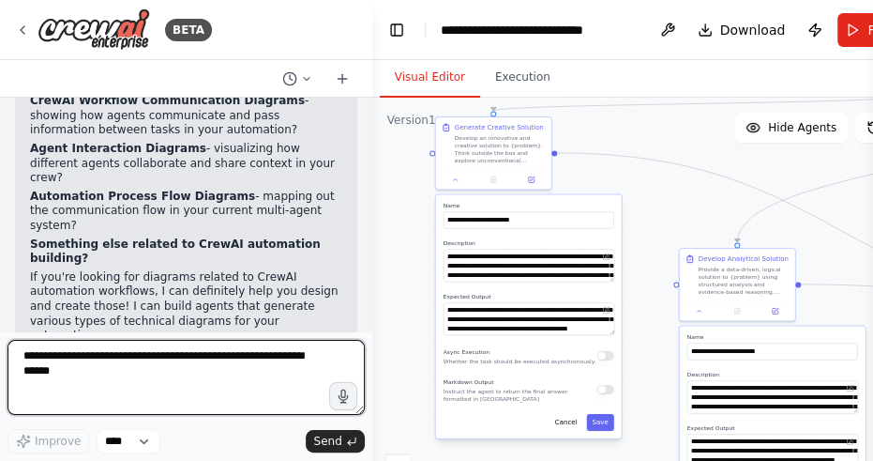
click at [126, 373] on textarea at bounding box center [186, 377] width 357 height 75
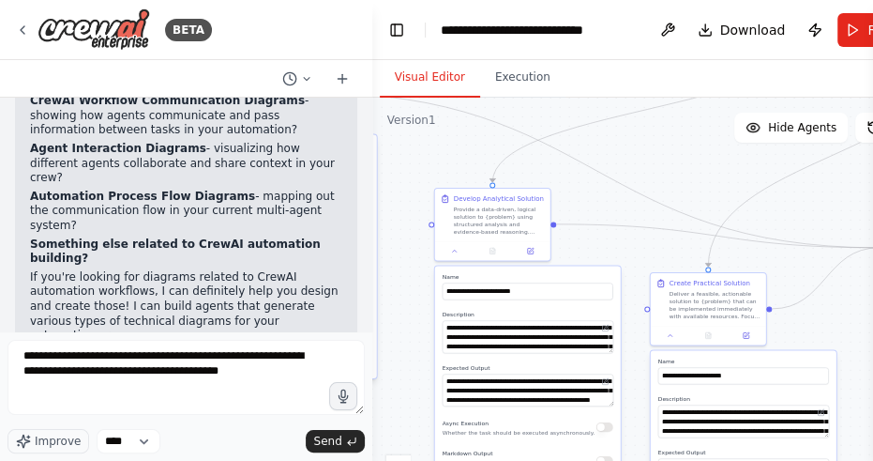
drag, startPoint x: 660, startPoint y: 179, endPoint x: 390, endPoint y: 108, distance: 279.4
click at [390, 108] on div ".deletable-edge-delete-btn { width: 20px; height: 20px; border: 0px solid #ffff…" at bounding box center [662, 332] width 581 height 469
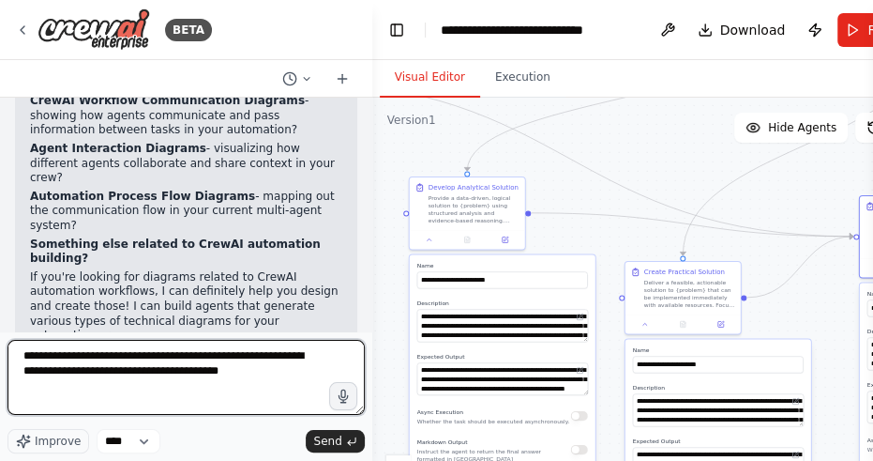
click at [289, 379] on textarea "**********" at bounding box center [186, 377] width 357 height 75
type textarea "**********"
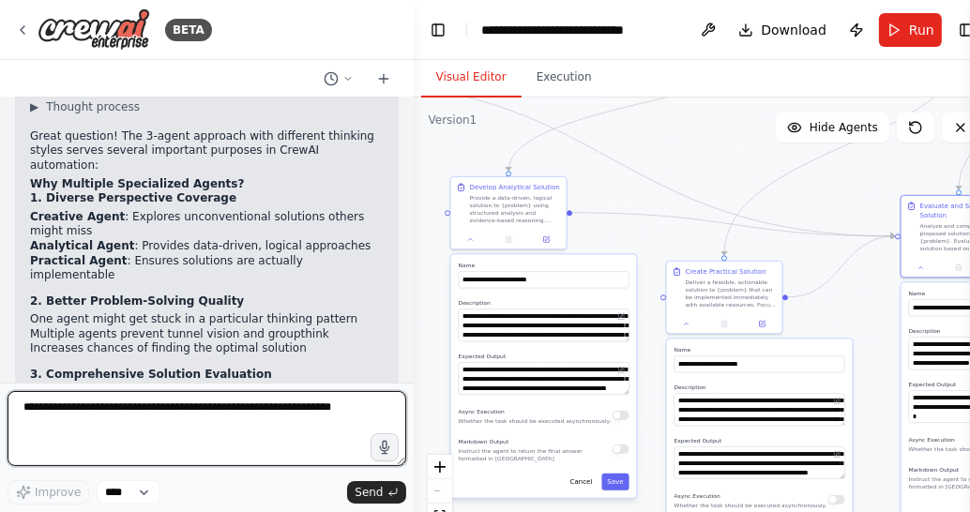
scroll to position [3483, 0]
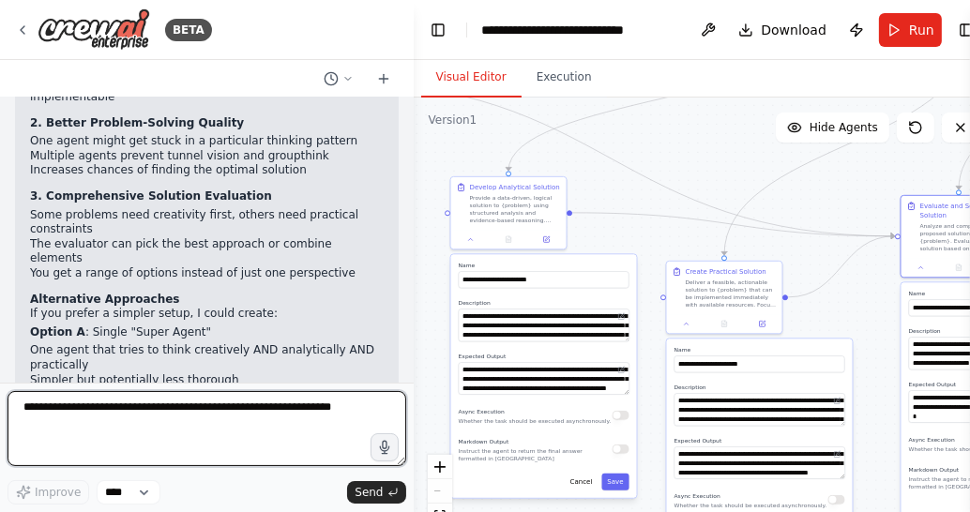
click at [219, 422] on textarea at bounding box center [207, 428] width 399 height 75
type textarea "**********"
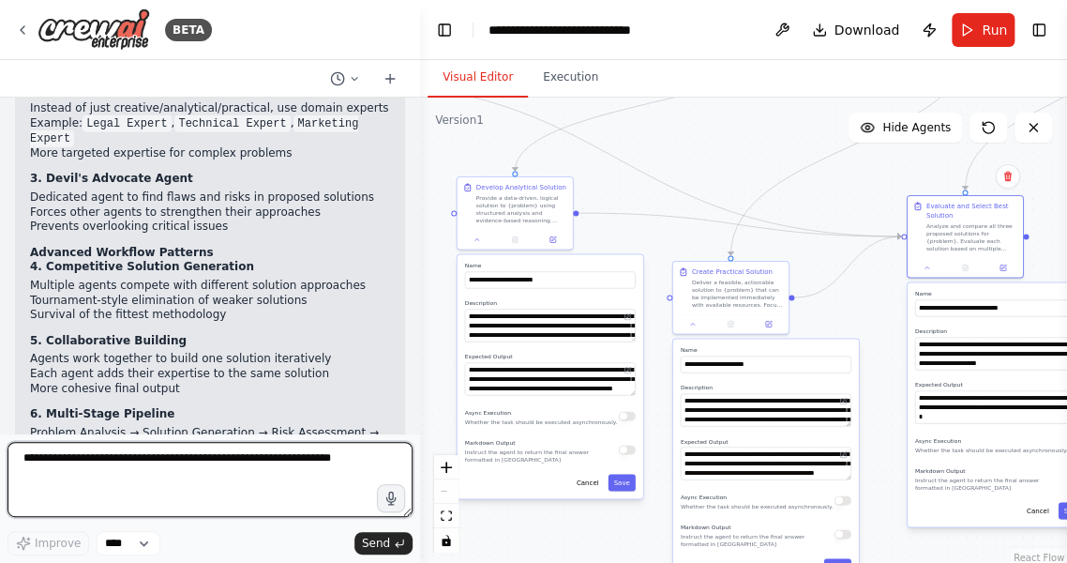
scroll to position [4270, 0]
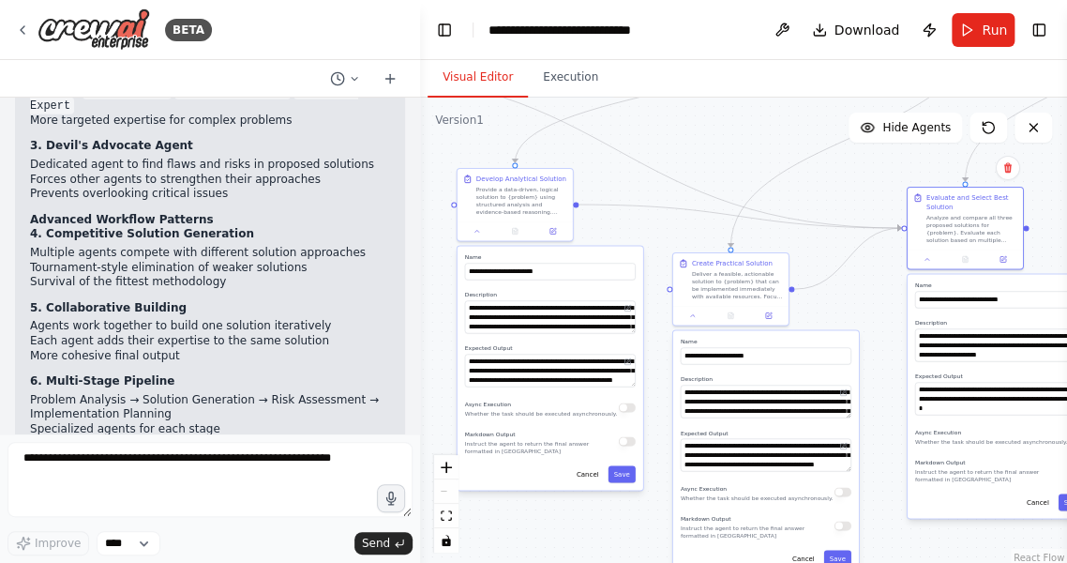
click at [670, 194] on div ".deletable-edge-delete-btn { width: 20px; height: 20px; border: 0px solid #ffff…" at bounding box center [743, 332] width 647 height 469
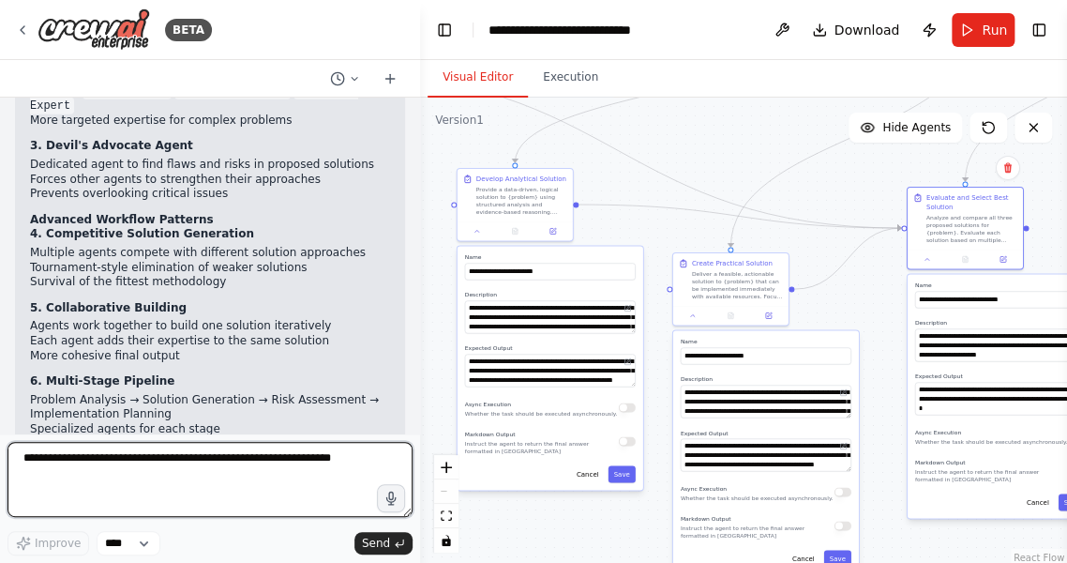
click at [128, 495] on textarea at bounding box center [210, 479] width 405 height 75
type textarea "****"
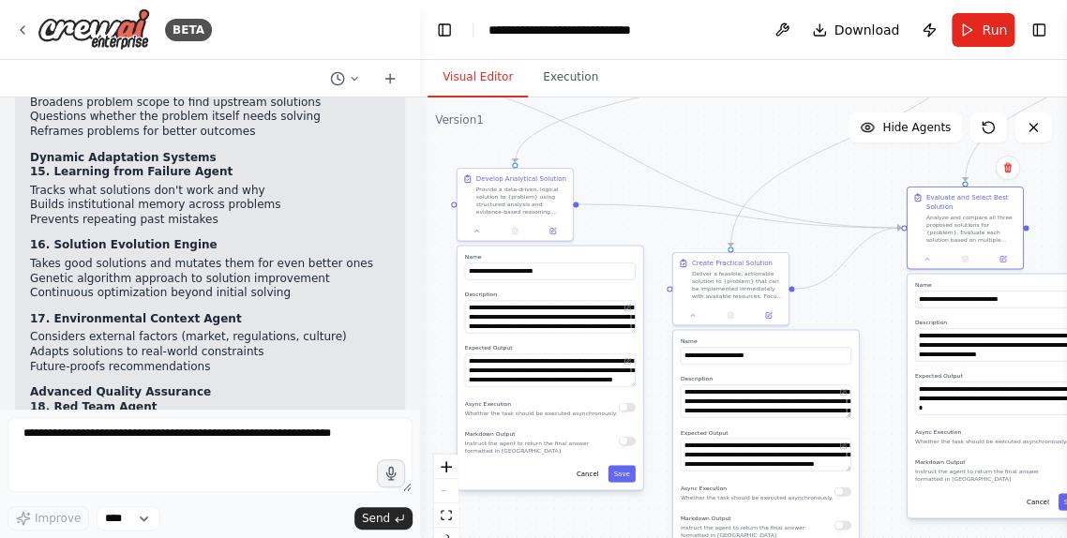
scroll to position [5715, 0]
